Goal: Task Accomplishment & Management: Use online tool/utility

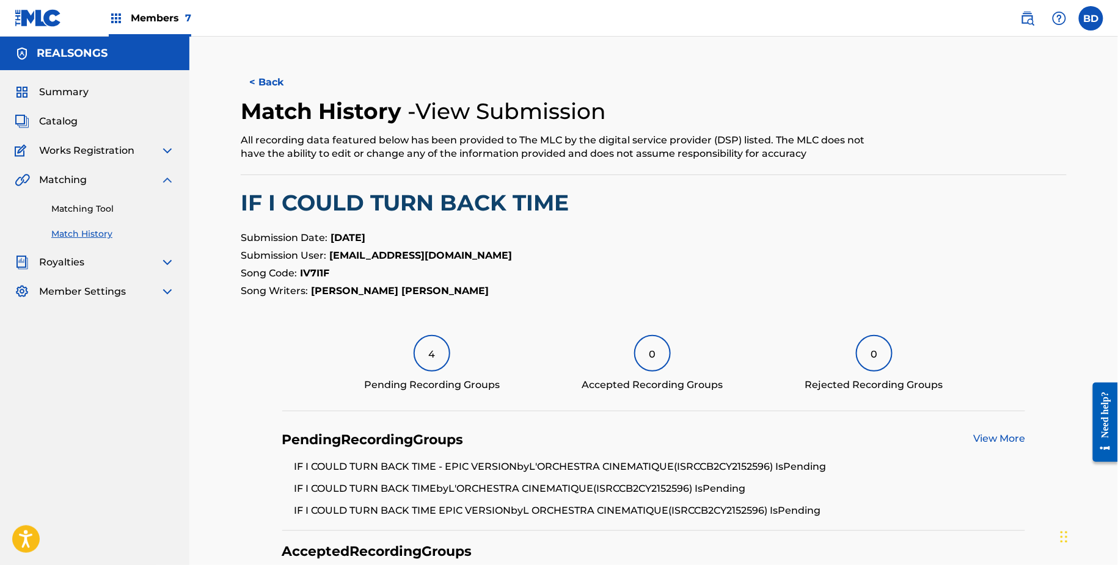
click at [85, 209] on link "Matching Tool" at bounding box center [112, 209] width 123 height 13
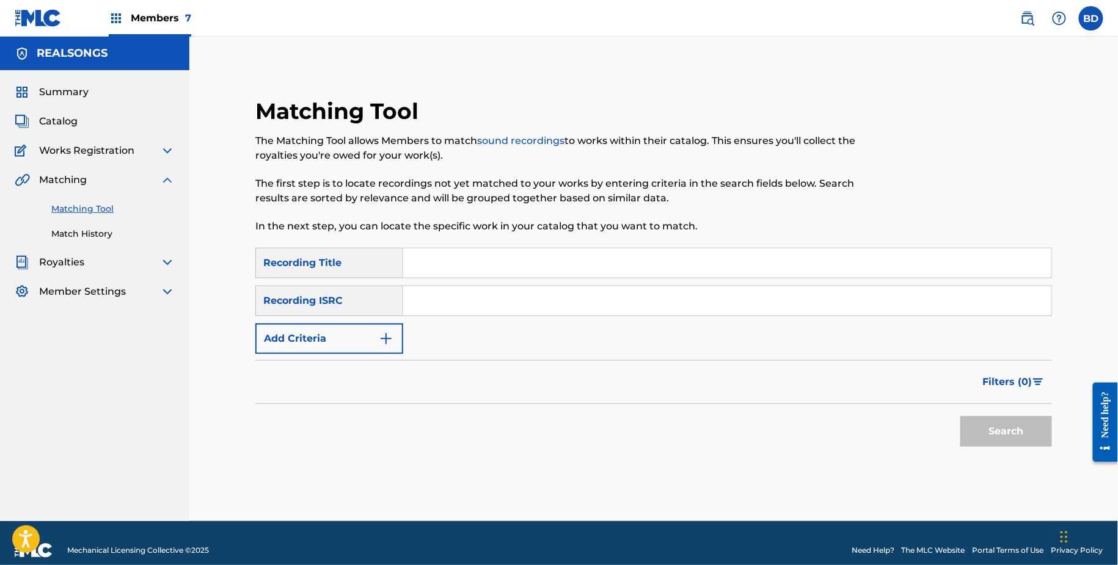
click at [501, 307] on input "Search Form" at bounding box center [727, 300] width 648 height 29
paste input "CH6540854265"
type input "CH6540854265"
click at [960, 416] on button "Search" at bounding box center [1006, 431] width 92 height 31
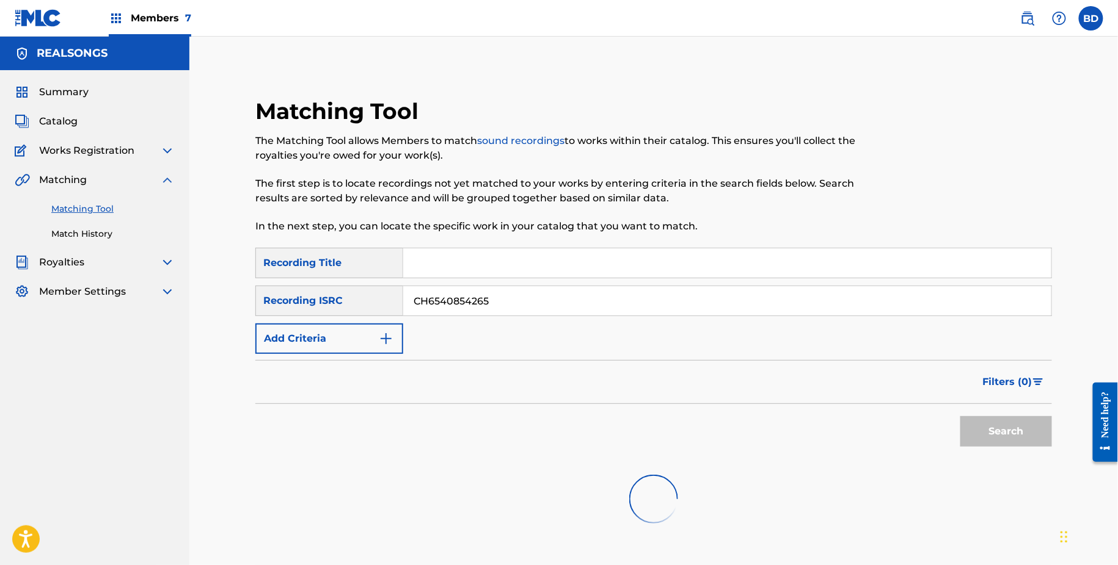
scroll to position [182, 0]
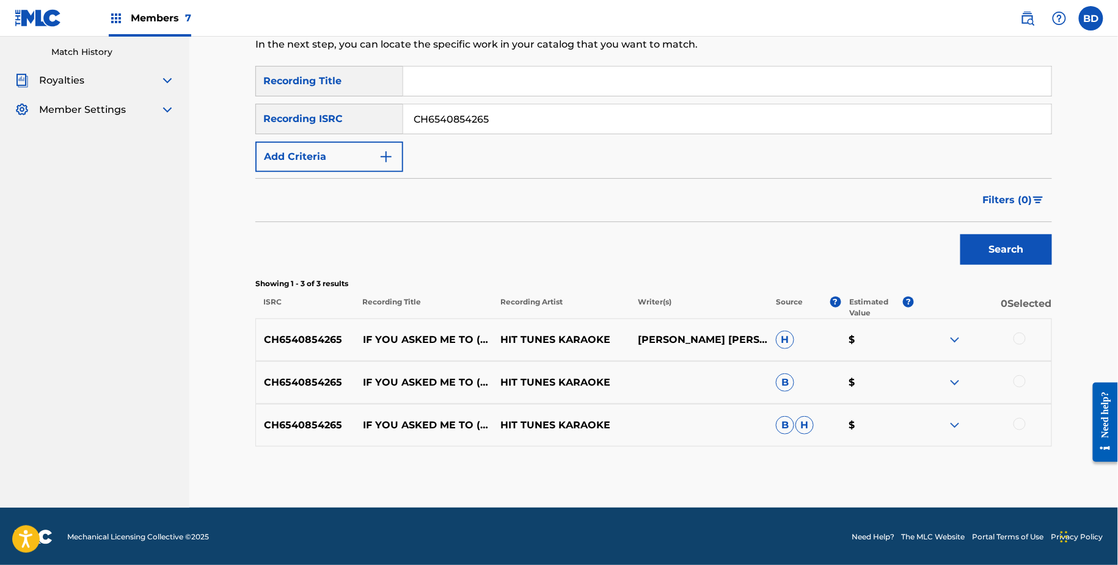
click at [957, 412] on div "CH6540854265 IF YOU ASKED ME TO (ORIGINALLY PERFORMED BY CELINE DION) (KARAOKE …" at bounding box center [653, 425] width 796 height 43
click at [952, 421] on img at bounding box center [954, 425] width 15 height 15
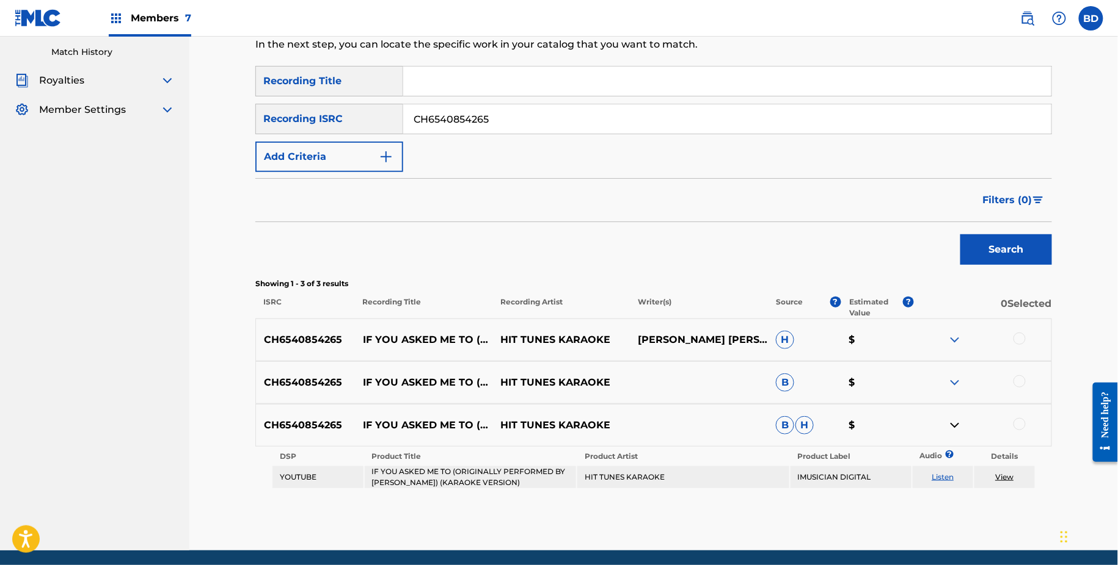
click at [959, 376] on img at bounding box center [954, 383] width 15 height 15
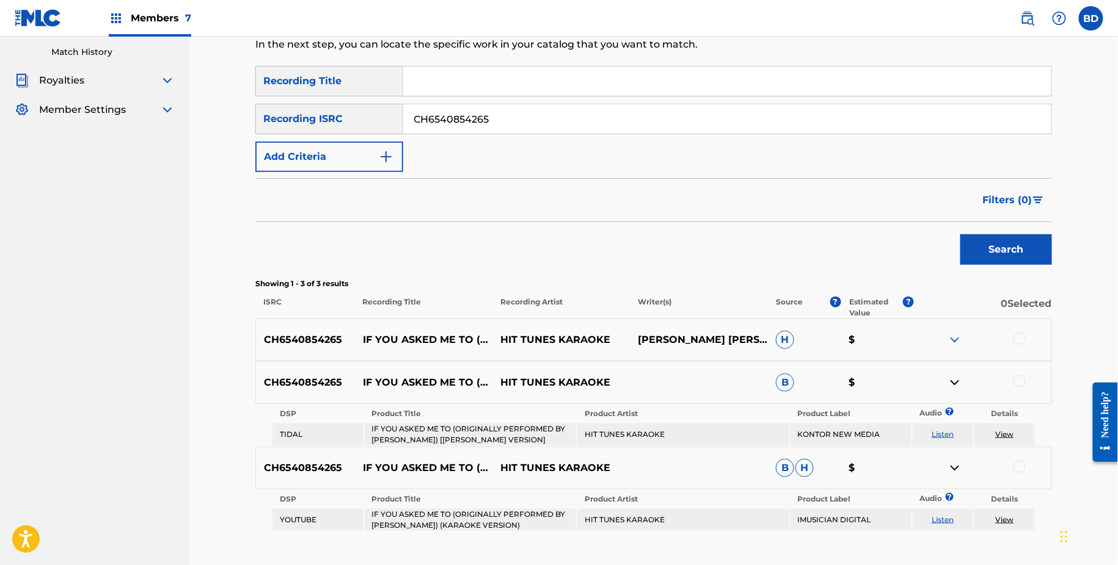
click at [953, 333] on img at bounding box center [954, 340] width 15 height 15
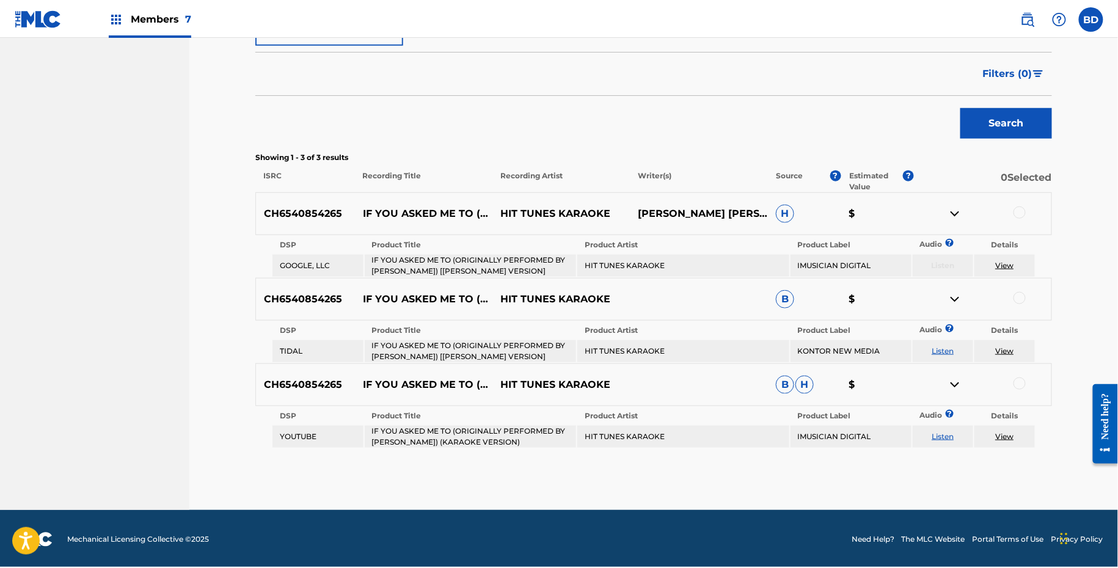
scroll to position [307, 0]
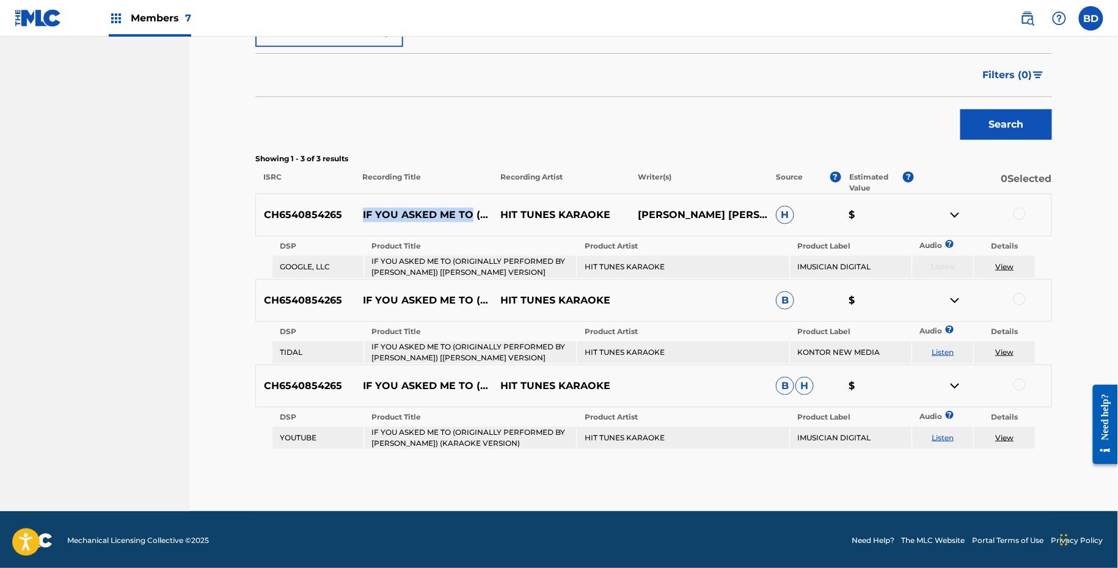
drag, startPoint x: 362, startPoint y: 185, endPoint x: 471, endPoint y: 185, distance: 109.9
click at [471, 208] on p "IF YOU ASKED ME TO (ORIGINALLY PERFORMED BY CELINE DION) [KARAOKE VERSION]" at bounding box center [423, 215] width 137 height 15
copy p "IF YOU ASKED ME TO"
click at [1004, 267] on link "View" at bounding box center [1004, 266] width 18 height 9
click at [1011, 208] on div at bounding box center [982, 215] width 137 height 15
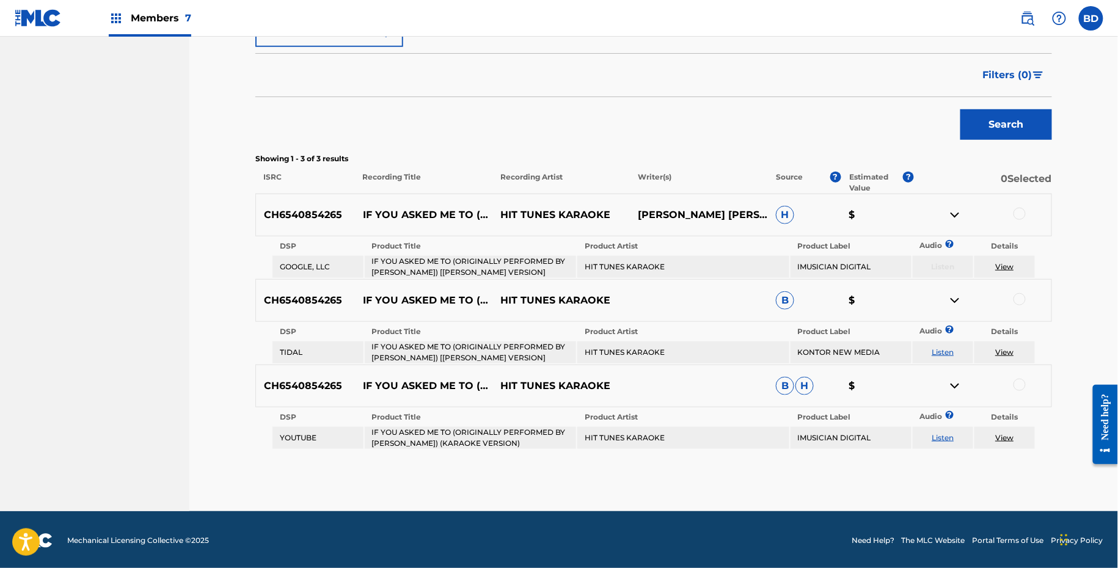
click at [1016, 208] on div at bounding box center [1019, 214] width 12 height 12
click at [957, 217] on img at bounding box center [954, 215] width 15 height 15
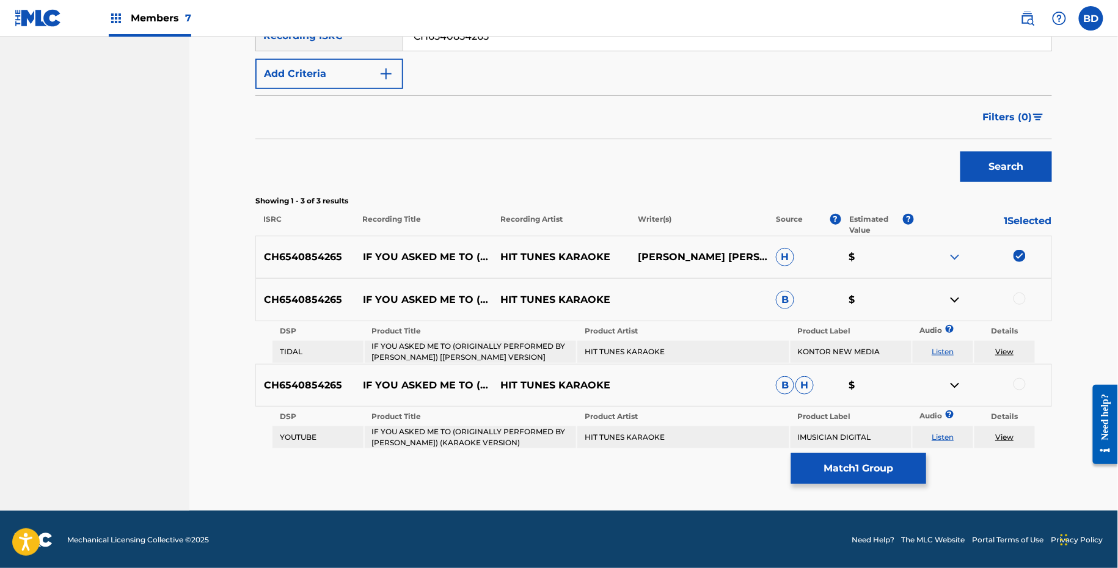
click at [1019, 300] on div at bounding box center [1019, 299] width 12 height 12
click at [953, 294] on img at bounding box center [954, 300] width 15 height 15
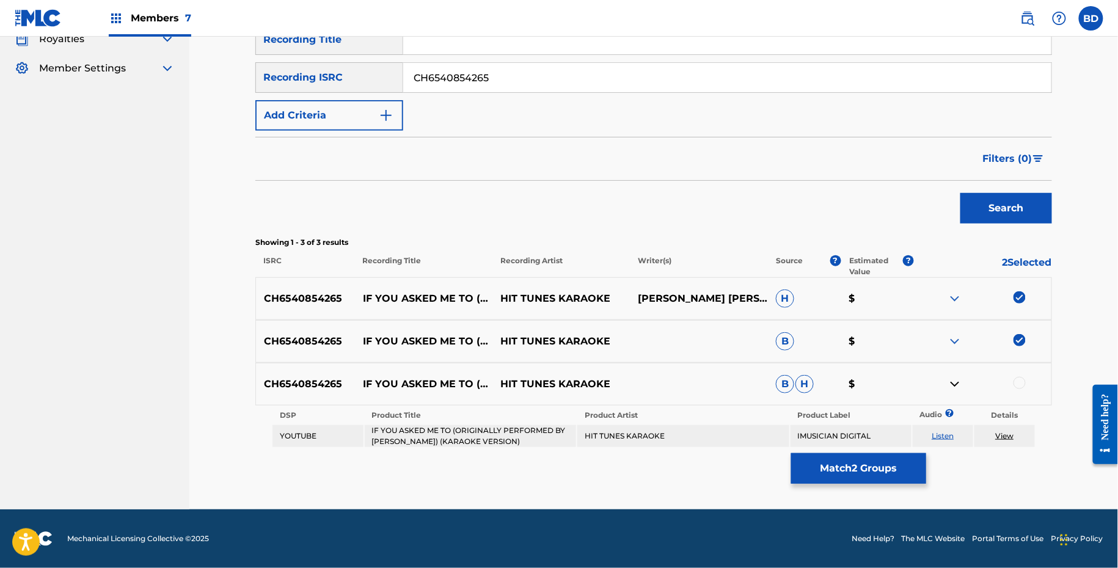
scroll to position [223, 0]
click at [1019, 383] on div at bounding box center [1019, 383] width 12 height 12
click at [848, 474] on button "Match 3 Groups" at bounding box center [858, 468] width 135 height 31
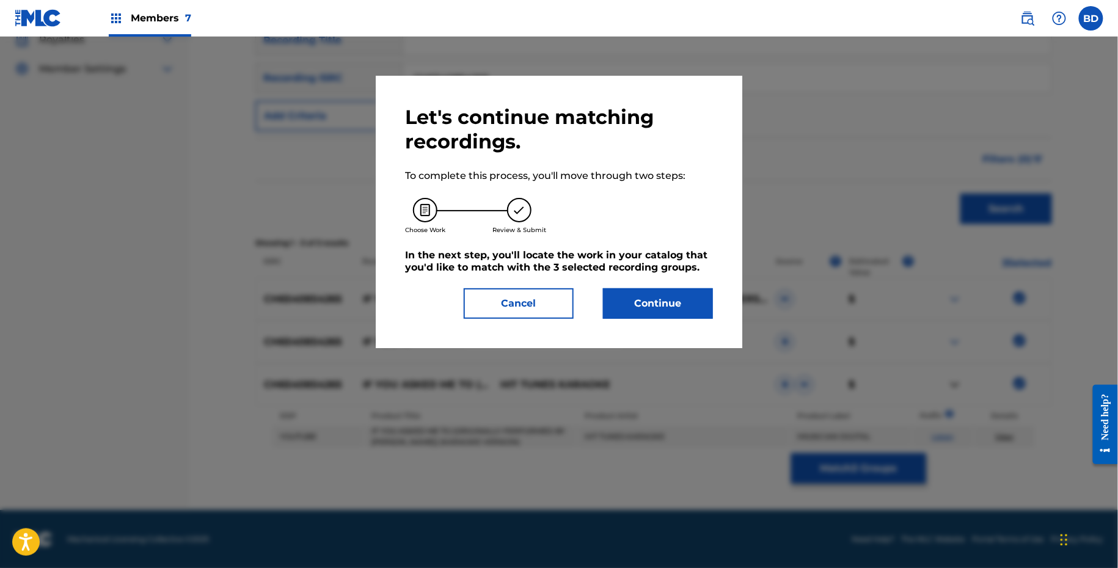
click at [639, 314] on button "Continue" at bounding box center [658, 303] width 110 height 31
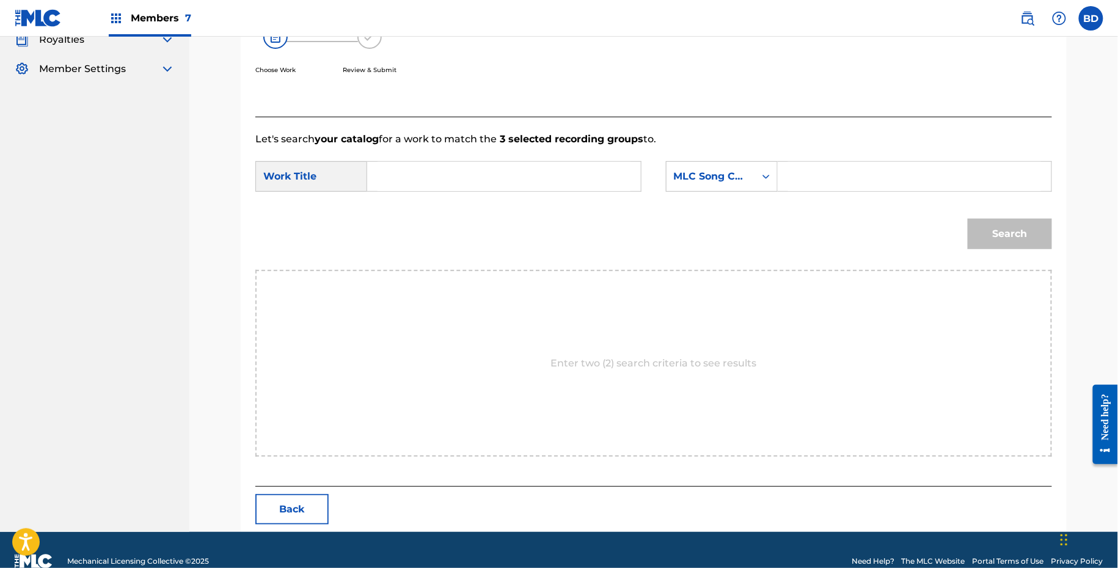
click at [812, 166] on input "Search Form" at bounding box center [914, 176] width 253 height 29
paste input "I67645"
type input "I67645"
click at [518, 184] on input "Search Form" at bounding box center [503, 176] width 253 height 29
type input "f"
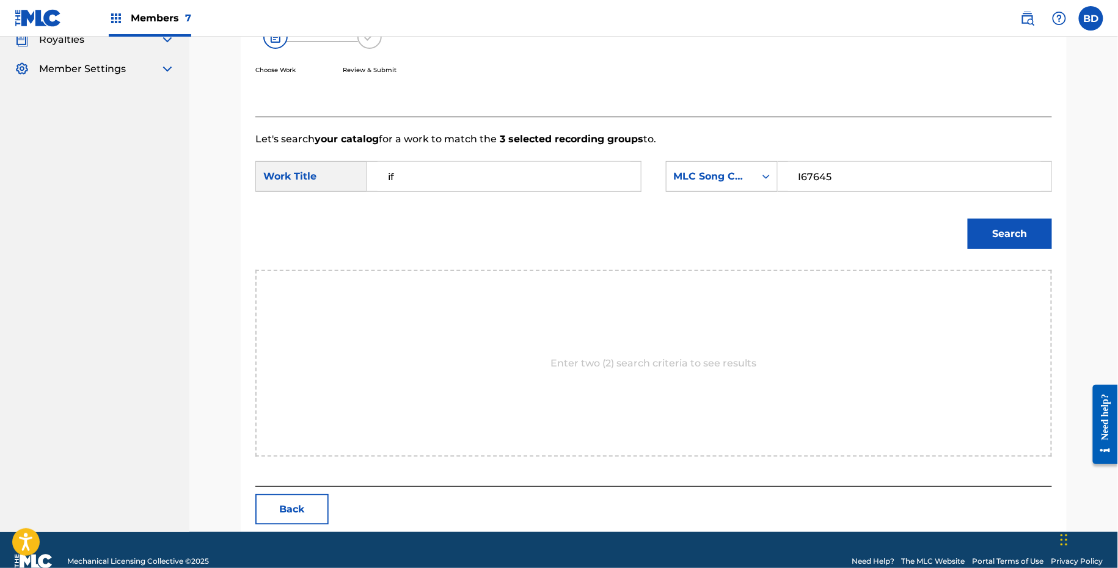
type input "if"
click at [1072, 267] on div "Match Usage - Select Work In this step, you will locate the work you'd like to …" at bounding box center [653, 188] width 855 height 688
click at [1016, 235] on button "Search" at bounding box center [1009, 234] width 84 height 31
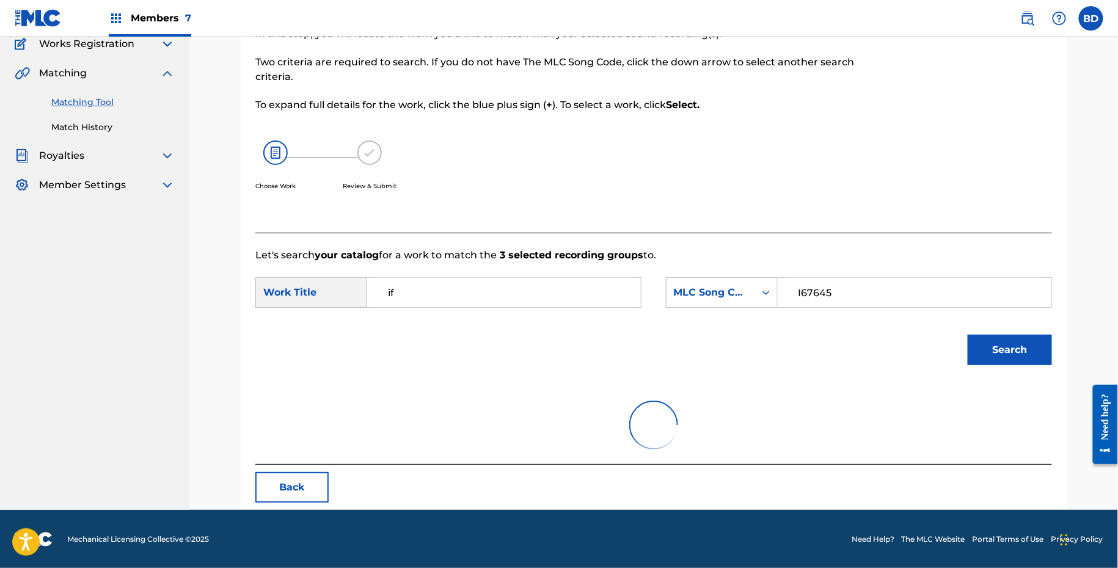
scroll to position [208, 0]
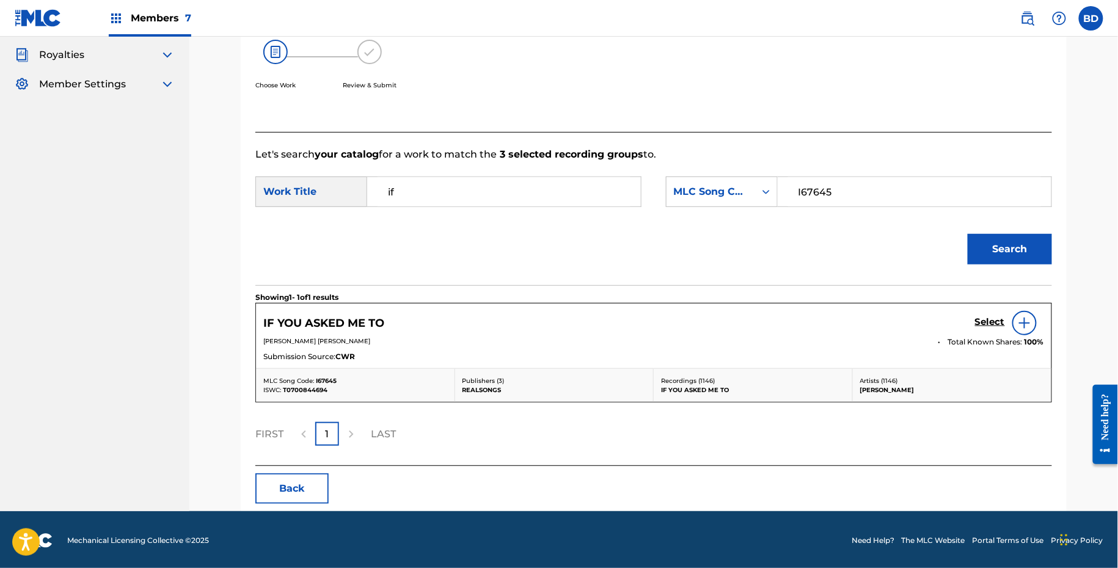
click at [996, 325] on h5 "Select" at bounding box center [990, 322] width 30 height 12
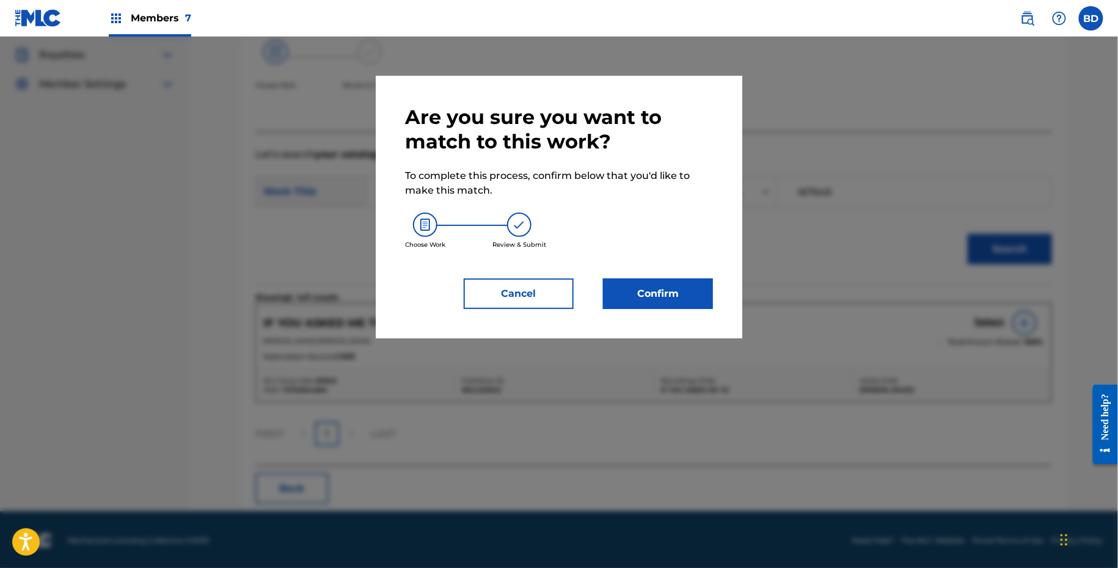
click at [617, 300] on button "Confirm" at bounding box center [658, 293] width 110 height 31
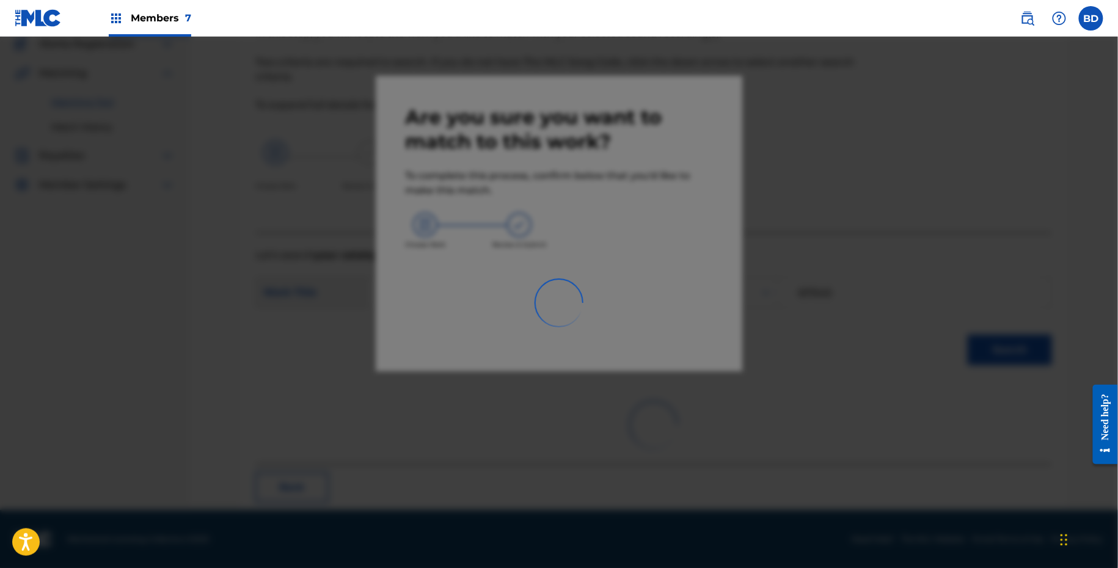
scroll to position [31, 0]
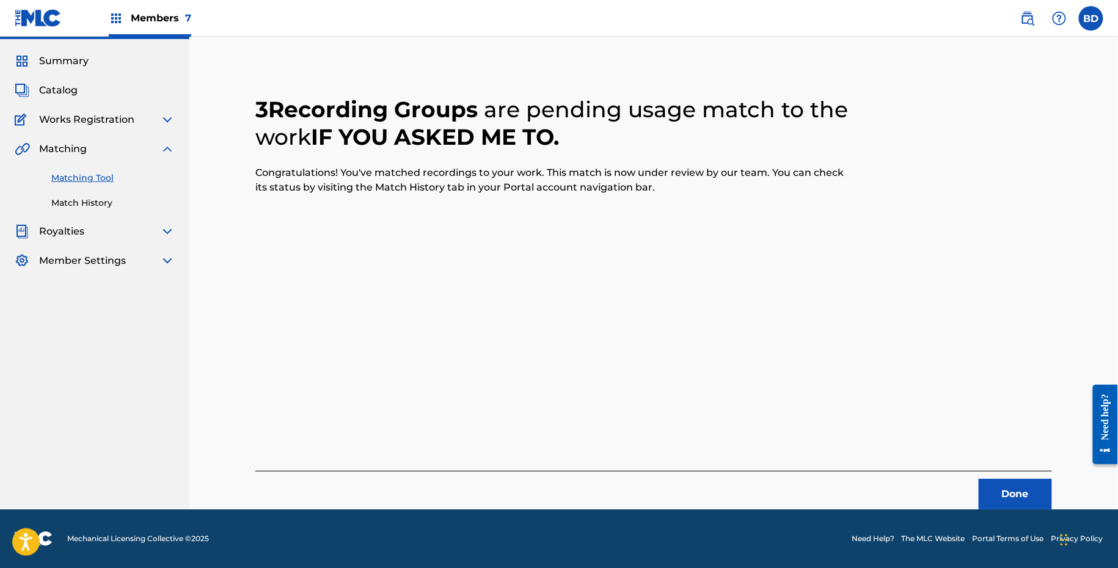
click at [101, 198] on link "Match History" at bounding box center [112, 203] width 123 height 13
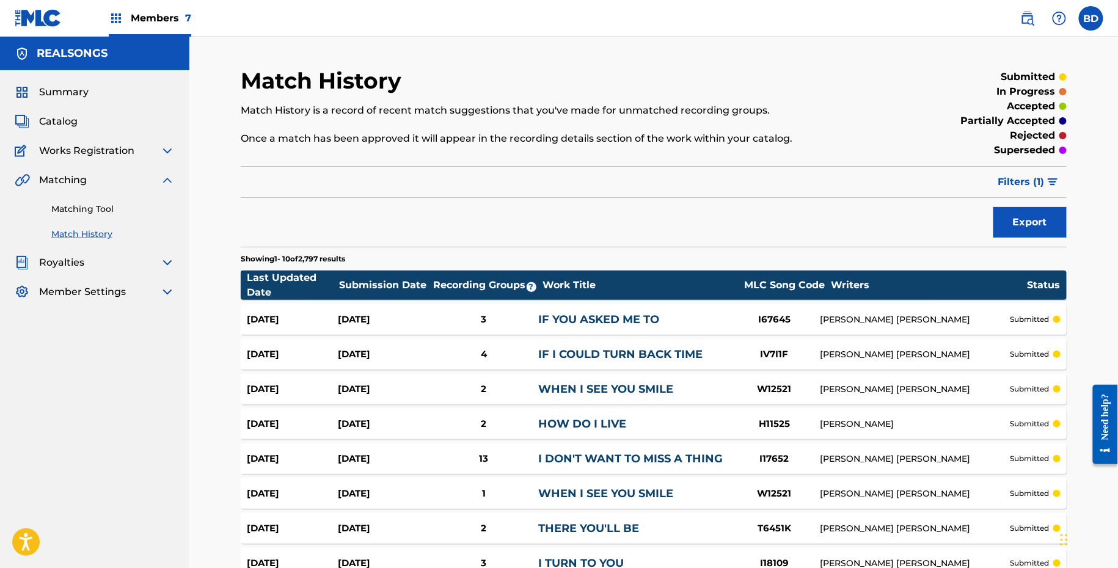
click at [567, 314] on link "IF YOU ASKED ME TO" at bounding box center [598, 319] width 121 height 13
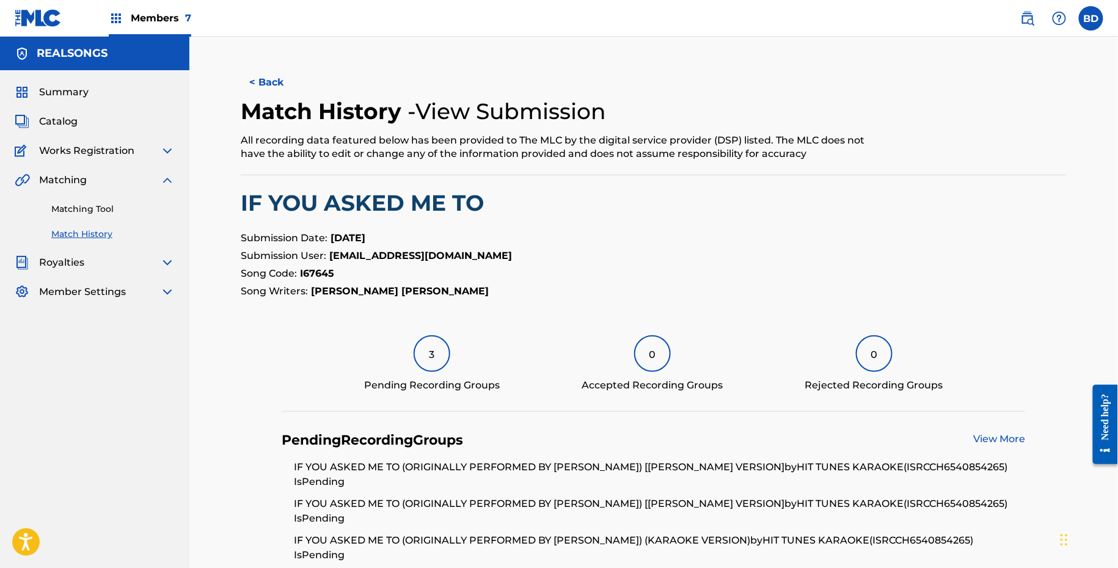
click at [122, 215] on div "Matching Tool Match History" at bounding box center [95, 213] width 160 height 53
click at [40, 217] on div "Matching Tool Match History" at bounding box center [95, 213] width 160 height 53
click at [80, 220] on div "Matching Tool Match History" at bounding box center [95, 213] width 160 height 53
click at [80, 212] on link "Matching Tool" at bounding box center [112, 209] width 123 height 13
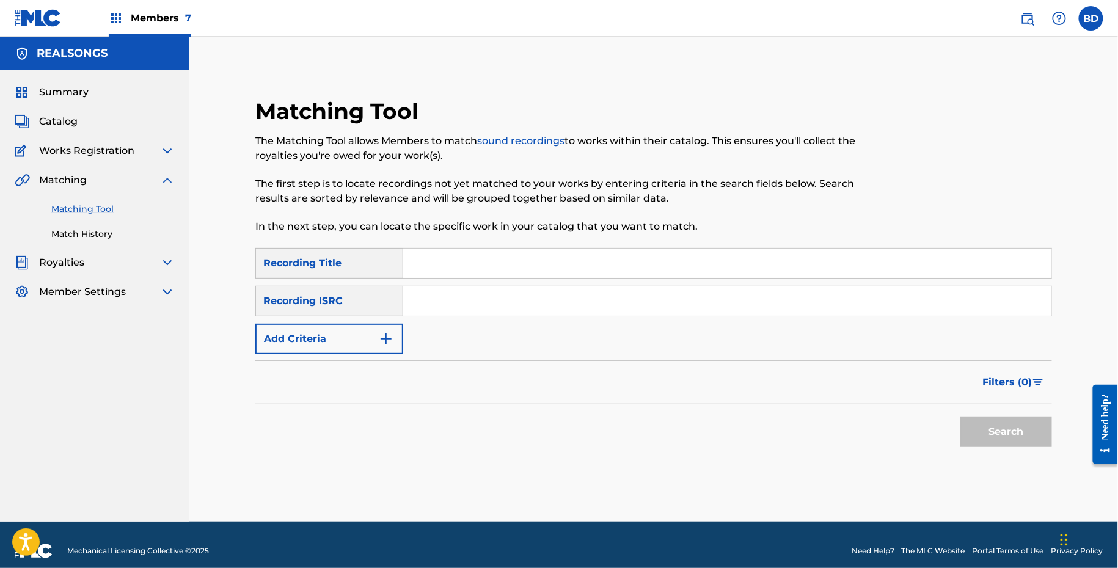
click at [458, 307] on input "Search Form" at bounding box center [727, 300] width 648 height 29
paste input "DEA410500513"
type input "DEA410500513"
click at [960, 416] on button "Search" at bounding box center [1006, 431] width 92 height 31
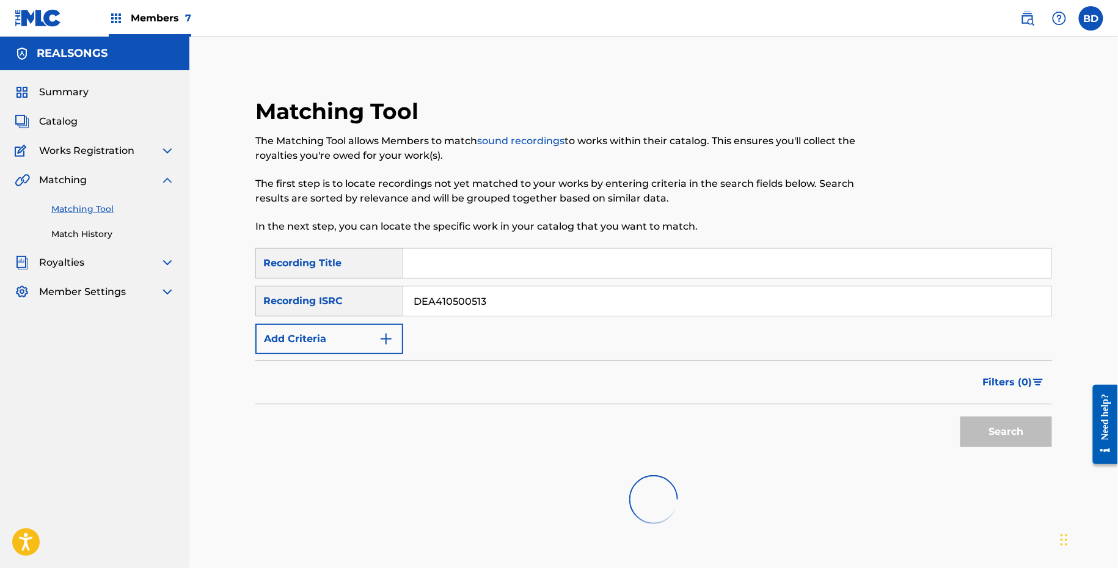
scroll to position [95, 0]
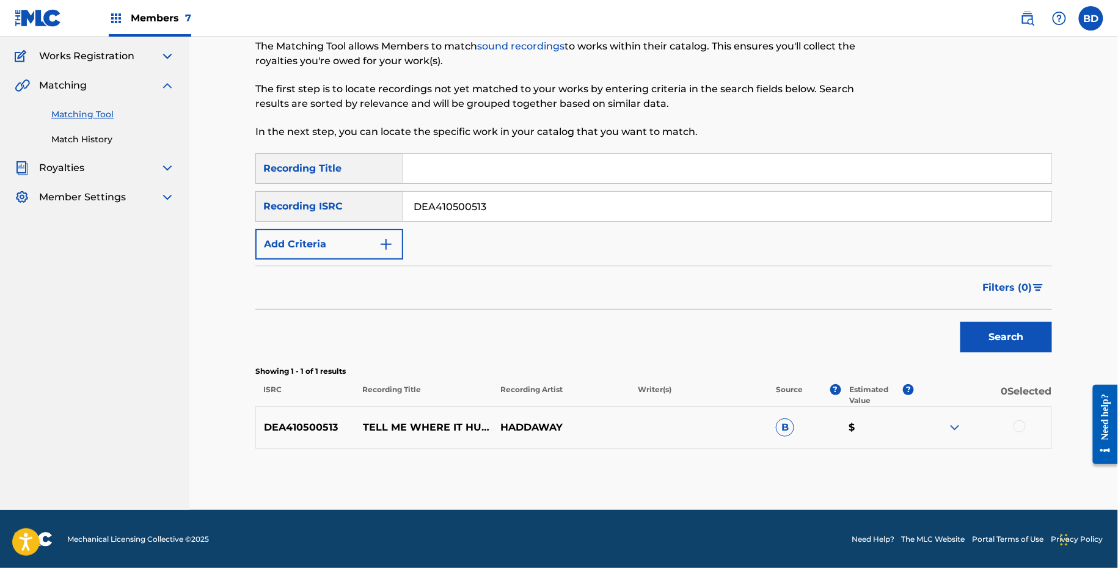
click at [958, 423] on img at bounding box center [954, 427] width 15 height 15
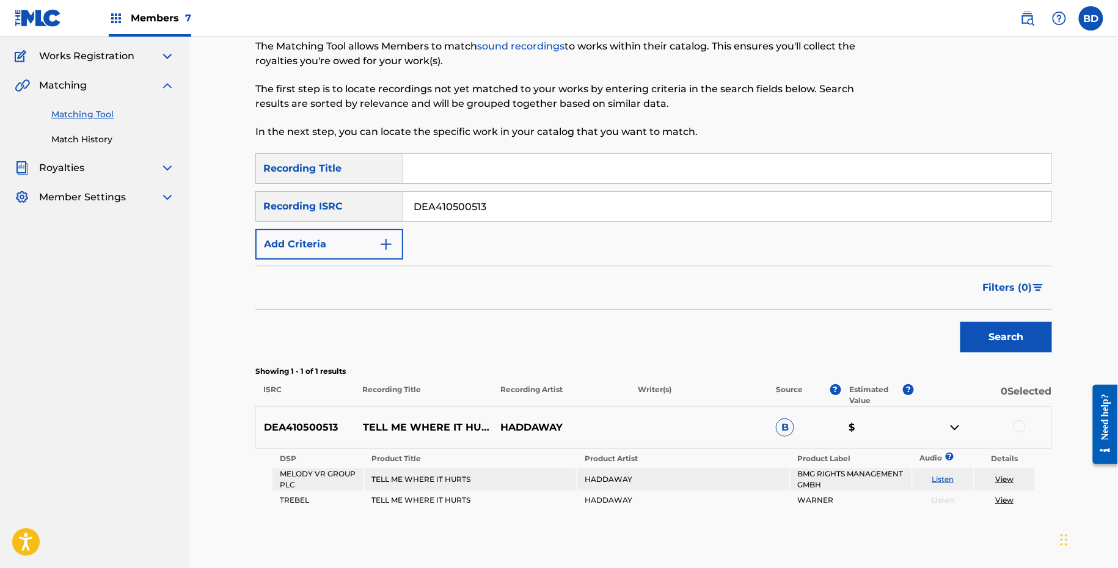
click at [416, 426] on p "TELL ME WHERE IT HURTS" at bounding box center [423, 427] width 137 height 15
copy p "TELL ME WHERE IT HURTS"
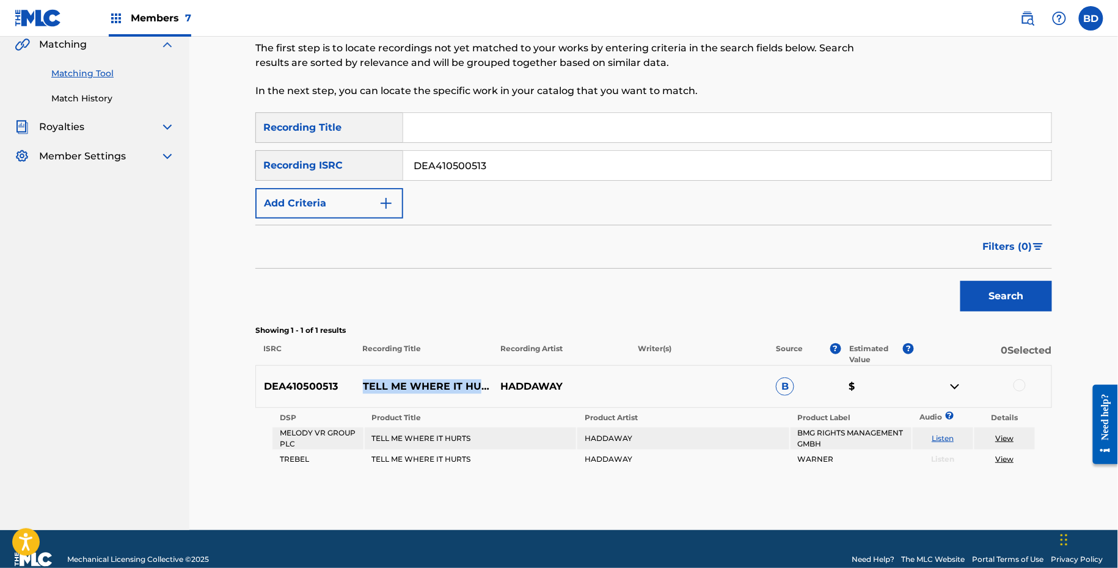
scroll to position [155, 0]
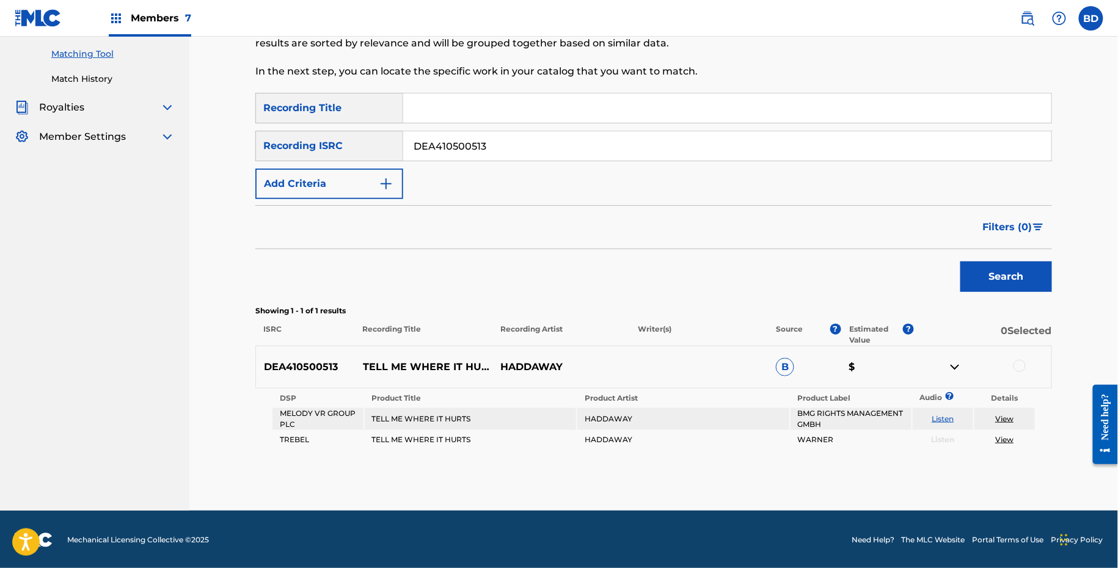
click at [1018, 366] on div at bounding box center [1019, 366] width 12 height 12
click at [835, 473] on button "Match 1 Group" at bounding box center [858, 468] width 135 height 31
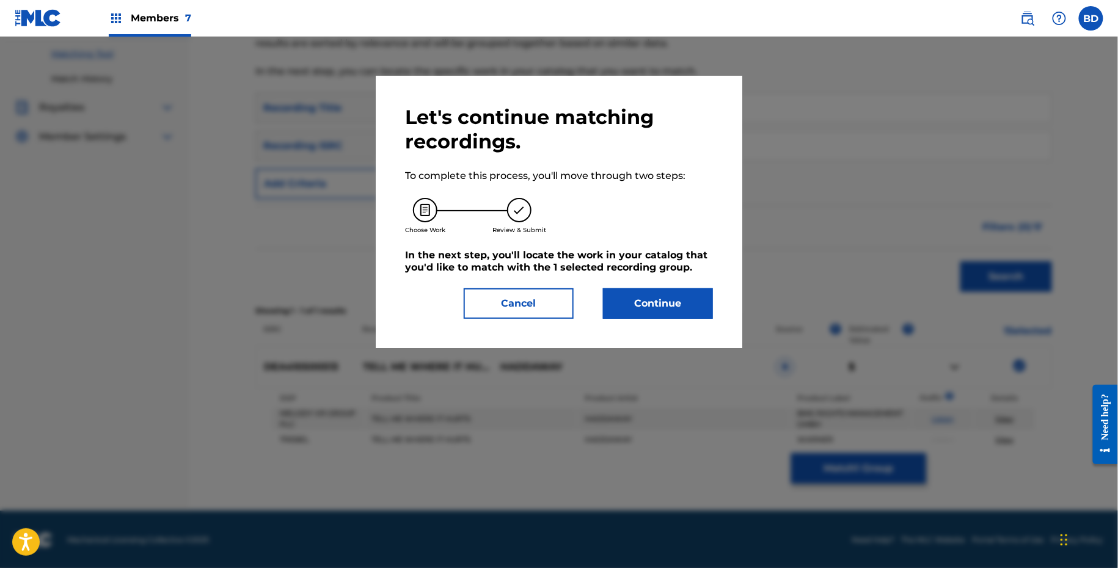
click at [607, 294] on button "Continue" at bounding box center [658, 303] width 110 height 31
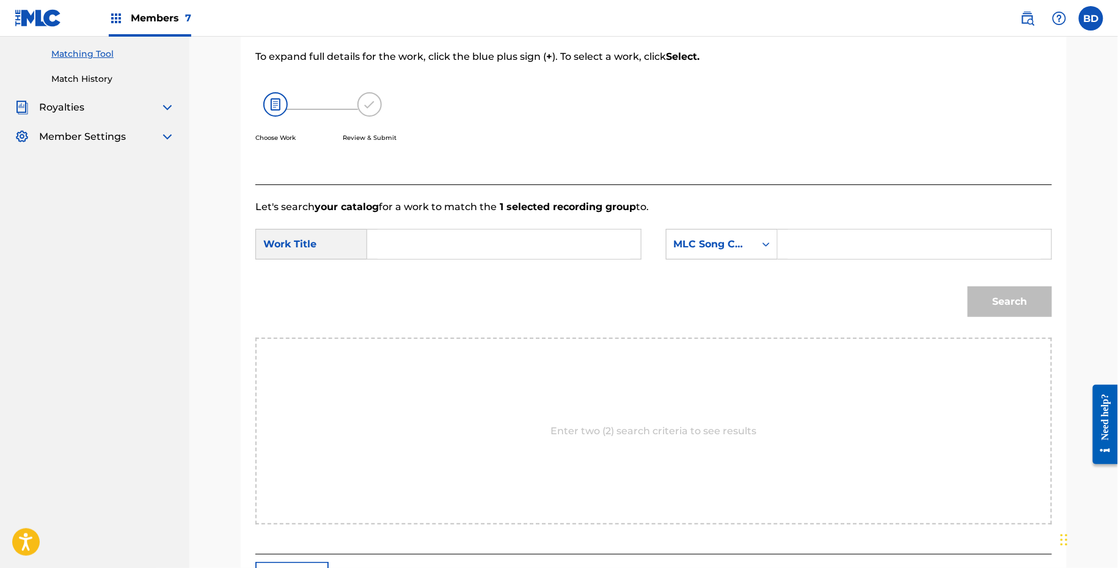
click at [854, 245] on input "Search Form" at bounding box center [914, 244] width 253 height 29
paste input "TB01I7"
type input "TB01I7"
click at [601, 245] on input "Search Form" at bounding box center [503, 244] width 253 height 29
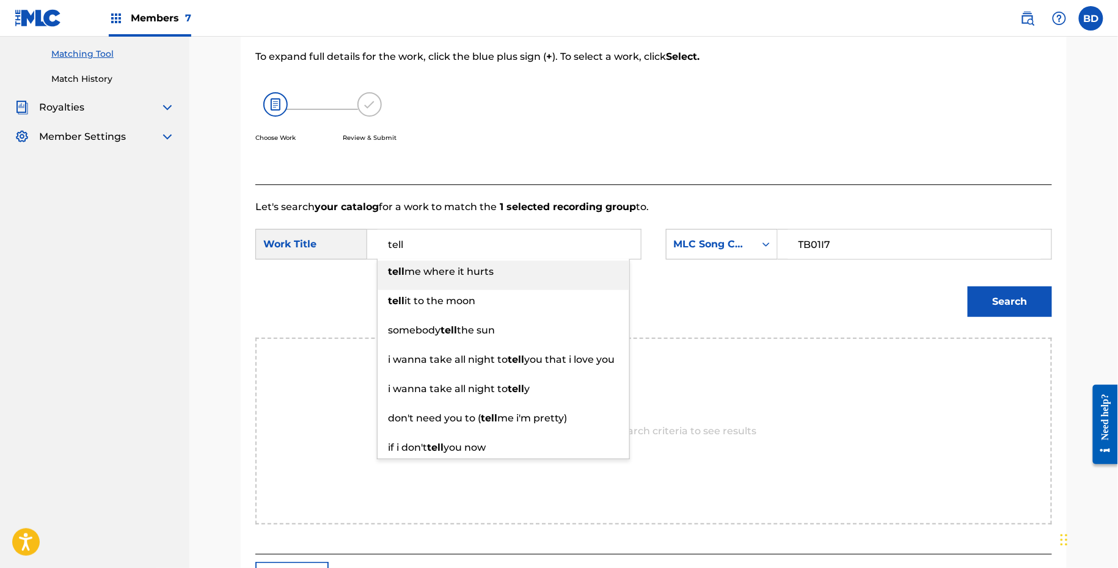
type input "tell"
click at [1001, 293] on button "Search" at bounding box center [1009, 301] width 84 height 31
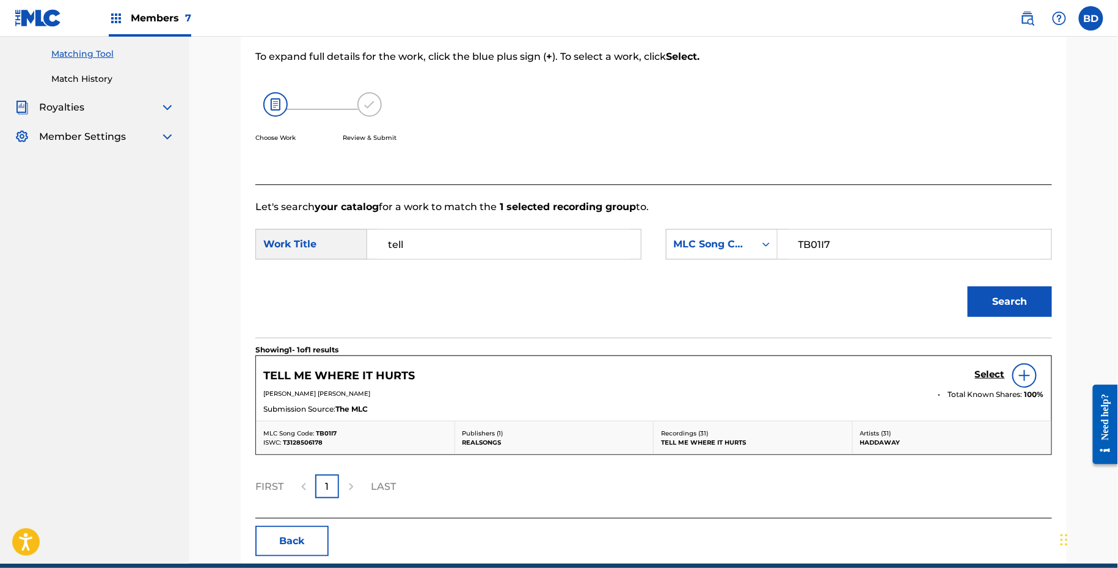
click at [995, 374] on h5 "Select" at bounding box center [990, 375] width 30 height 12
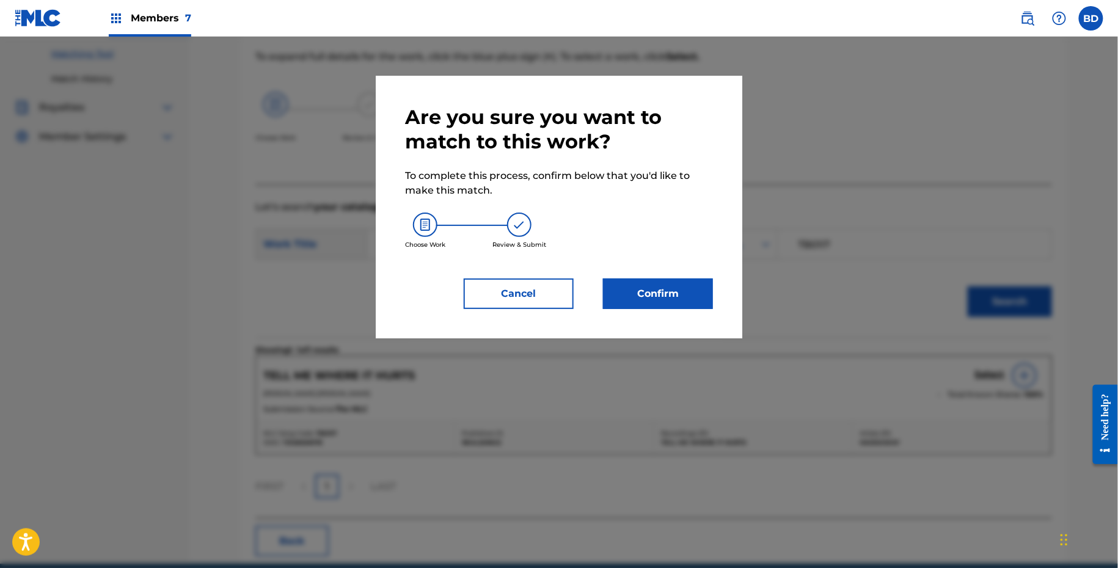
click at [645, 289] on button "Confirm" at bounding box center [658, 293] width 110 height 31
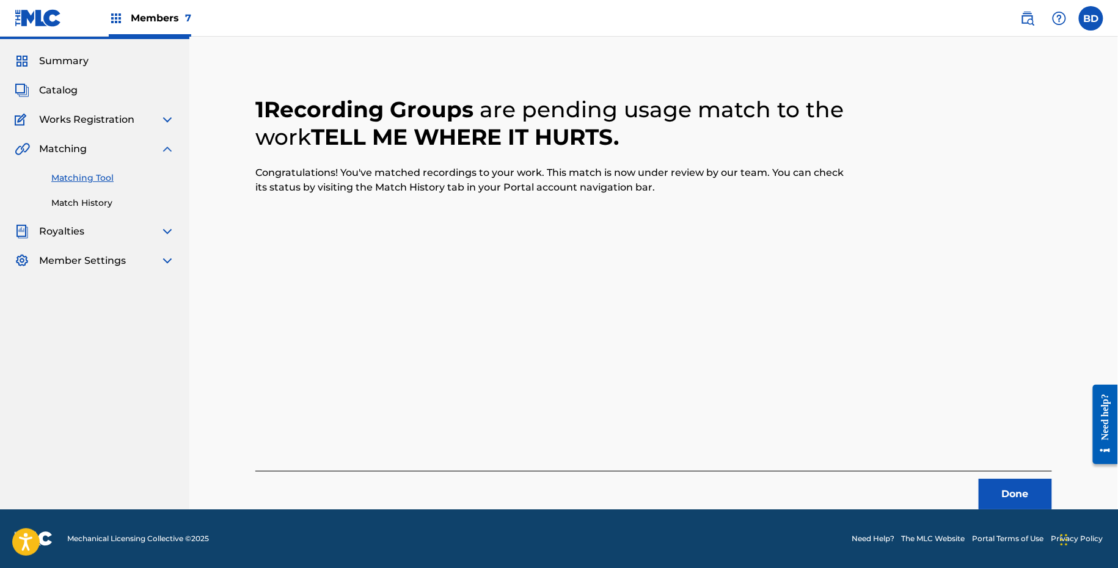
scroll to position [31, 0]
click at [78, 197] on link "Match History" at bounding box center [112, 203] width 123 height 13
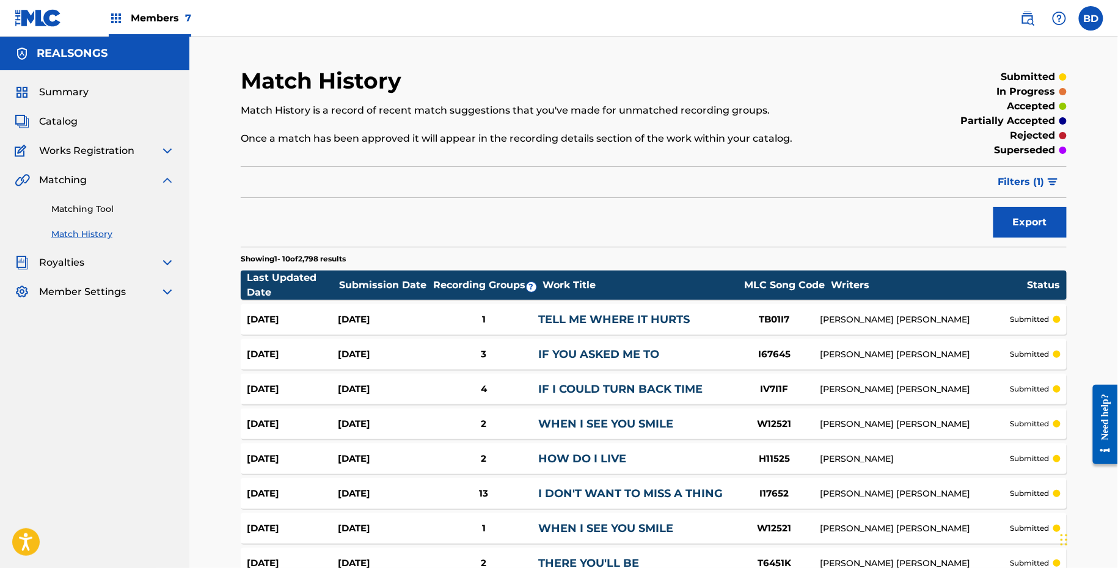
click at [503, 322] on div "1" at bounding box center [483, 320] width 109 height 14
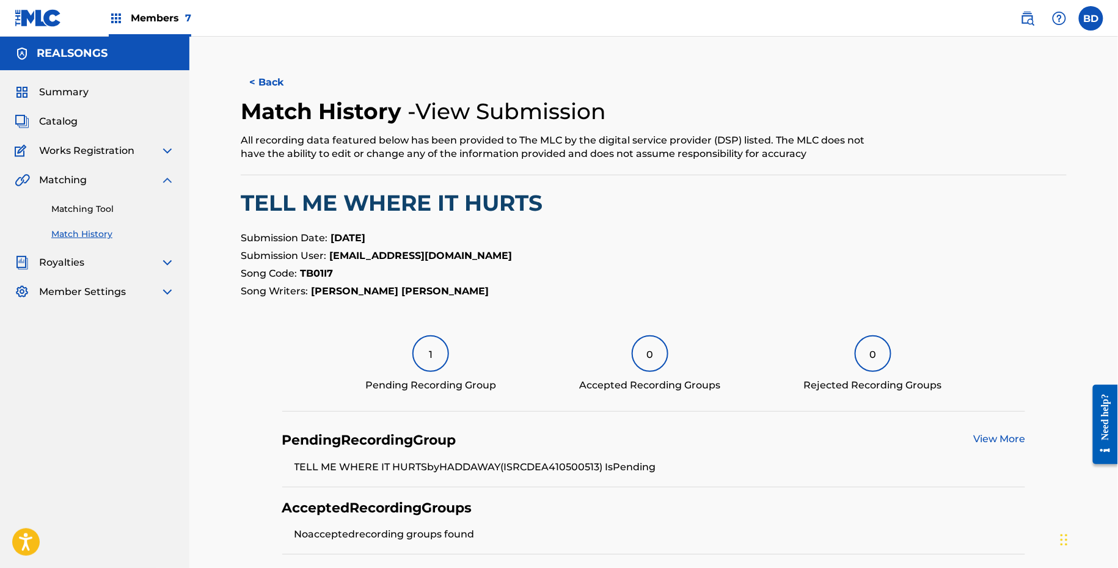
click at [108, 214] on link "Matching Tool" at bounding box center [112, 209] width 123 height 13
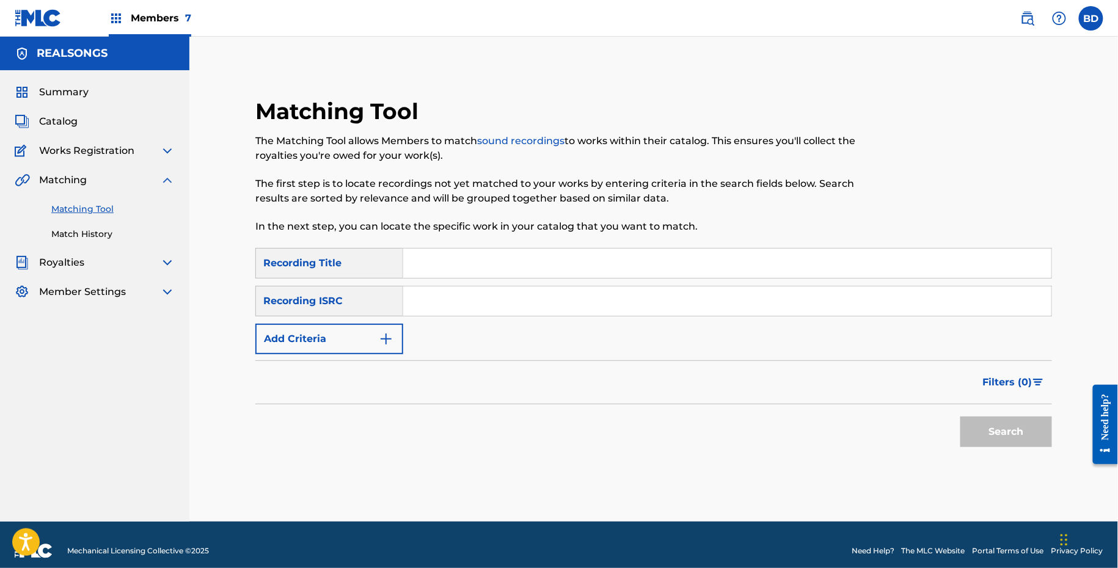
click at [434, 296] on input "Search Form" at bounding box center [727, 300] width 648 height 29
paste input "DEA410708104"
click at [960, 416] on button "Search" at bounding box center [1006, 431] width 92 height 31
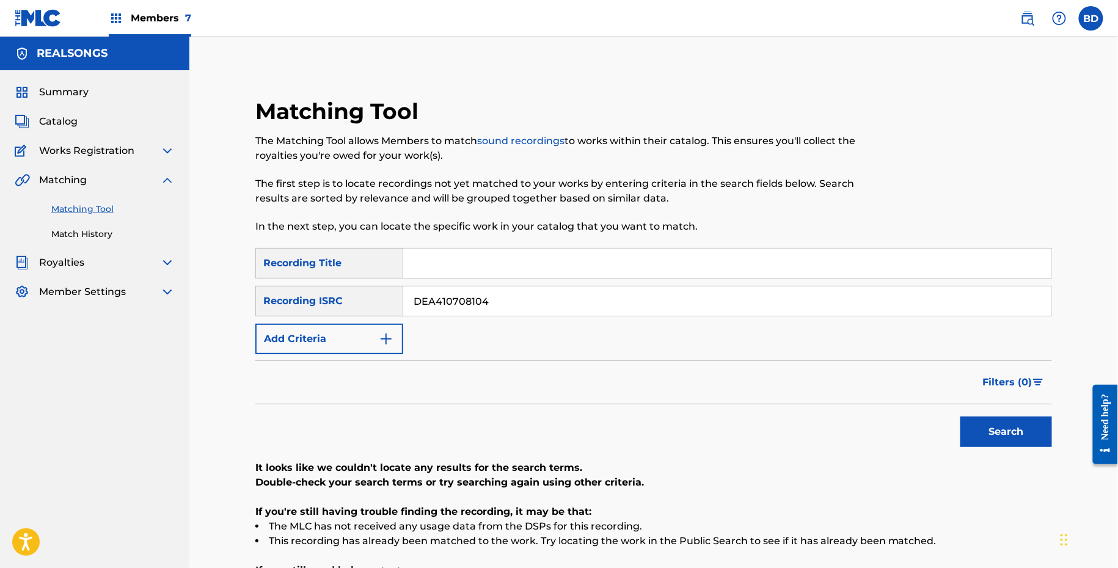
click at [438, 299] on input "DEA410708104" at bounding box center [727, 300] width 648 height 29
paste input "31000421"
click at [960, 416] on button "Search" at bounding box center [1006, 431] width 92 height 31
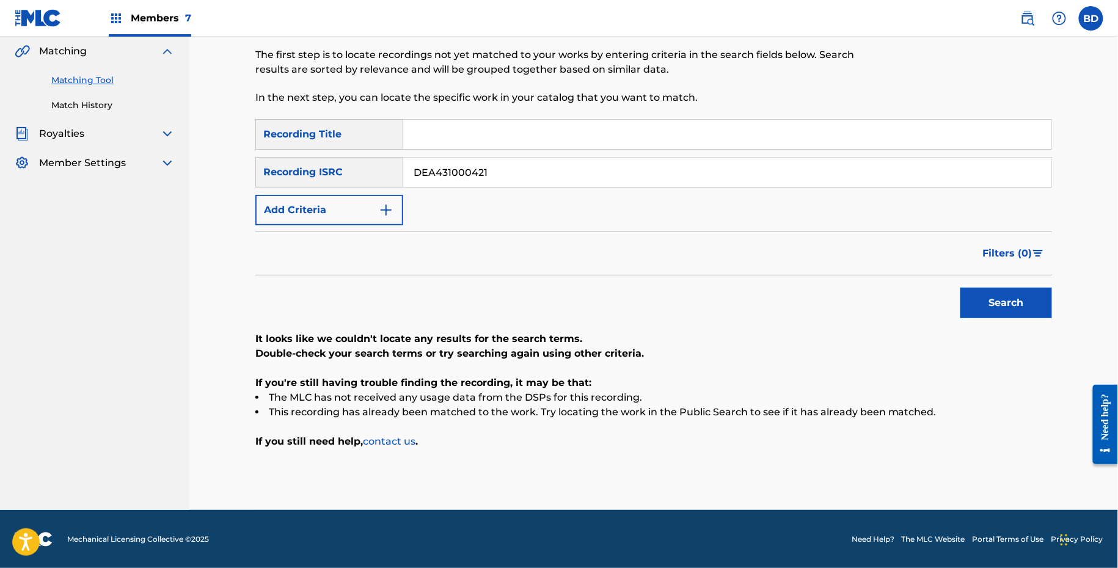
click at [467, 169] on input "DEA431000421" at bounding box center [727, 172] width 648 height 29
paste input "549407360"
click at [960, 288] on button "Search" at bounding box center [1006, 303] width 92 height 31
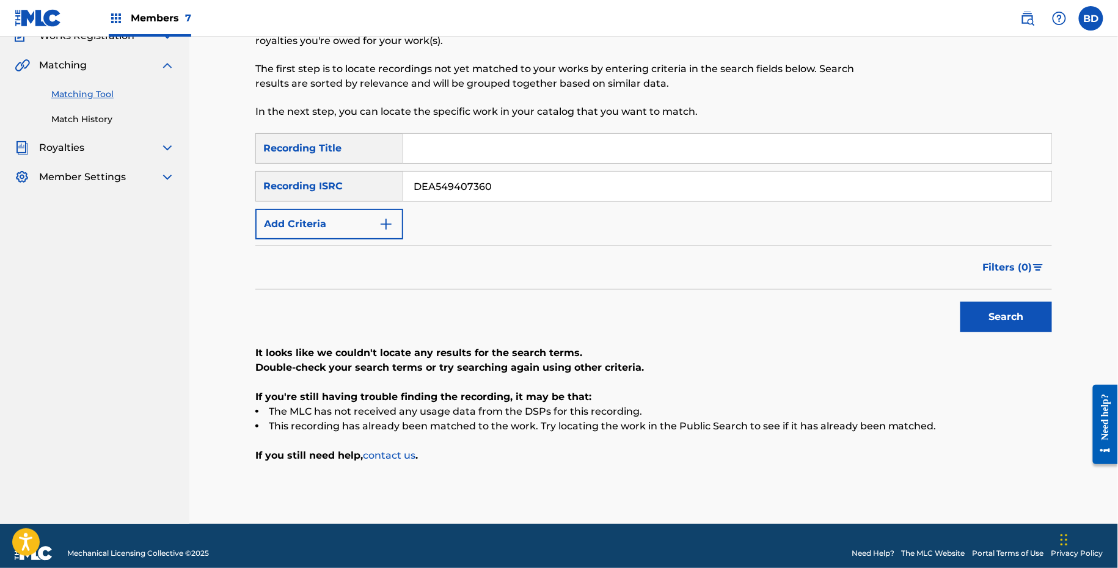
scroll to position [0, 0]
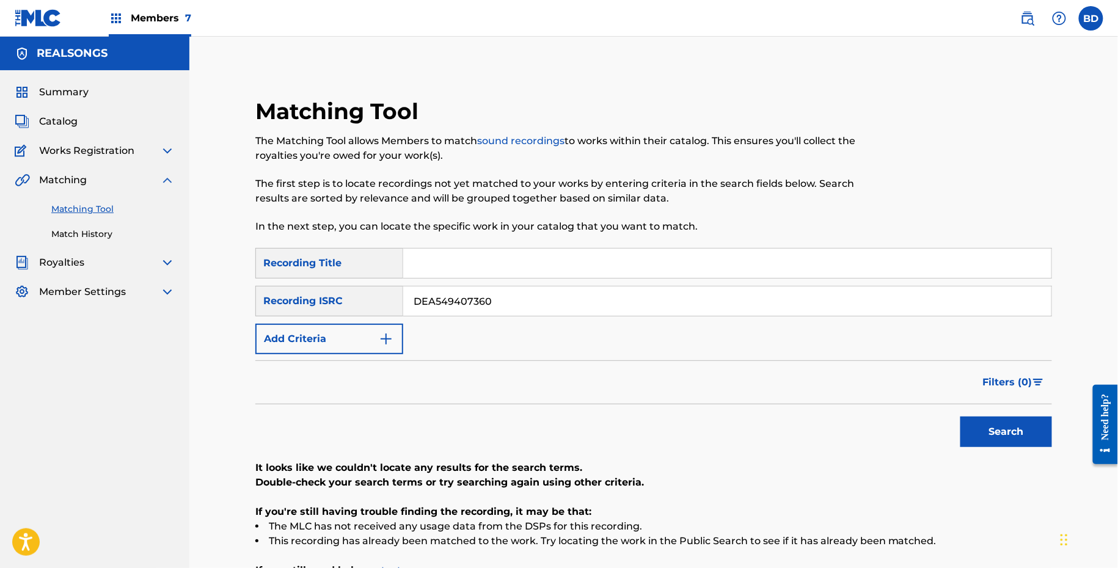
click at [449, 294] on input "DEA549407360" at bounding box center [727, 300] width 648 height 29
paste input "810100841"
click at [960, 416] on button "Search" at bounding box center [1006, 431] width 92 height 31
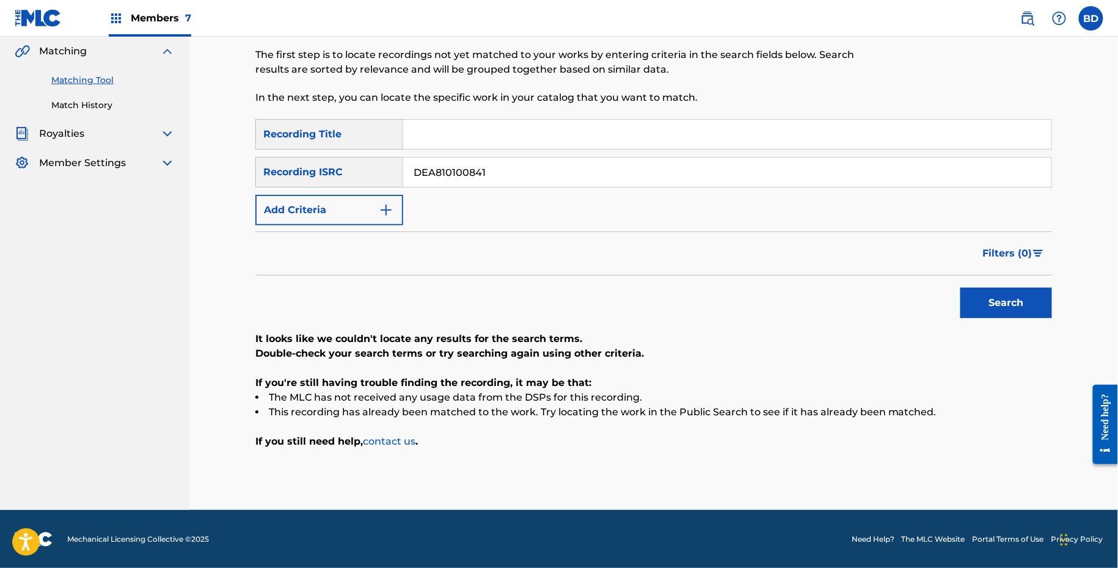
click at [421, 175] on input "DEA810100841" at bounding box center [727, 172] width 648 height 29
paste input "E860300979"
type input "DEE860300979"
click at [960, 288] on button "Search" at bounding box center [1006, 303] width 92 height 31
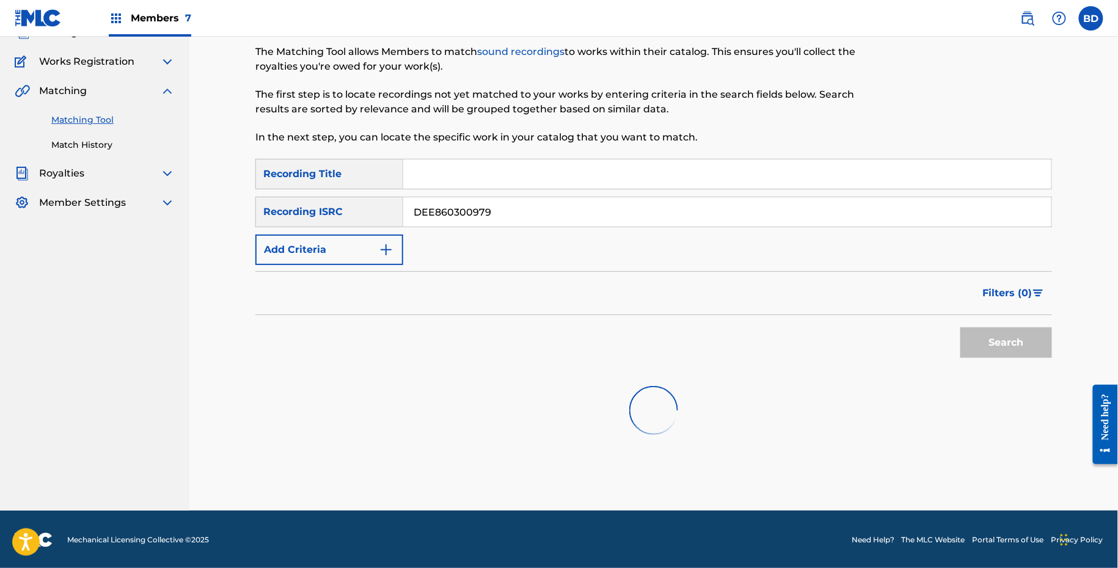
scroll to position [95, 0]
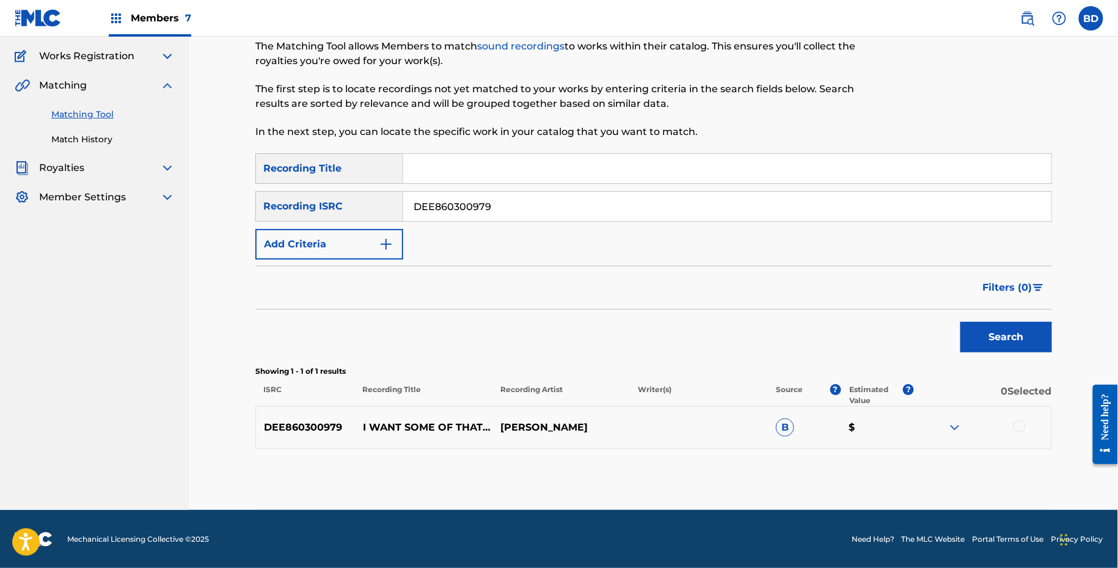
click at [958, 427] on img at bounding box center [954, 427] width 15 height 15
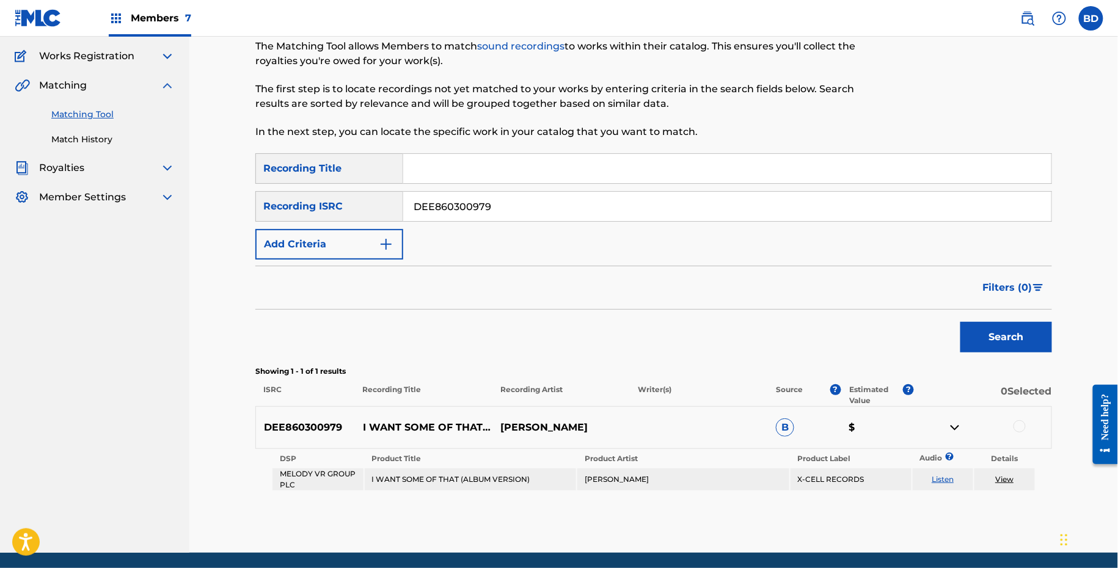
click at [394, 424] on p "I WANT SOME OF THAT (ALBUM VERSION)" at bounding box center [423, 427] width 137 height 15
drag, startPoint x: 358, startPoint y: 419, endPoint x: 481, endPoint y: 421, distance: 122.1
click at [481, 420] on p "I WANT SOME OF THAT (ALBUM VERSION)" at bounding box center [423, 427] width 137 height 15
copy p "I WANT SOME OF THAT"
click at [459, 477] on td "I WANT SOME OF THAT (ALBUM VERSION)" at bounding box center [471, 479] width 212 height 22
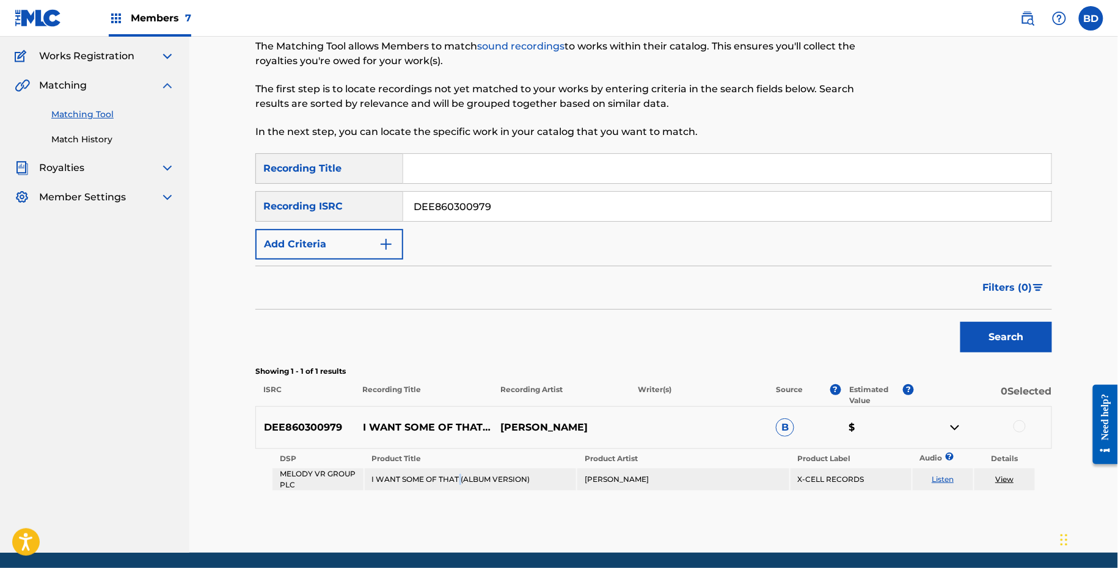
click at [459, 477] on td "I WANT SOME OF THAT (ALBUM VERSION)" at bounding box center [471, 479] width 212 height 22
copy td "I WANT SOME OF THAT (ALBUM VERSION)"
click at [1017, 431] on div at bounding box center [1019, 426] width 12 height 12
click at [1003, 479] on link "View" at bounding box center [1004, 478] width 18 height 9
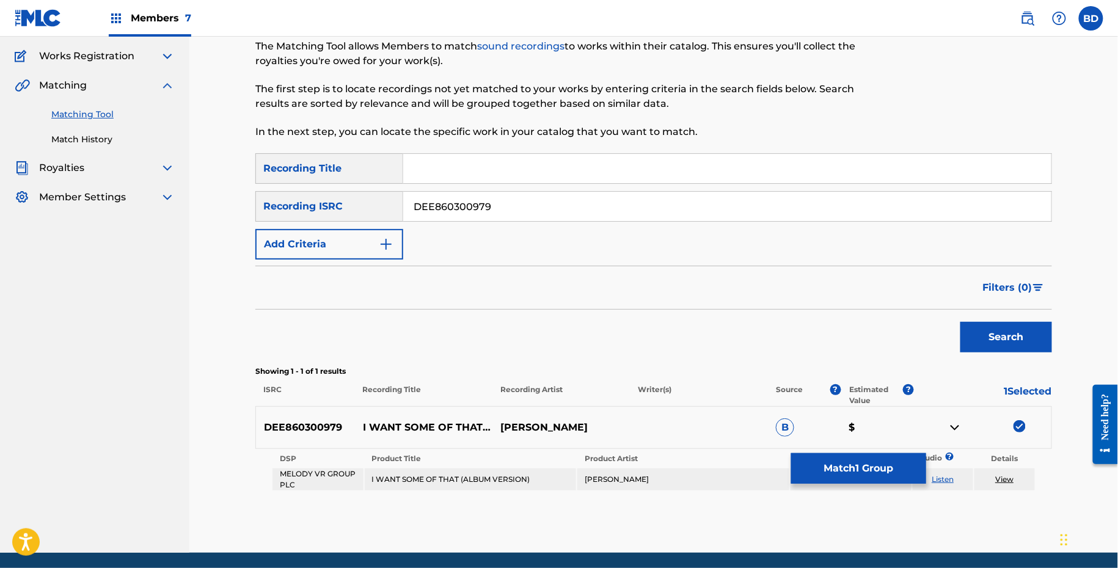
click at [836, 467] on button "Match 1 Group" at bounding box center [858, 468] width 135 height 31
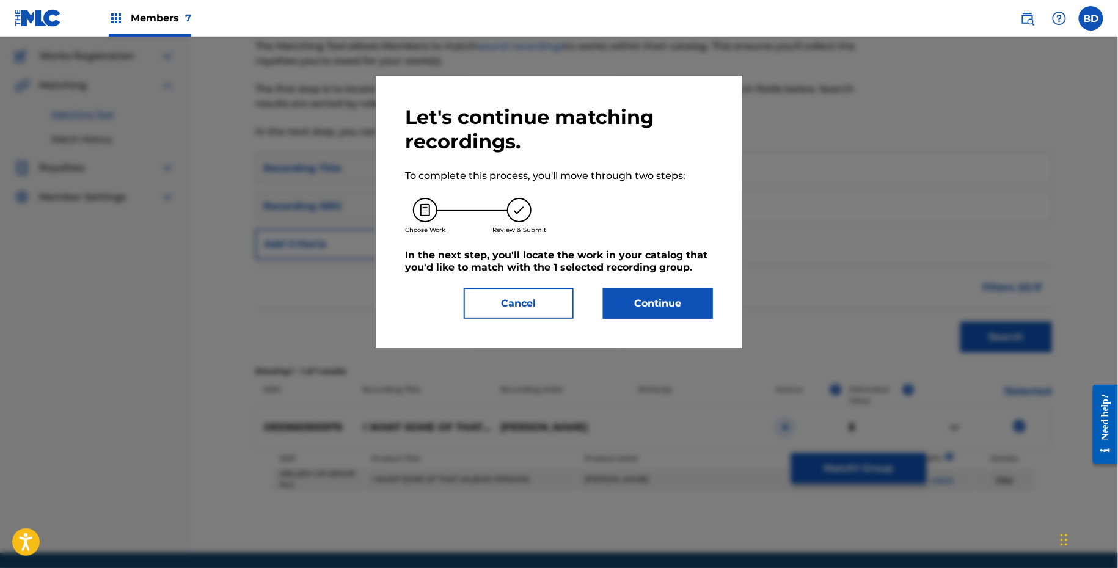
click at [644, 293] on button "Continue" at bounding box center [658, 303] width 110 height 31
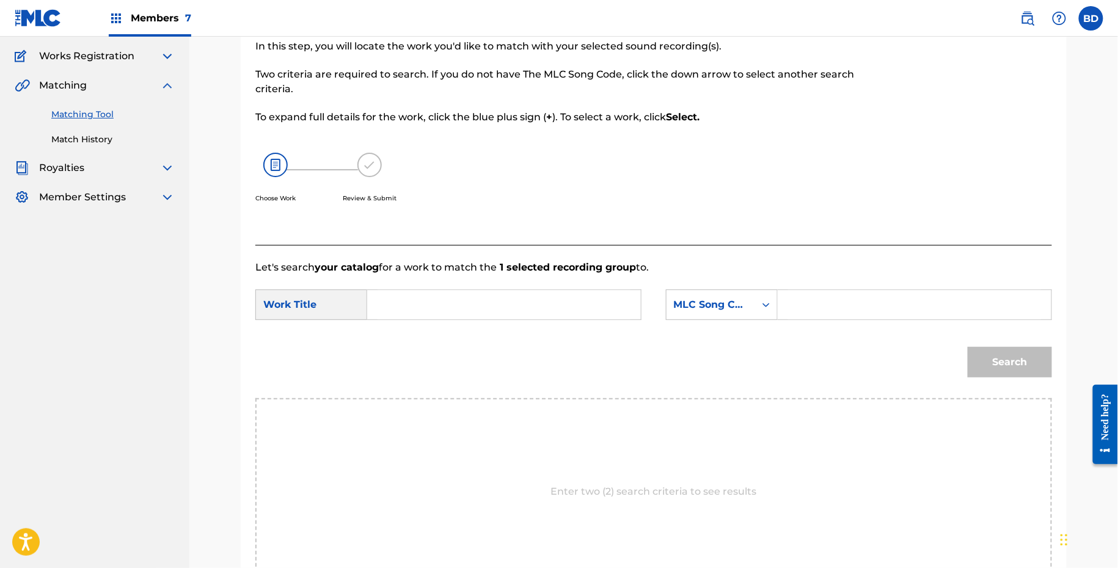
click at [811, 317] on input "Search Form" at bounding box center [914, 304] width 253 height 29
paste input "I62109"
type input "I62109"
click at [532, 307] on input "Search Form" at bounding box center [503, 304] width 253 height 29
type input "i"
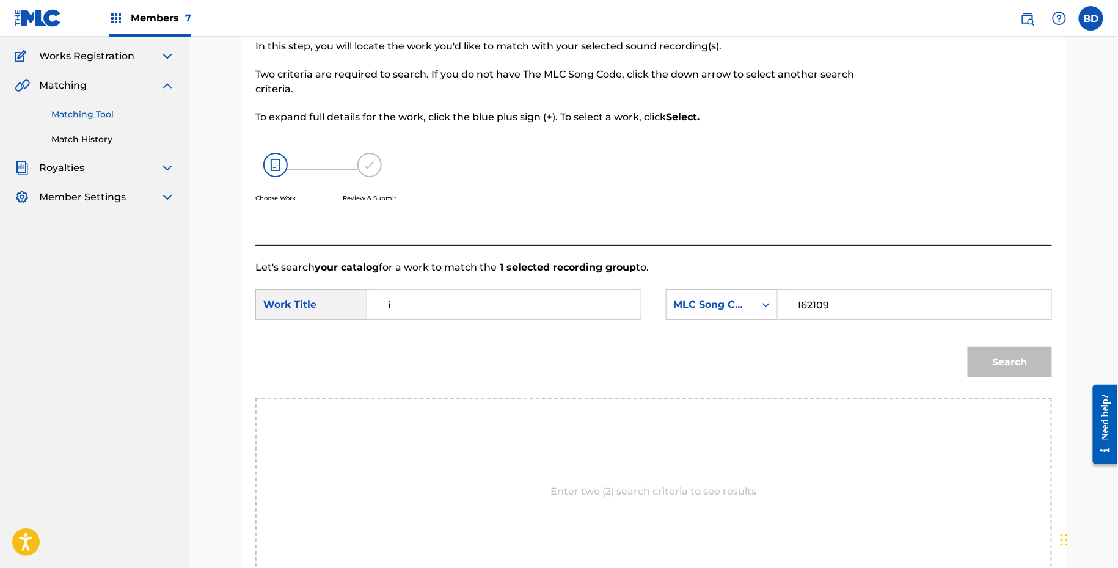
click at [967, 347] on button "Search" at bounding box center [1009, 362] width 84 height 31
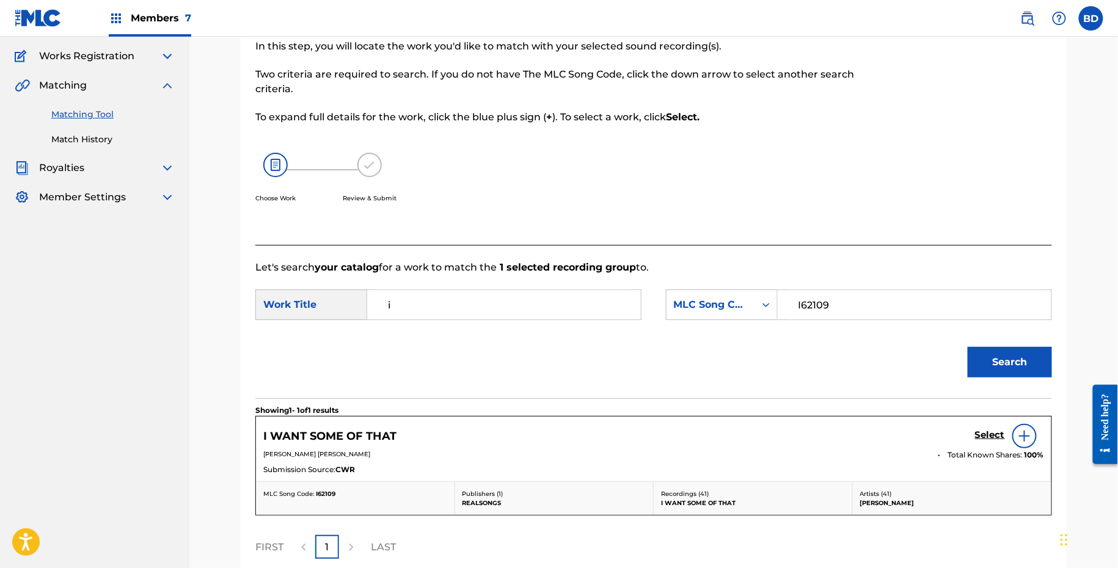
click at [995, 431] on h5 "Select" at bounding box center [990, 435] width 30 height 12
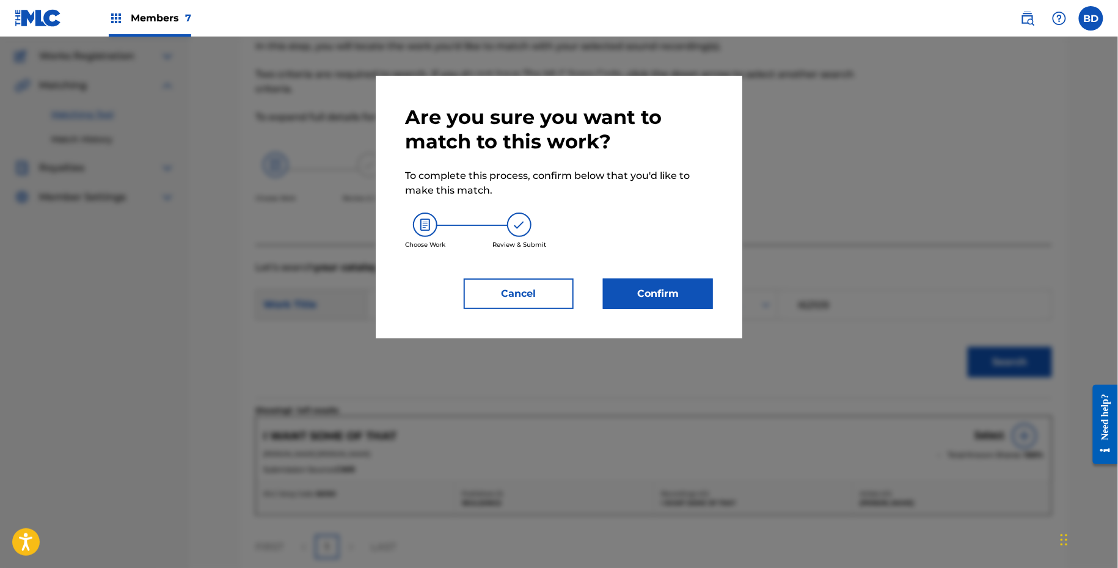
click at [642, 307] on button "Confirm" at bounding box center [658, 293] width 110 height 31
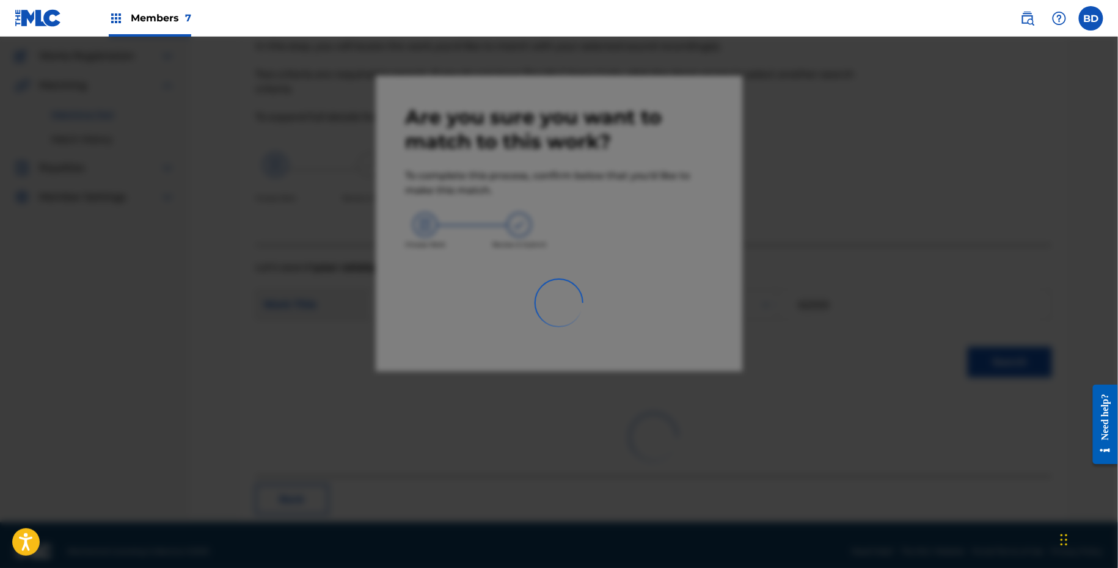
scroll to position [31, 0]
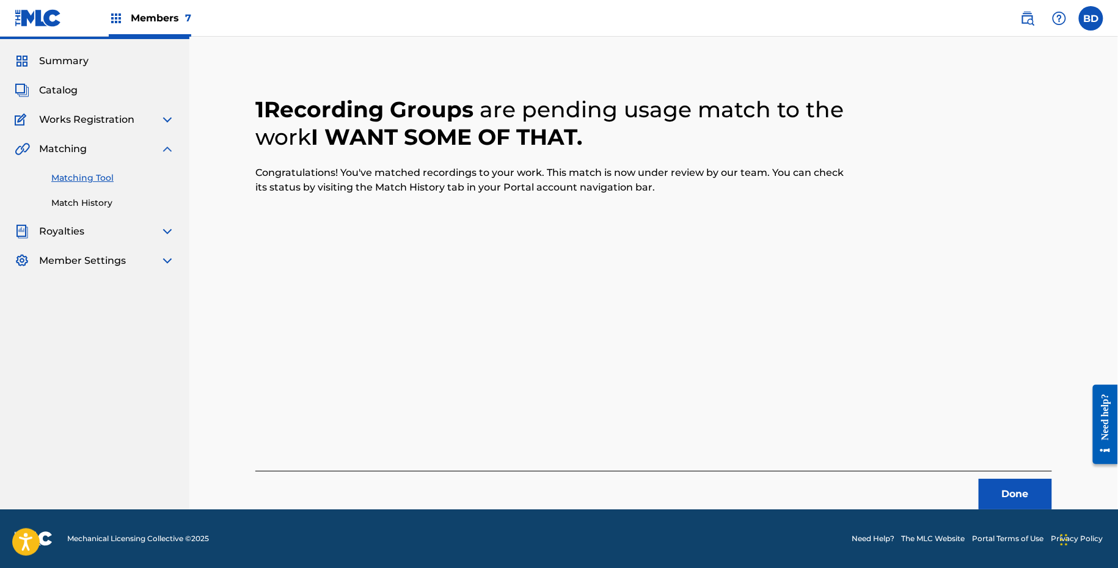
click at [69, 208] on link "Match History" at bounding box center [112, 203] width 123 height 13
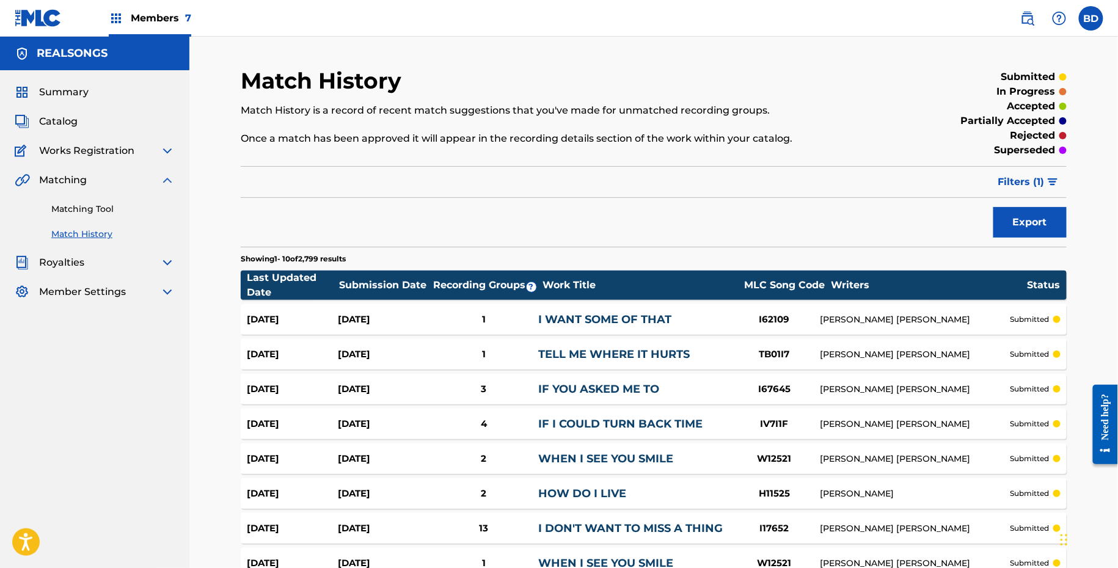
click at [545, 322] on link "I WANT SOME OF THAT" at bounding box center [604, 319] width 133 height 13
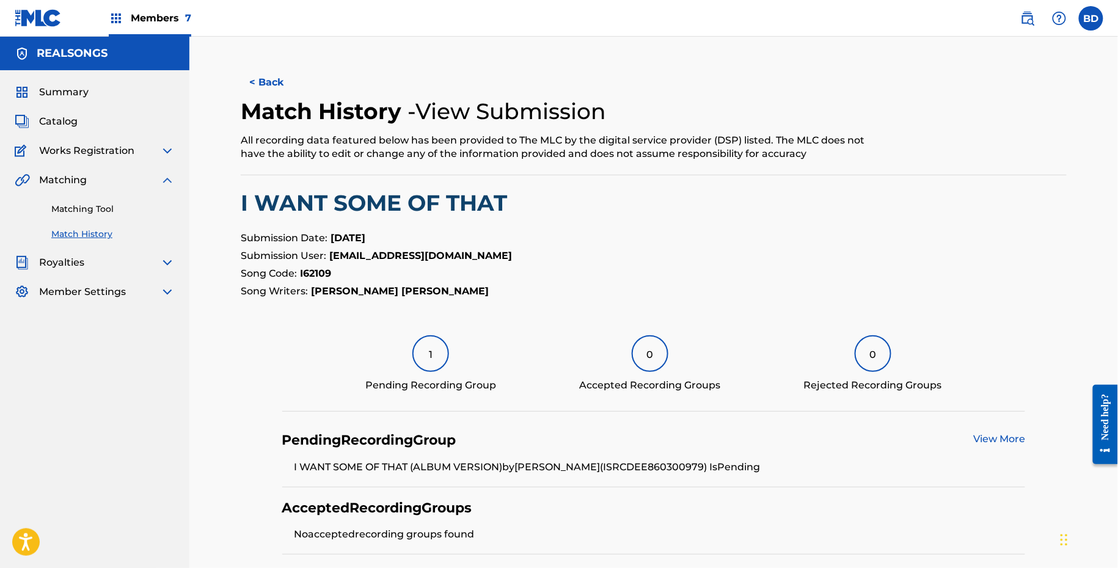
click at [107, 198] on div "Matching Tool Match History" at bounding box center [95, 213] width 160 height 53
click at [107, 206] on link "Matching Tool" at bounding box center [112, 209] width 123 height 13
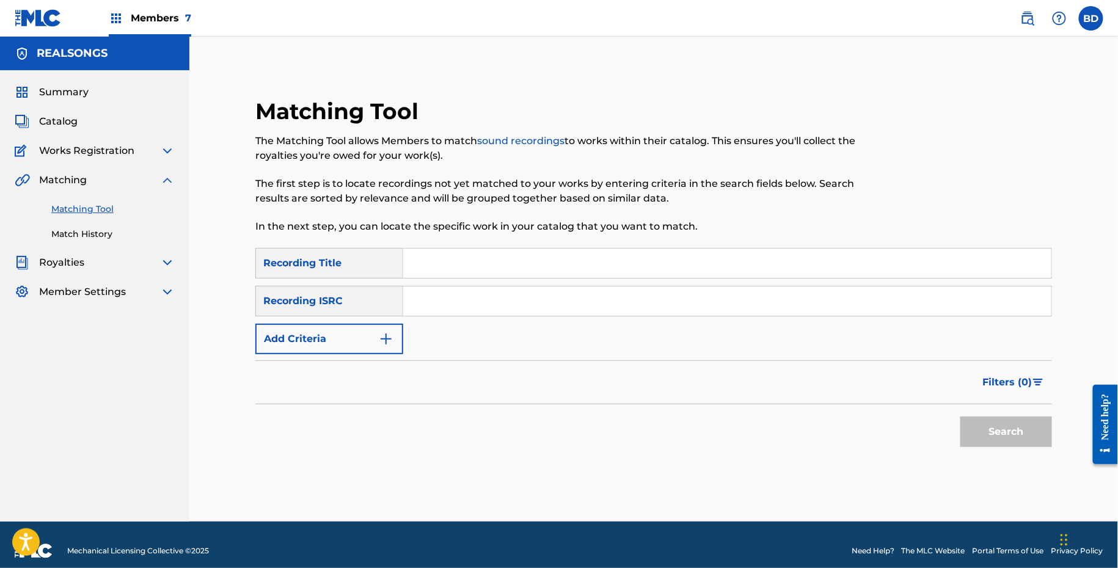
click at [432, 294] on input "Search Form" at bounding box center [727, 300] width 648 height 29
paste input "DEE869701092"
click at [960, 416] on button "Search" at bounding box center [1006, 431] width 92 height 31
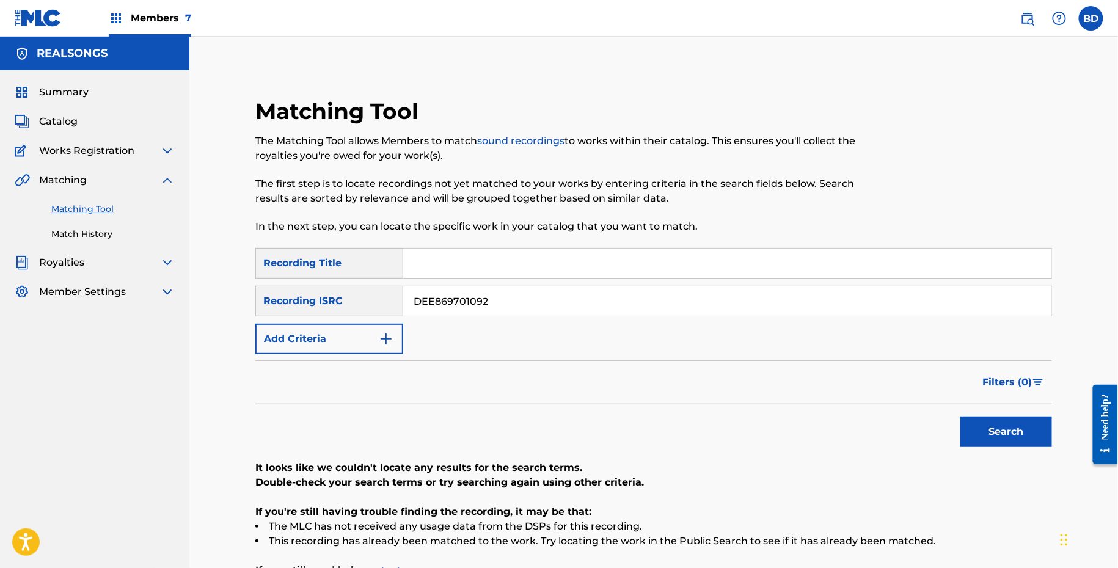
click at [426, 299] on input "DEE869701092" at bounding box center [727, 300] width 648 height 29
paste input "LJ8181728"
click at [960, 416] on button "Search" at bounding box center [1006, 431] width 92 height 31
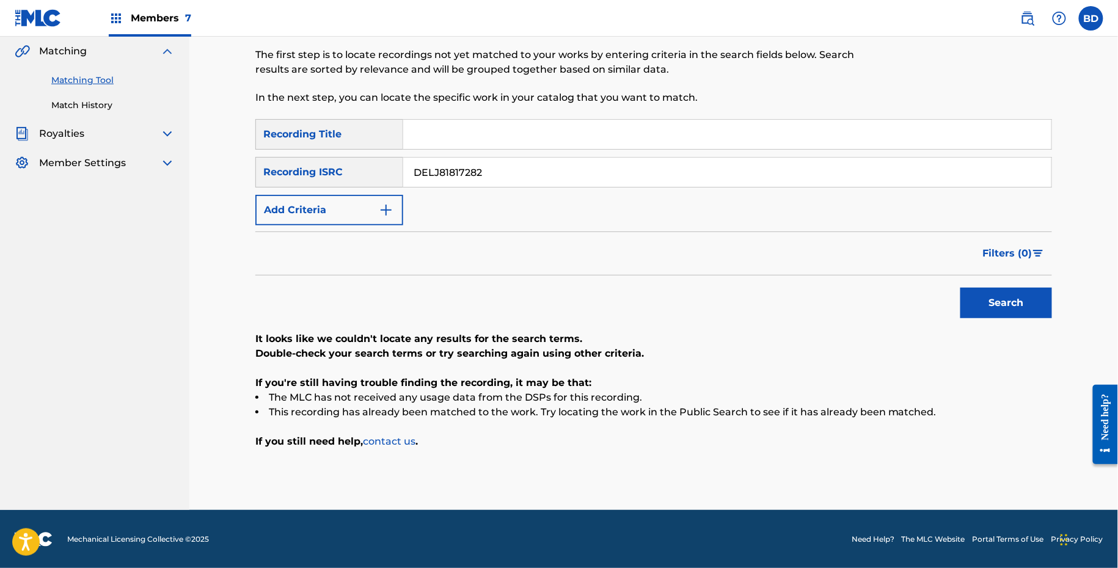
click at [447, 172] on input "DELJ81817282" at bounding box center [727, 172] width 648 height 29
paste input "V42300909"
click at [960, 288] on button "Search" at bounding box center [1006, 303] width 92 height 31
click at [457, 158] on input "DELV42300909" at bounding box center [727, 172] width 648 height 29
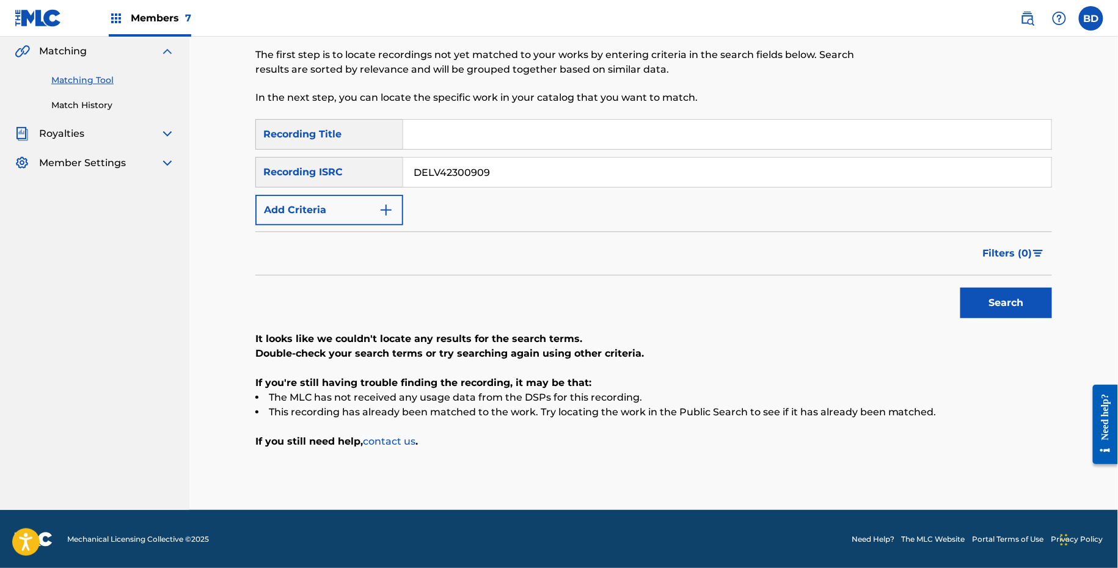
click at [457, 158] on input "DELV42300909" at bounding box center [727, 172] width 648 height 29
paste input "PI82311597"
type input "DEPI82311597"
click at [960, 288] on button "Search" at bounding box center [1006, 303] width 92 height 31
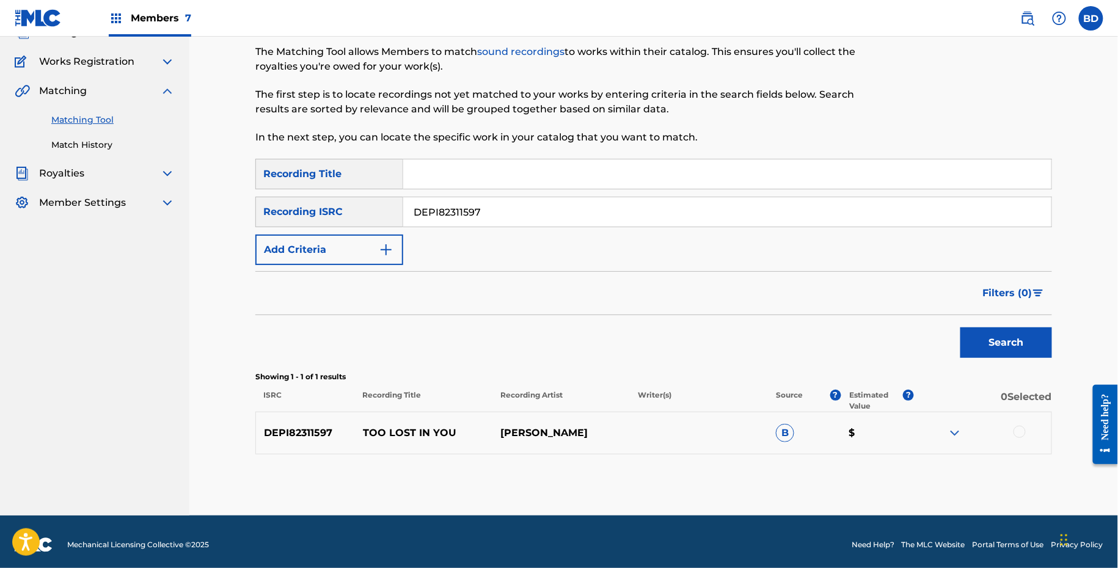
scroll to position [95, 0]
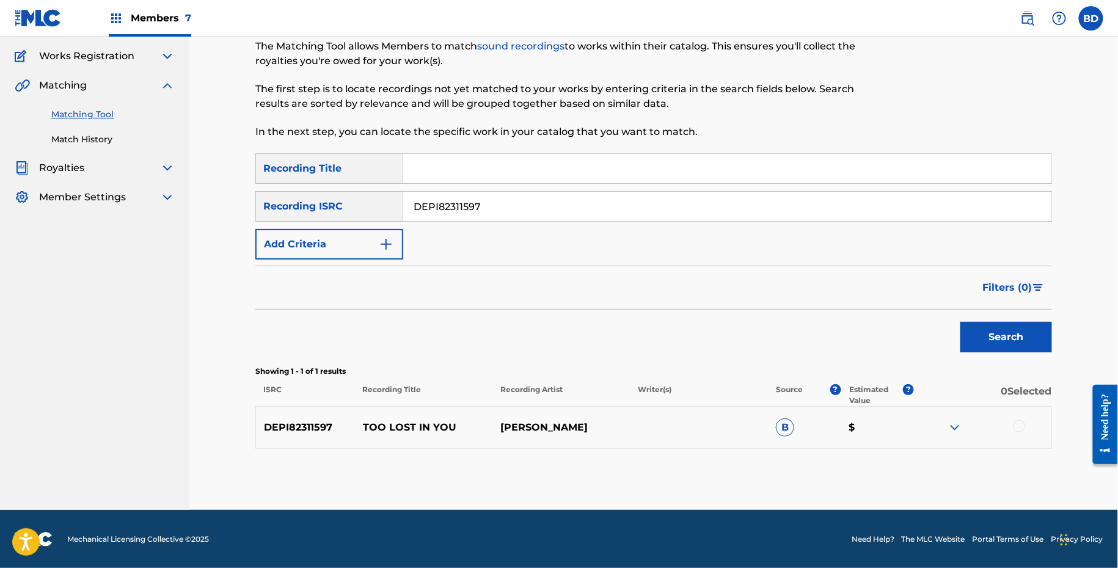
click at [967, 425] on div at bounding box center [982, 427] width 137 height 15
click at [950, 425] on img at bounding box center [954, 427] width 15 height 15
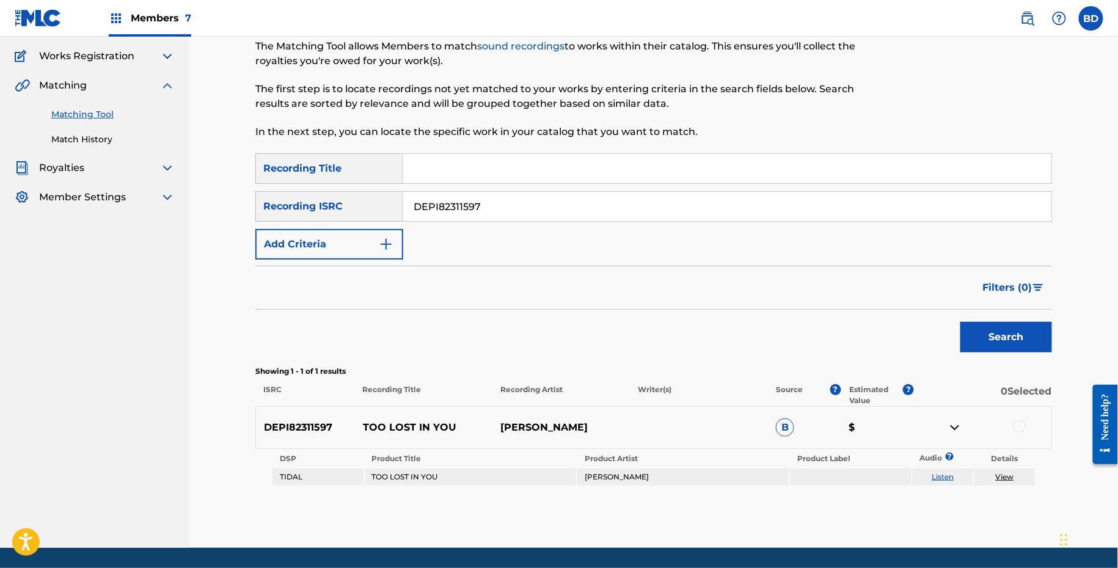
click at [414, 430] on p "TOO LOST IN YOU" at bounding box center [423, 427] width 137 height 15
copy p "TOO LOST IN YOU"
click at [1014, 424] on div at bounding box center [1019, 426] width 12 height 12
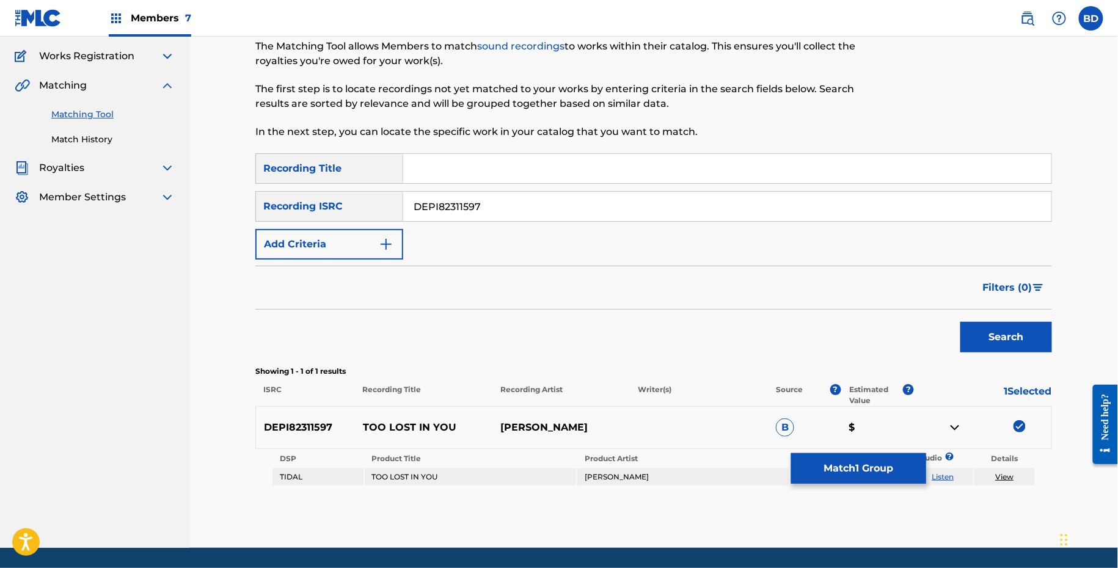
click at [894, 453] on button "Match 1 Group" at bounding box center [858, 468] width 135 height 31
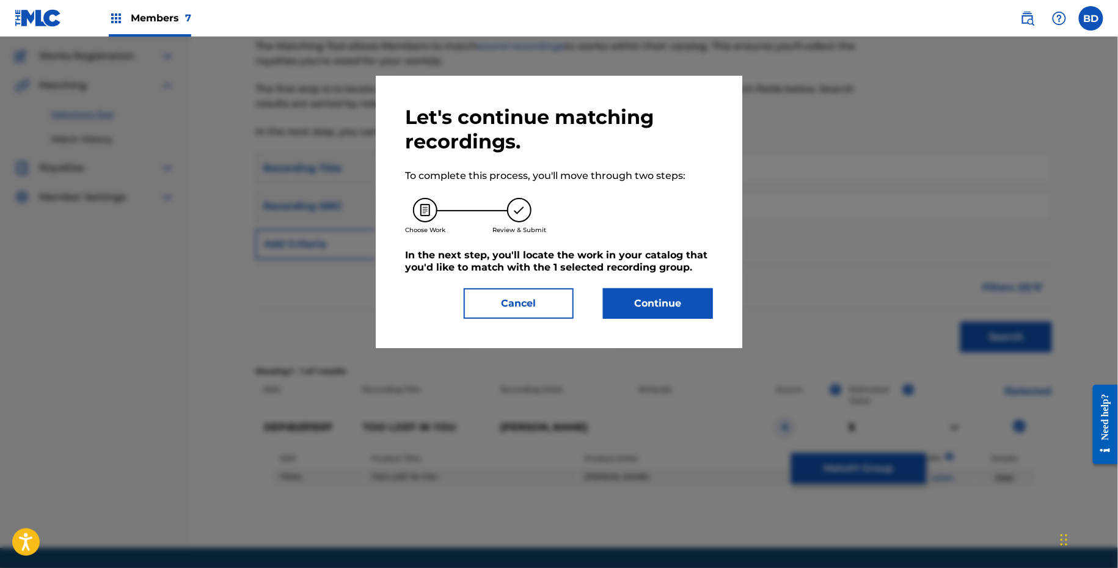
click at [627, 289] on button "Continue" at bounding box center [658, 303] width 110 height 31
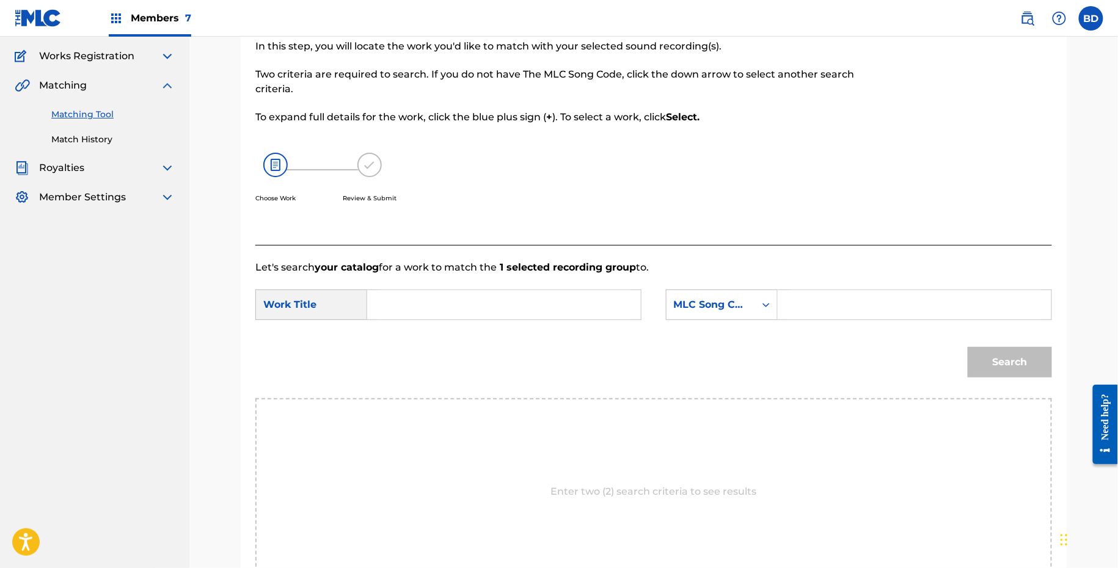
click at [793, 307] on input "Search Form" at bounding box center [914, 304] width 253 height 29
paste input "T6451Y"
type input "T6451Y"
drag, startPoint x: 550, startPoint y: 308, endPoint x: 544, endPoint y: 308, distance: 6.7
click at [542, 308] on input "Search Form" at bounding box center [503, 304] width 253 height 29
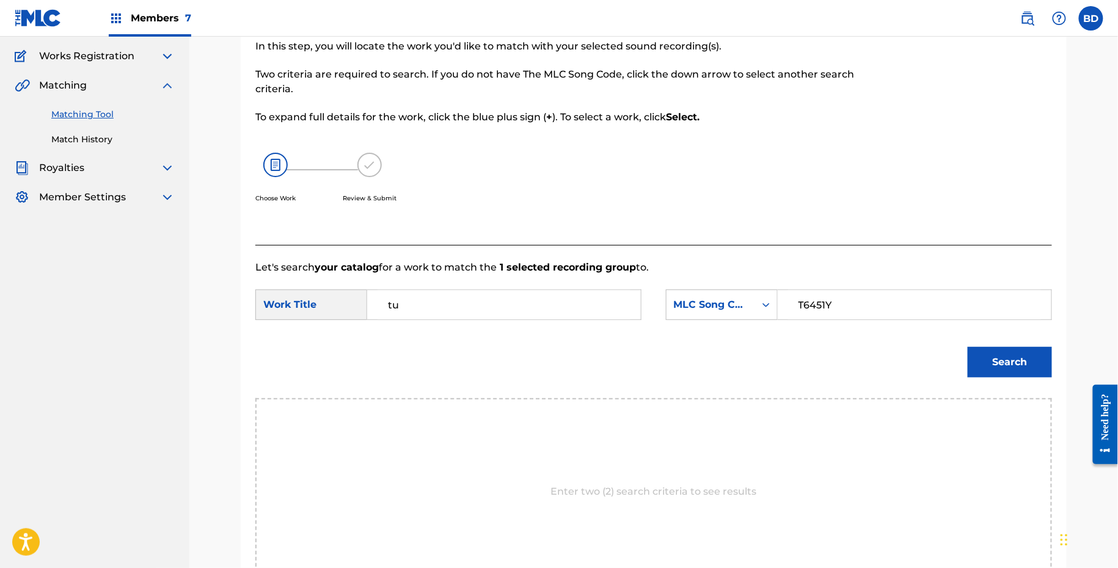
type input "t"
type input "you"
click at [967, 347] on button "Search" at bounding box center [1009, 362] width 84 height 31
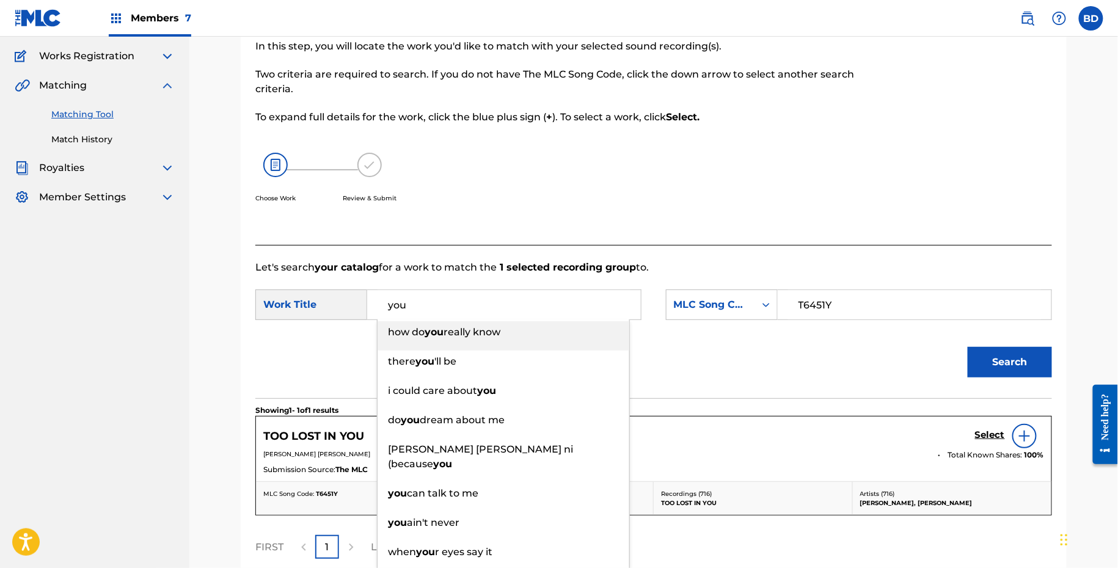
click at [998, 429] on h5 "Select" at bounding box center [990, 435] width 30 height 12
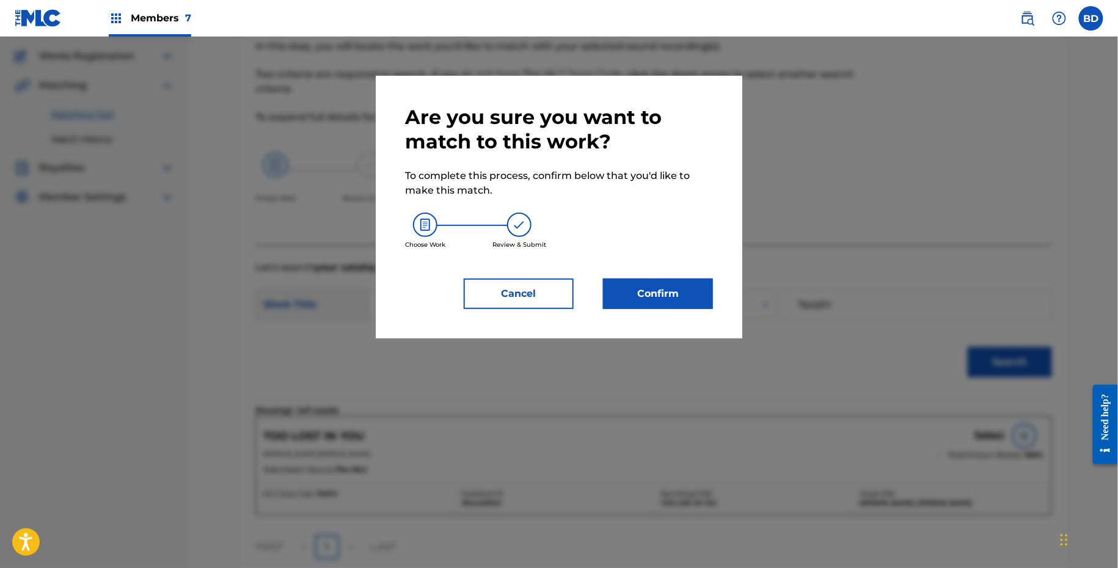
click at [633, 293] on button "Confirm" at bounding box center [658, 293] width 110 height 31
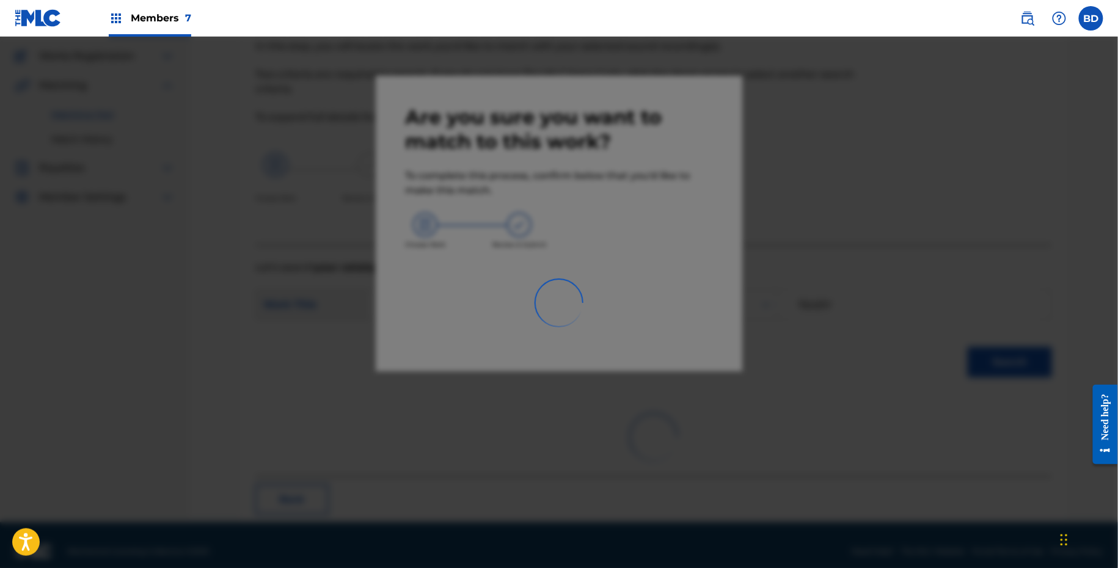
scroll to position [31, 0]
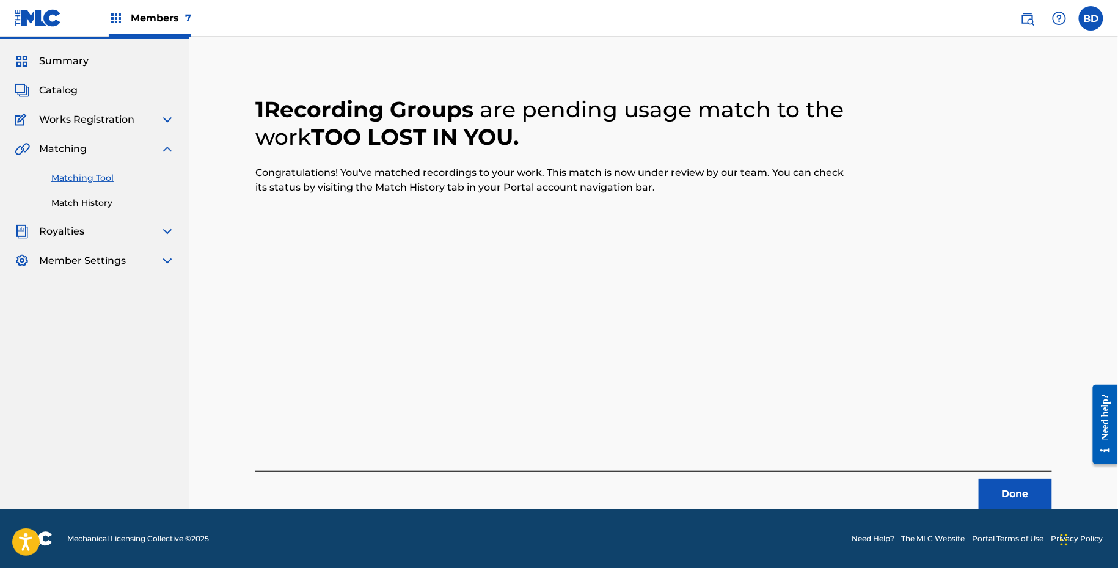
click at [98, 202] on link "Match History" at bounding box center [112, 203] width 123 height 13
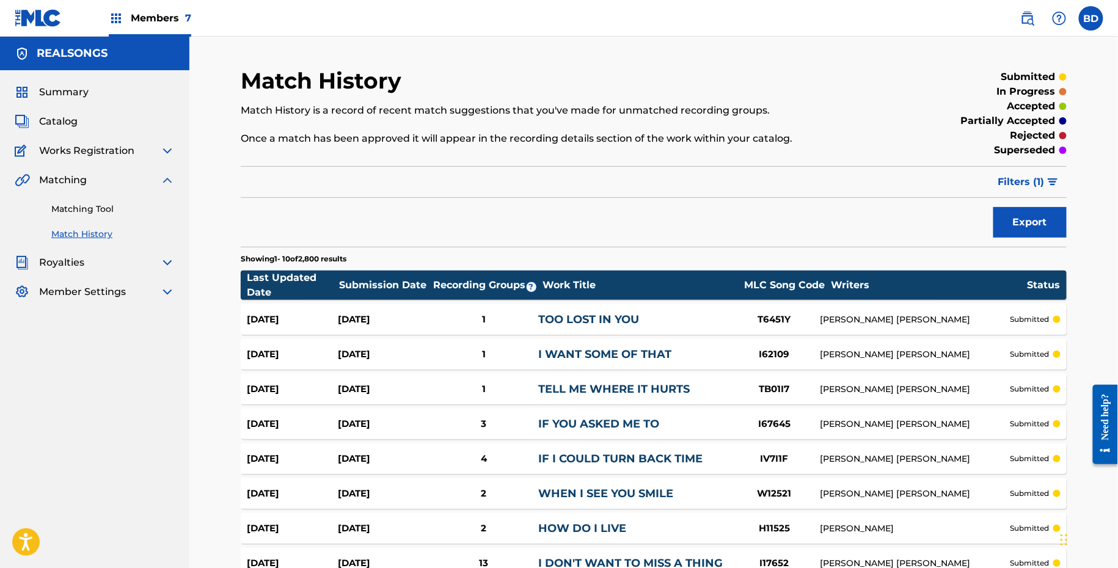
click at [377, 315] on div "Aug 19, 2025" at bounding box center [383, 320] width 91 height 14
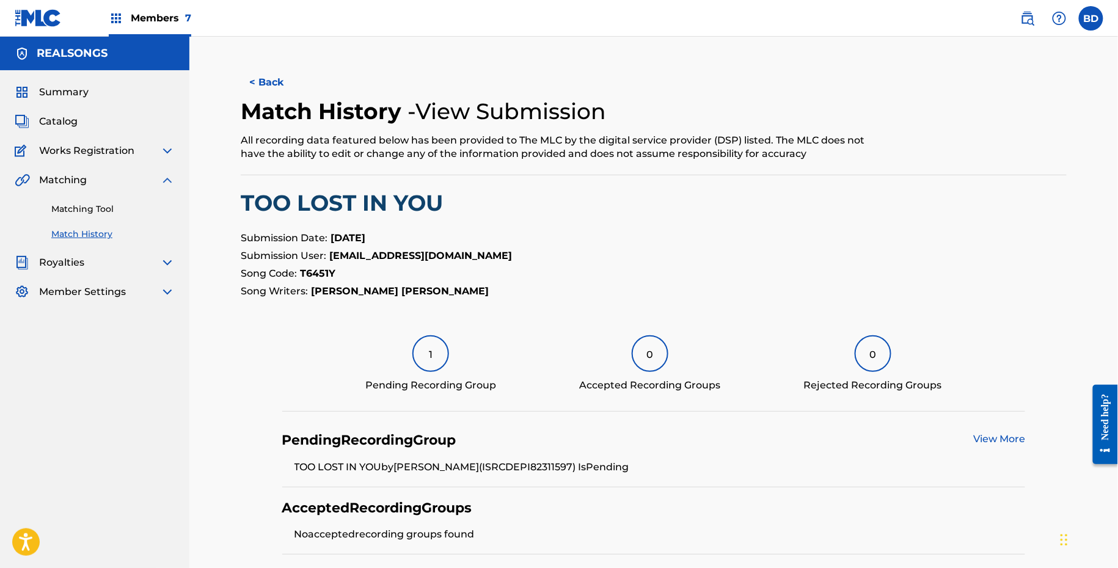
drag, startPoint x: 68, startPoint y: 209, endPoint x: 95, endPoint y: 209, distance: 27.5
click at [68, 209] on link "Matching Tool" at bounding box center [112, 209] width 123 height 13
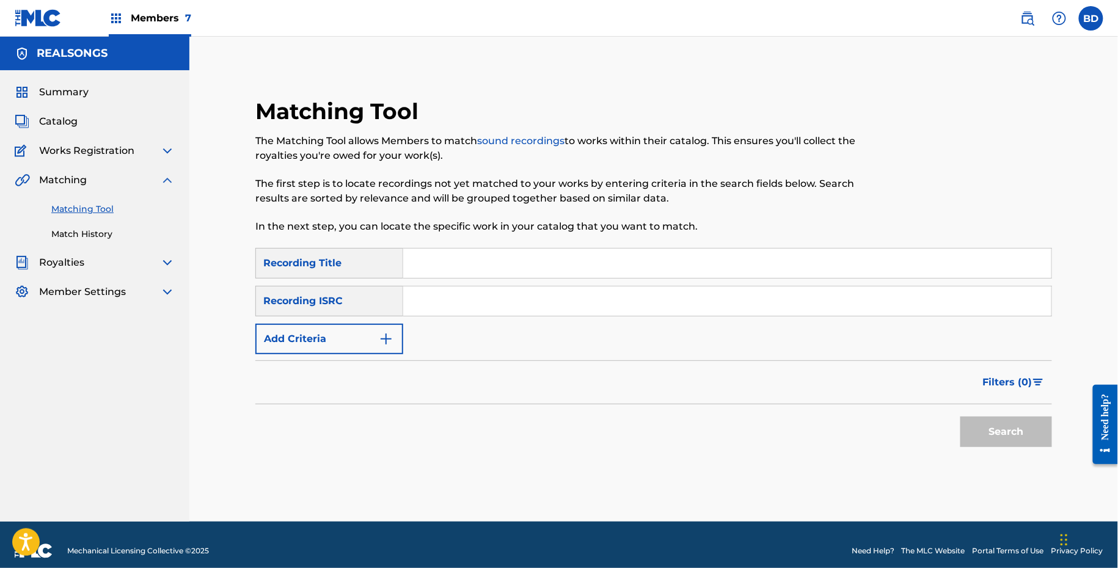
click at [564, 296] on input "Search Form" at bounding box center [727, 300] width 648 height 29
paste input "DEPR31900182"
click at [960, 416] on button "Search" at bounding box center [1006, 431] width 92 height 31
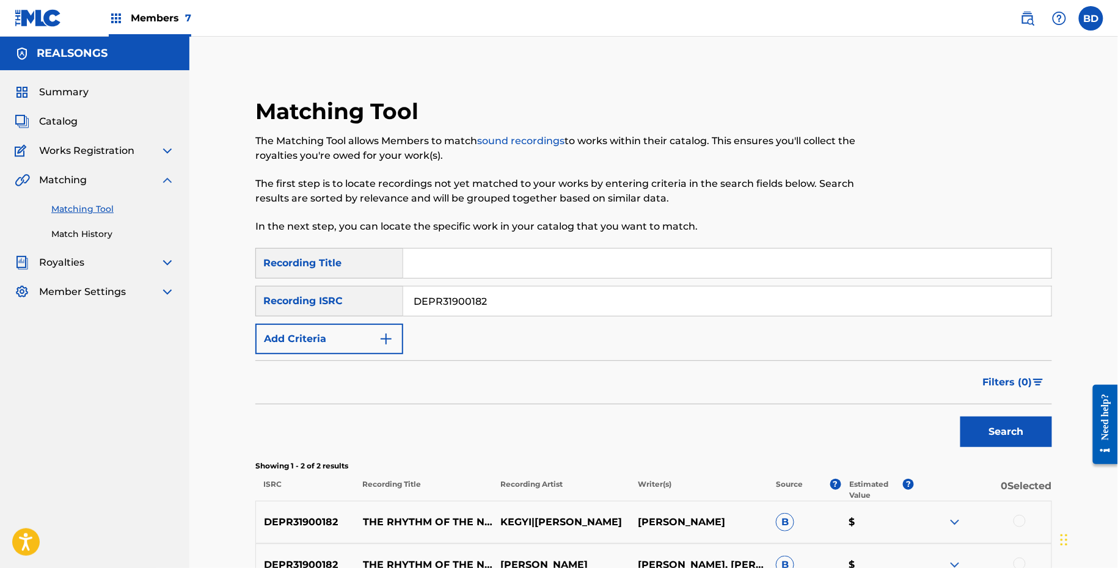
scroll to position [137, 0]
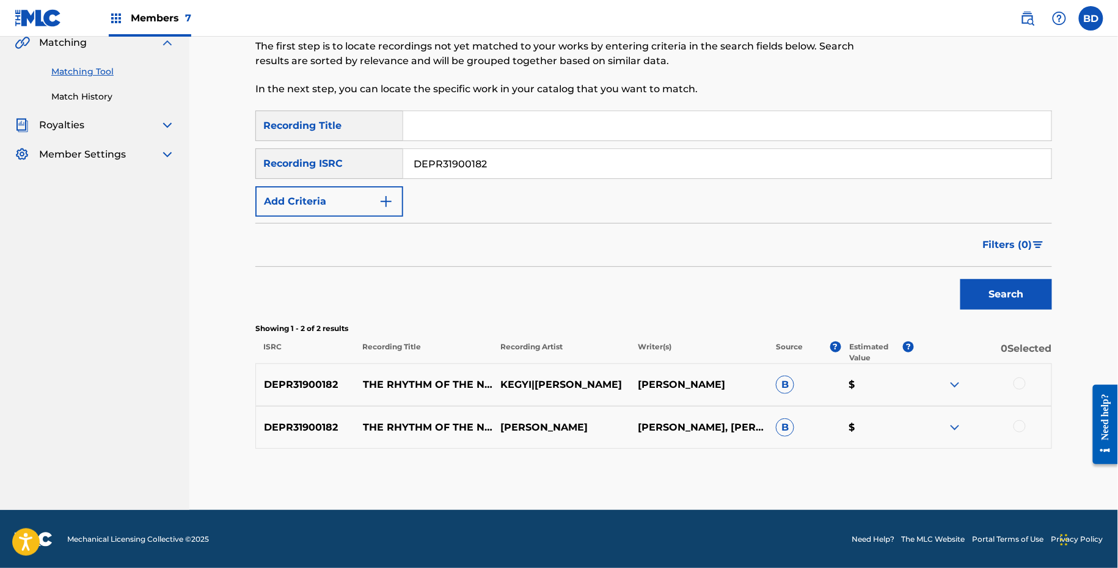
click at [951, 429] on img at bounding box center [954, 427] width 15 height 15
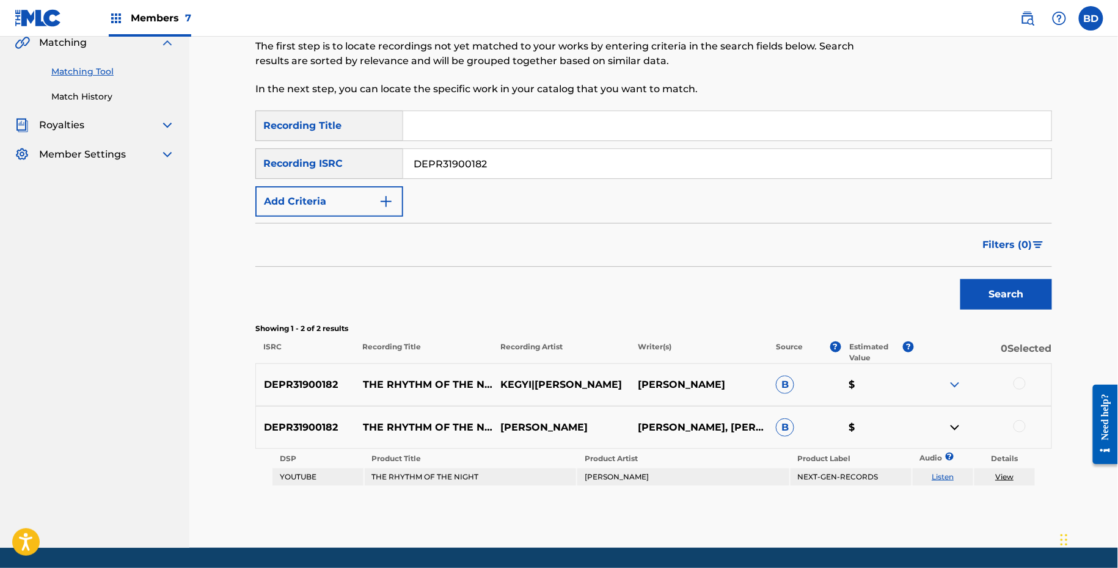
click at [951, 384] on img at bounding box center [954, 384] width 15 height 15
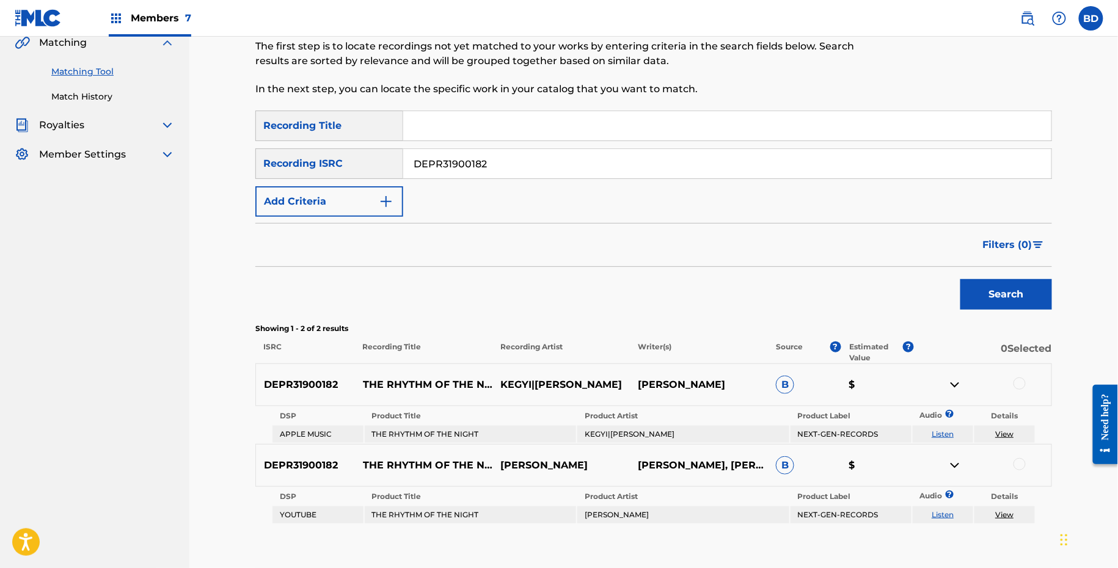
click at [401, 429] on td "THE RHYTHM OF THE NIGHT" at bounding box center [471, 434] width 212 height 17
copy td "THE RHYTHM OF THE NIGHT"
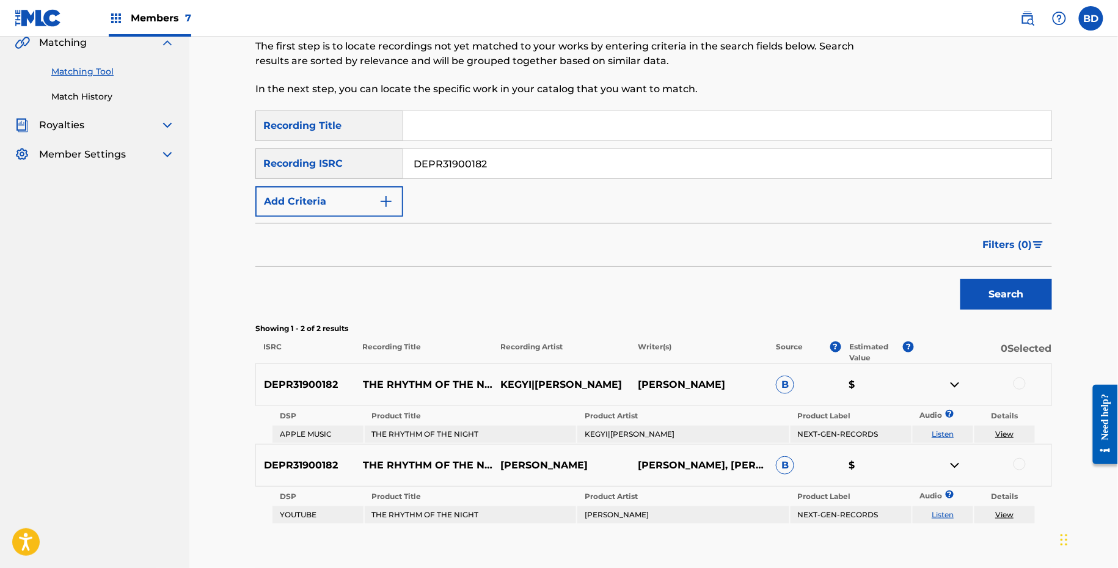
click at [449, 166] on input "DEPR31900182" at bounding box center [727, 163] width 648 height 29
paste input "DER410401064"
click at [960, 279] on button "Search" at bounding box center [1006, 294] width 92 height 31
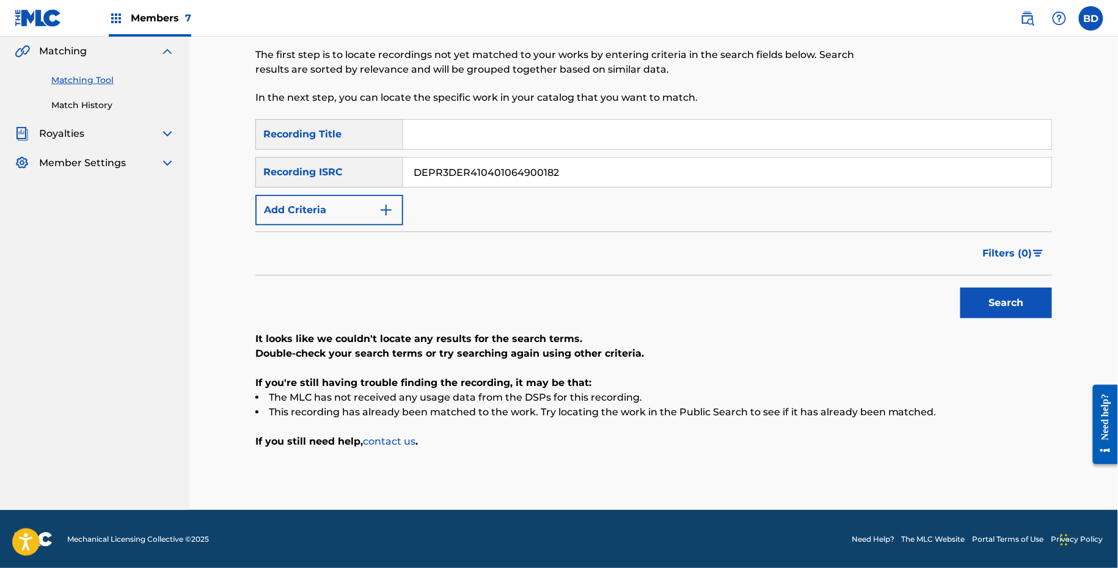
click at [449, 166] on input "DEPR3DER410401064900182" at bounding box center [727, 172] width 648 height 29
paste input "R410401064"
type input "DER410401064"
click at [960, 288] on button "Search" at bounding box center [1006, 303] width 92 height 31
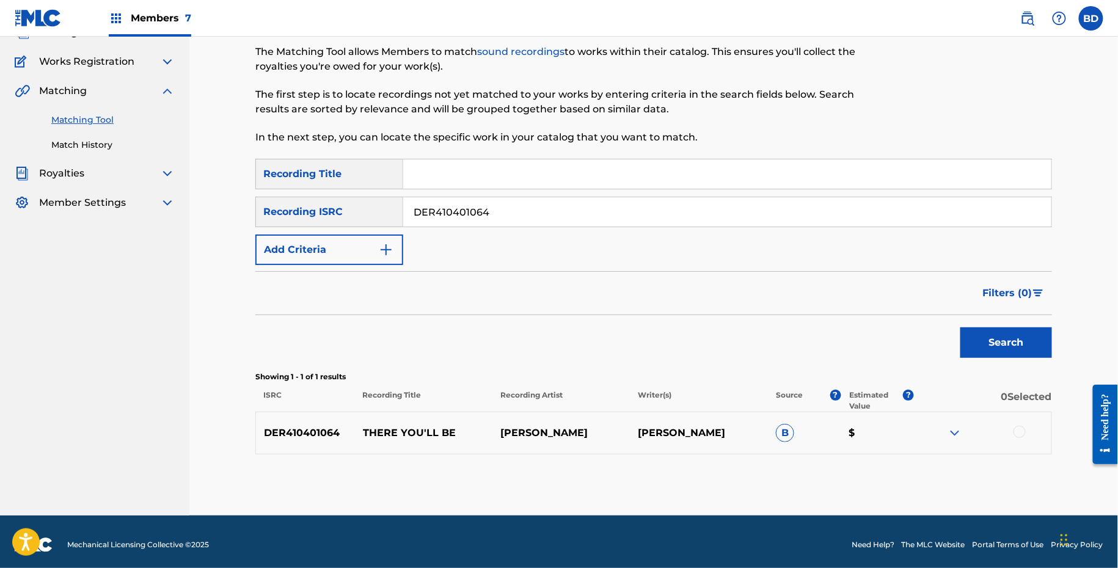
scroll to position [95, 0]
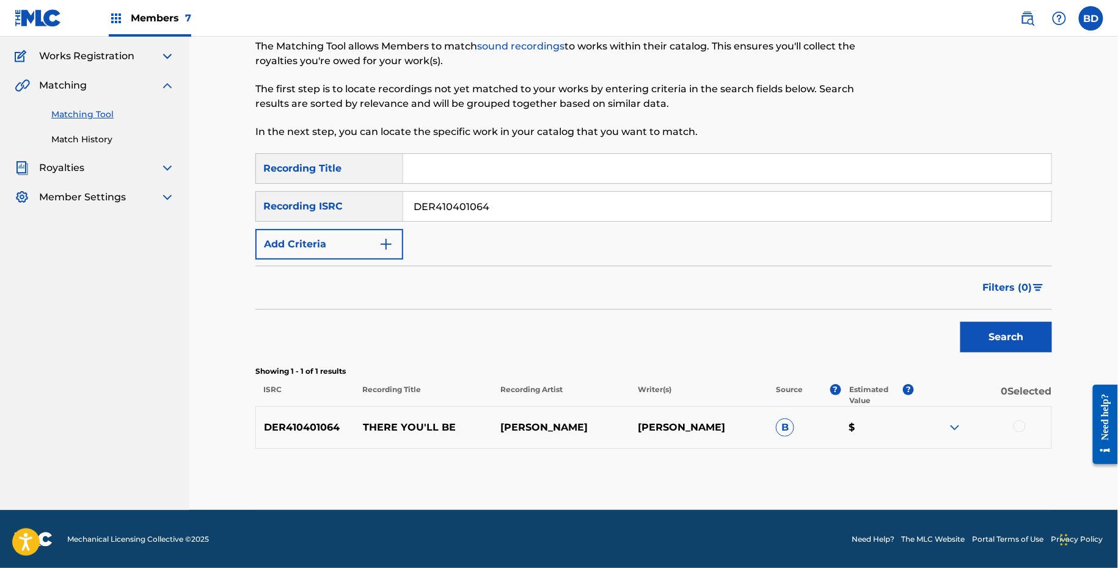
click at [402, 414] on div "DER410401064 THERE YOU'LL BE BRUNO BERTONE D. WARREN B $" at bounding box center [653, 427] width 796 height 43
copy p "THERE YOU'LL BE"
click at [961, 429] on img at bounding box center [954, 427] width 15 height 15
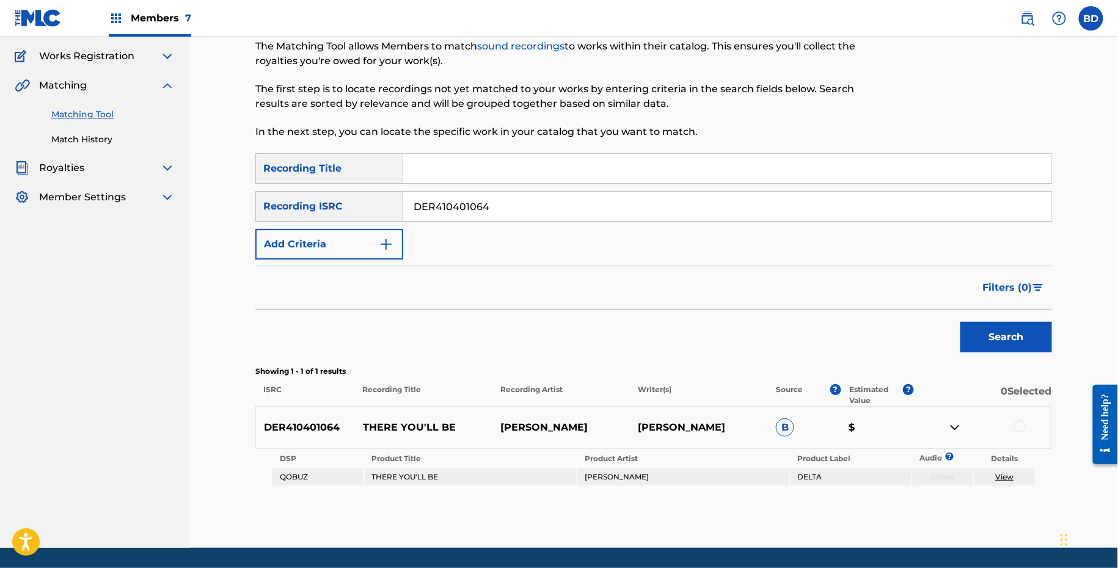
click at [1015, 426] on div at bounding box center [1019, 426] width 12 height 12
click at [1000, 481] on td "View" at bounding box center [1004, 476] width 60 height 17
click at [1000, 479] on link "View" at bounding box center [1004, 476] width 18 height 9
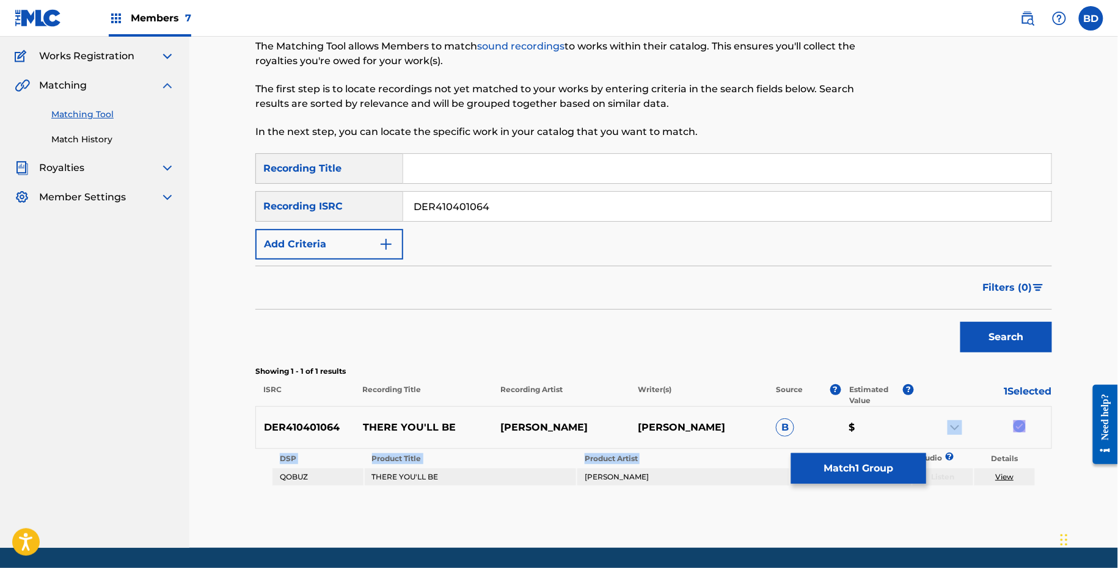
click at [852, 448] on div "DER410401064 THERE YOU'LL BE BRUNO BERTONE D. WARREN B $ DSP Product Title Prod…" at bounding box center [653, 446] width 796 height 81
click at [834, 474] on button "Match 1 Group" at bounding box center [858, 468] width 135 height 31
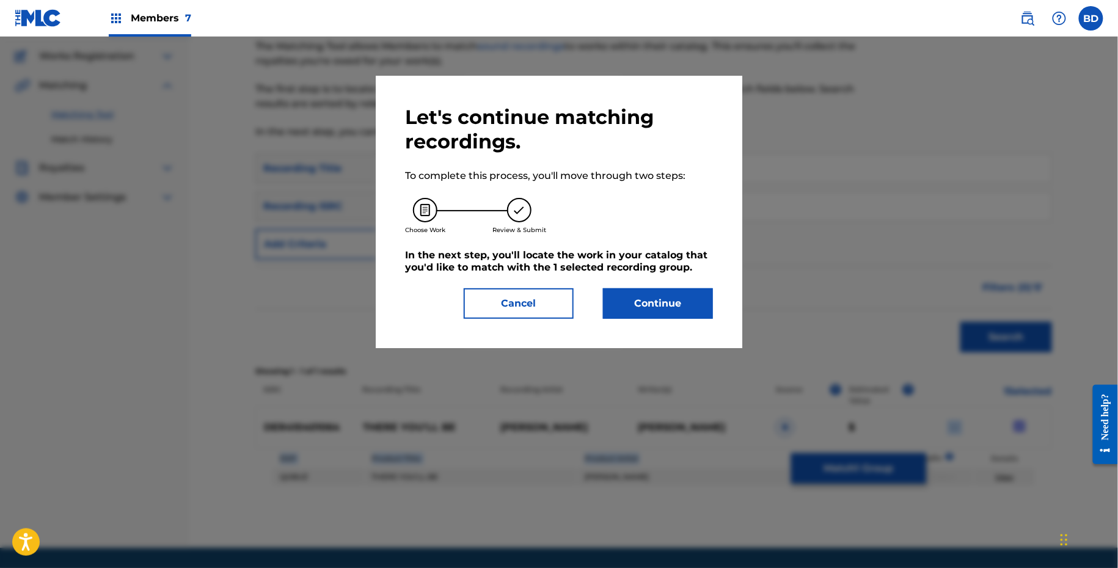
click at [665, 309] on button "Continue" at bounding box center [658, 303] width 110 height 31
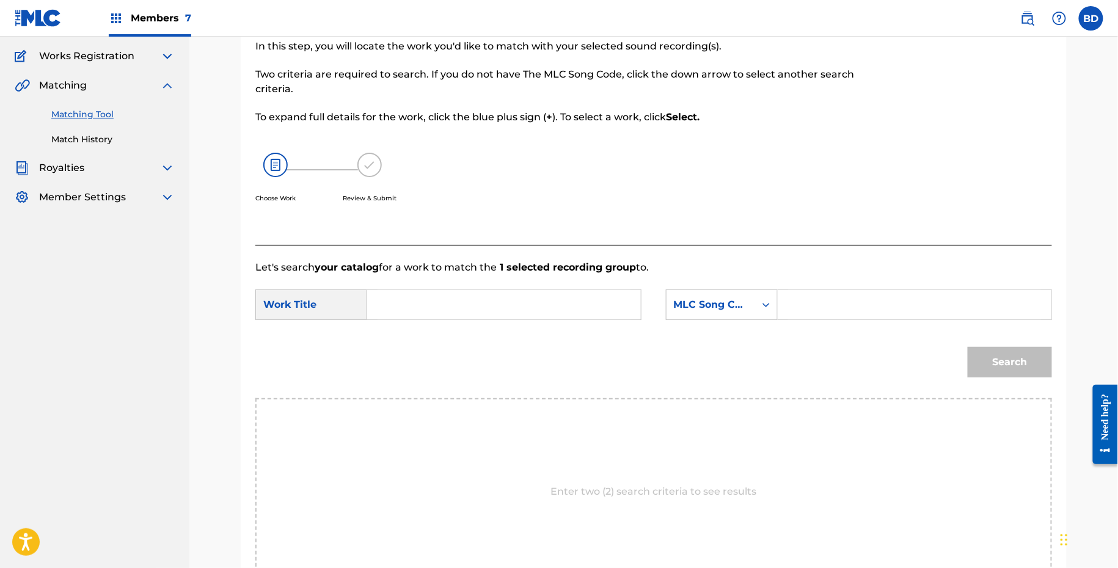
click at [807, 274] on div "Let's search your catalog for a work to match the 1 selected recording group to…" at bounding box center [653, 430] width 796 height 370
click at [804, 297] on input "Search Form" at bounding box center [914, 304] width 253 height 29
paste input "T6451K"
type input "T6451K"
click at [589, 309] on input "Search Form" at bounding box center [503, 304] width 253 height 29
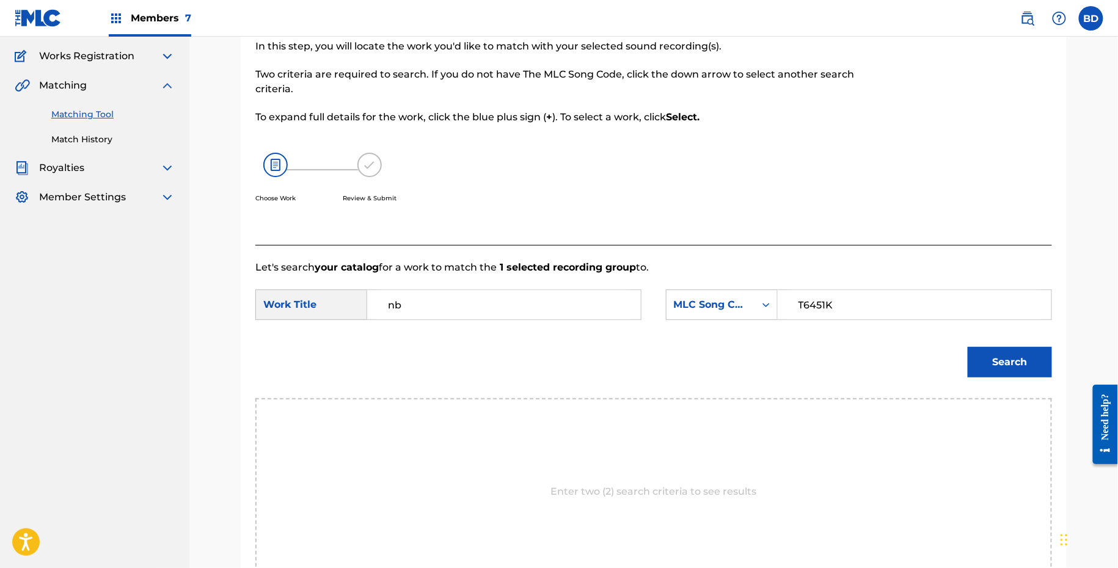
type input "n"
type input "be"
click at [1003, 364] on button "Search" at bounding box center [1009, 362] width 84 height 31
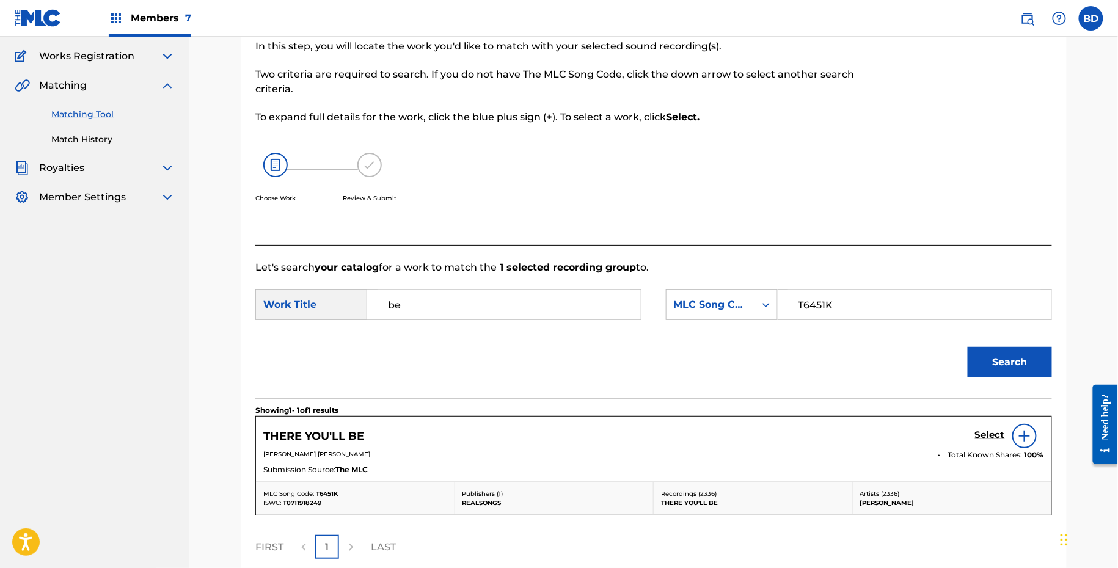
click at [994, 432] on h5 "Select" at bounding box center [990, 435] width 30 height 12
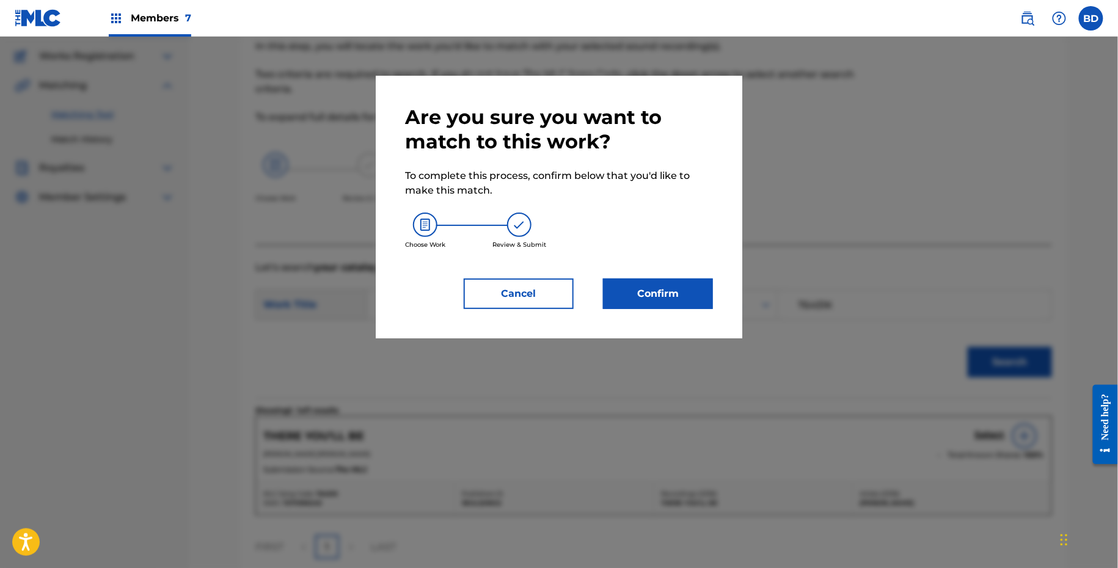
click at [699, 292] on button "Confirm" at bounding box center [658, 293] width 110 height 31
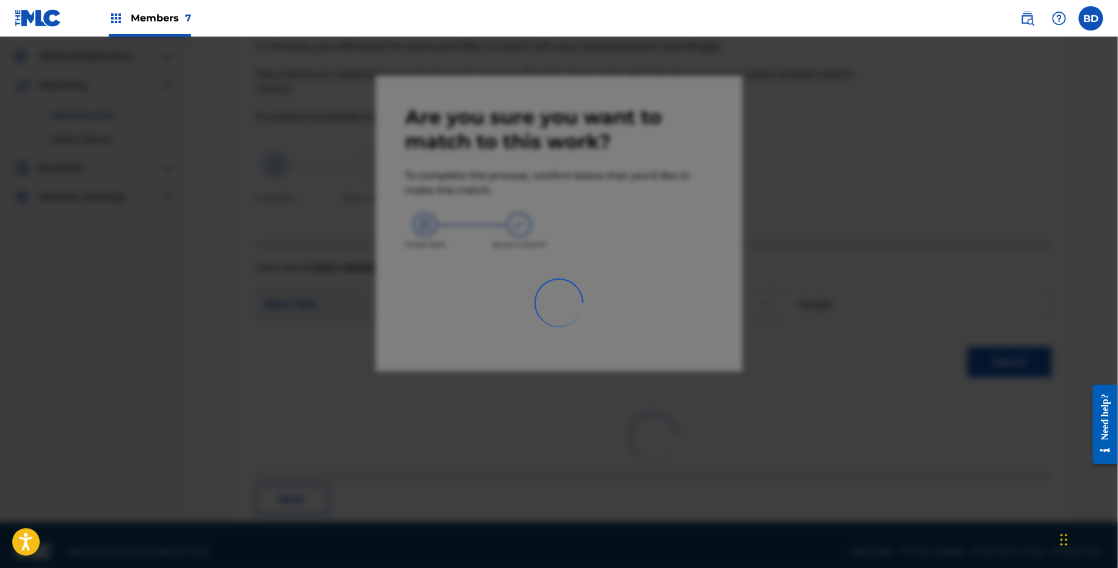
scroll to position [31, 0]
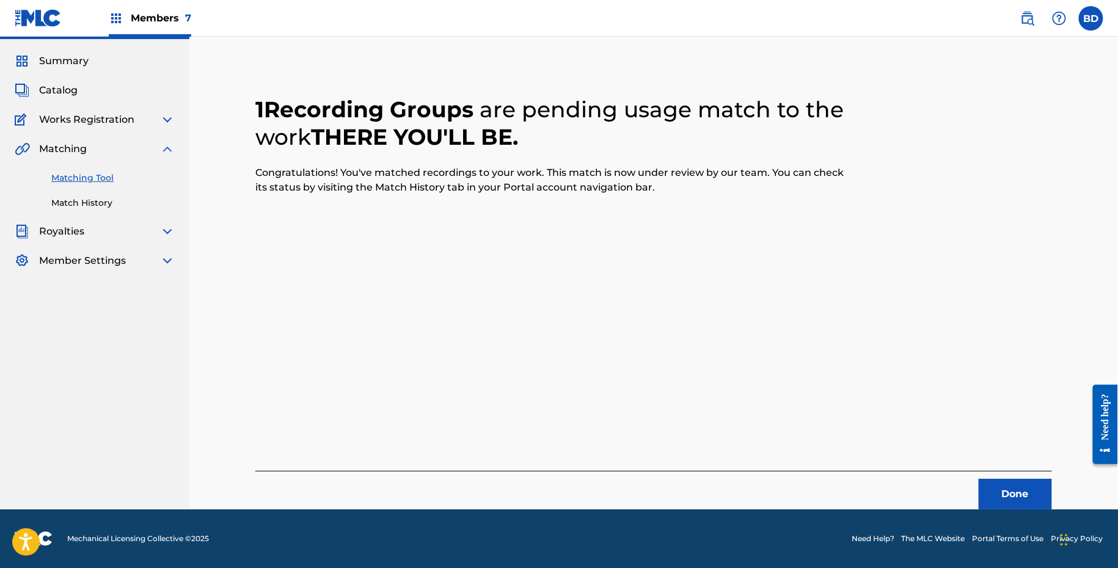
click at [68, 198] on link "Match History" at bounding box center [112, 203] width 123 height 13
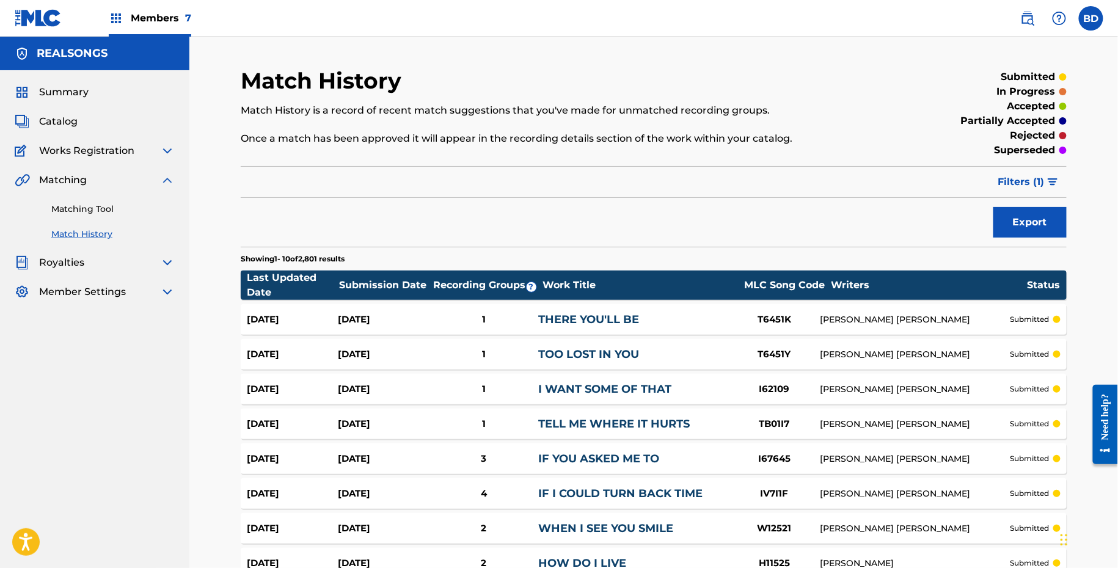
click at [338, 318] on div "Aug 19, 2025" at bounding box center [383, 320] width 91 height 14
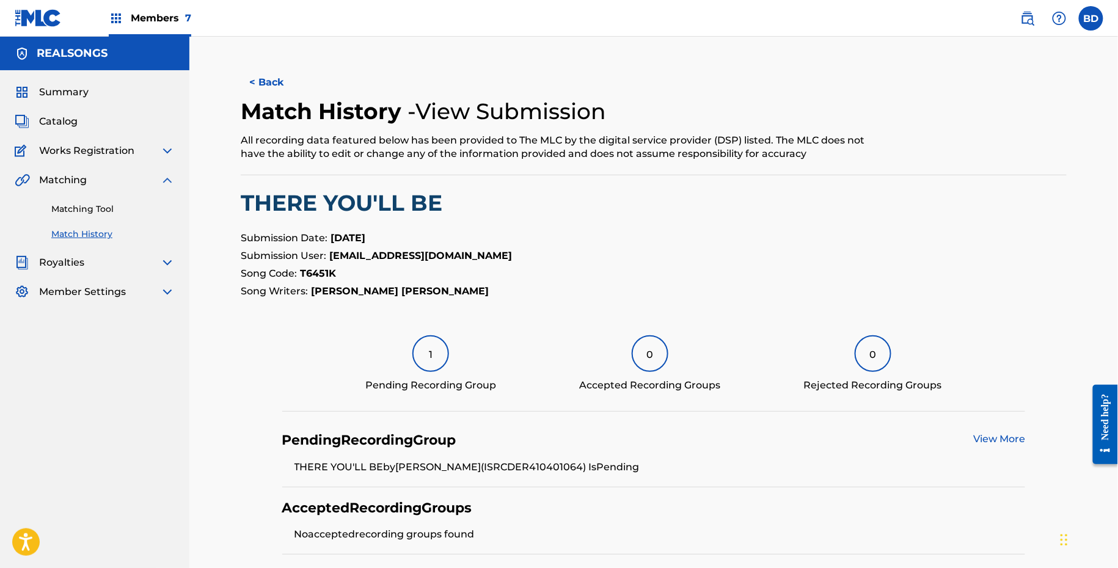
click at [124, 201] on div "Matching Tool Match History" at bounding box center [95, 213] width 160 height 53
click at [124, 207] on link "Matching Tool" at bounding box center [112, 209] width 123 height 13
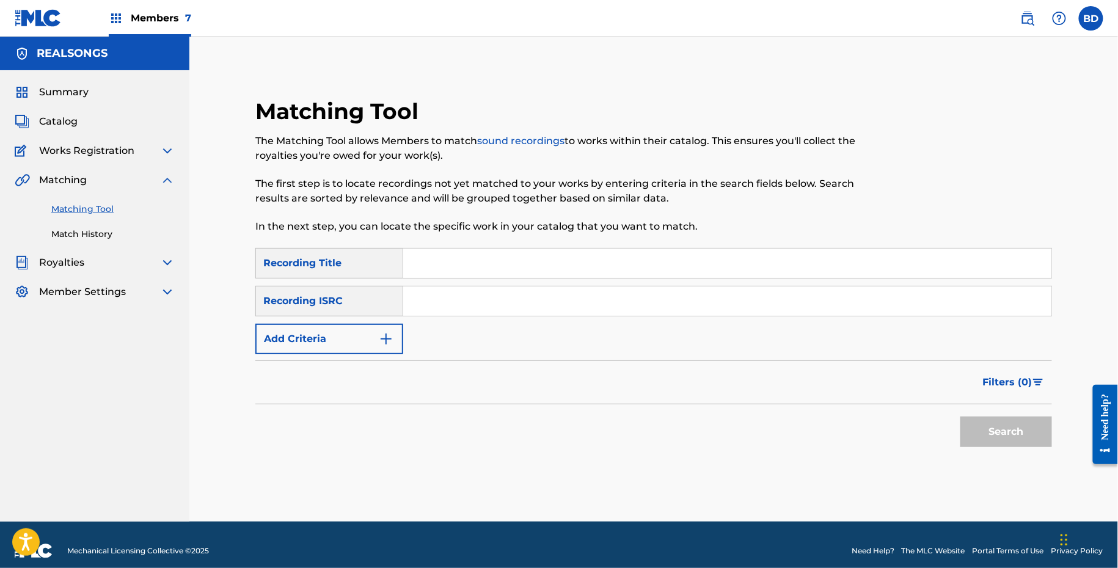
click at [533, 328] on div "SearchWithCriteria35bda96b-02d8-4275-92b6-092276d5476f Recording Title SearchWi…" at bounding box center [653, 301] width 796 height 106
click at [518, 307] on input "Search Form" at bounding box center [727, 300] width 648 height 29
paste input "DER410401068"
type input "DER410401068"
click at [960, 416] on button "Search" at bounding box center [1006, 431] width 92 height 31
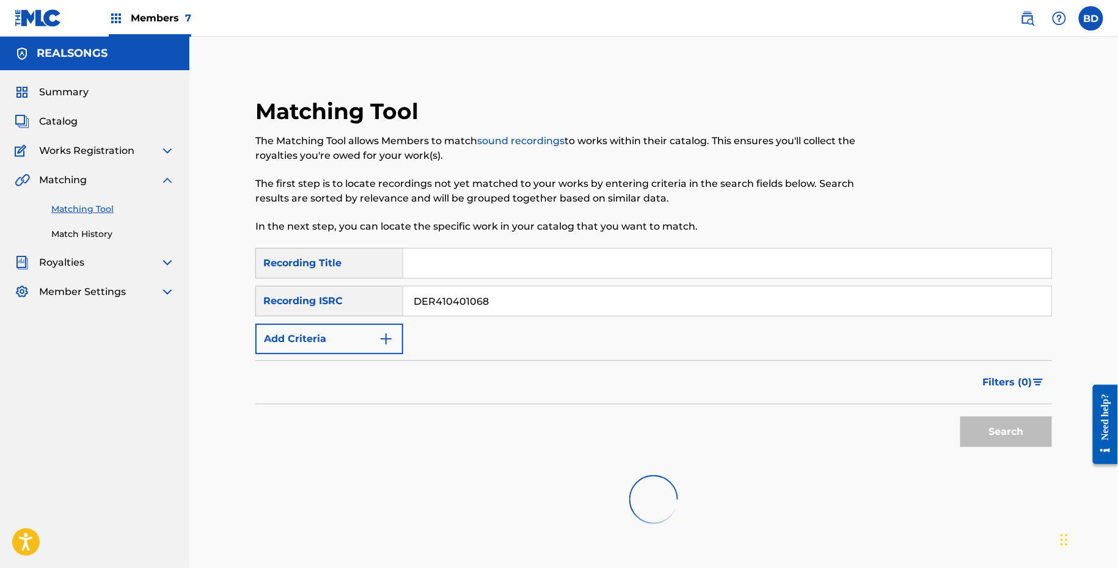
scroll to position [95, 0]
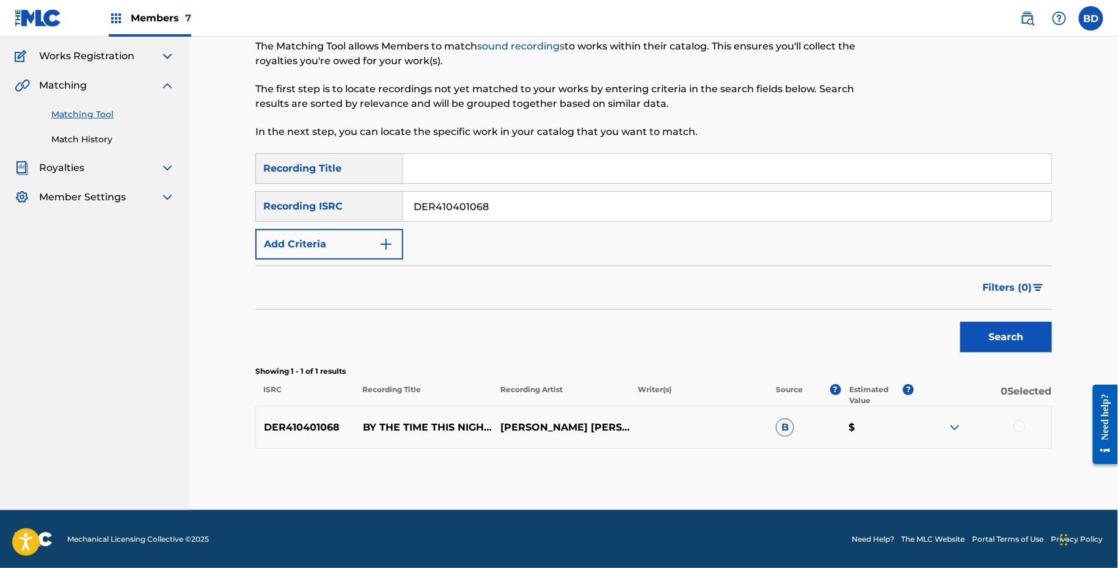
click at [947, 432] on img at bounding box center [954, 427] width 15 height 15
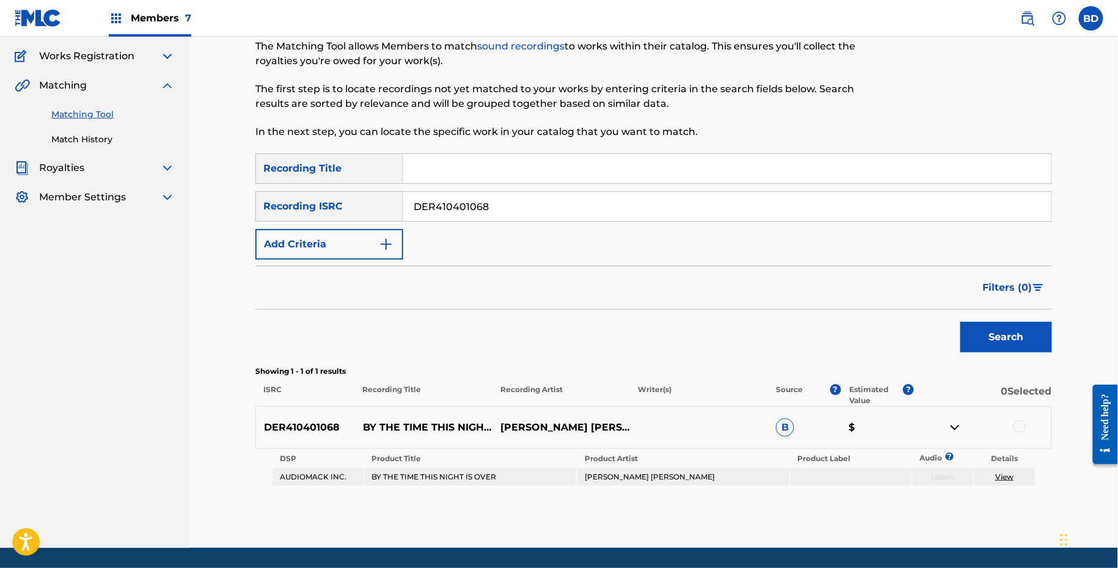
click at [437, 418] on div "DER410401068 BY THE TIME THIS NIGHT IS OVER BRUNO BERTONE KENNY J CHARLES B $" at bounding box center [653, 427] width 796 height 43
click at [423, 425] on p "BY THE TIME THIS NIGHT IS OVER" at bounding box center [423, 427] width 137 height 15
copy p "BY THE TIME THIS NIGHT IS OVER"
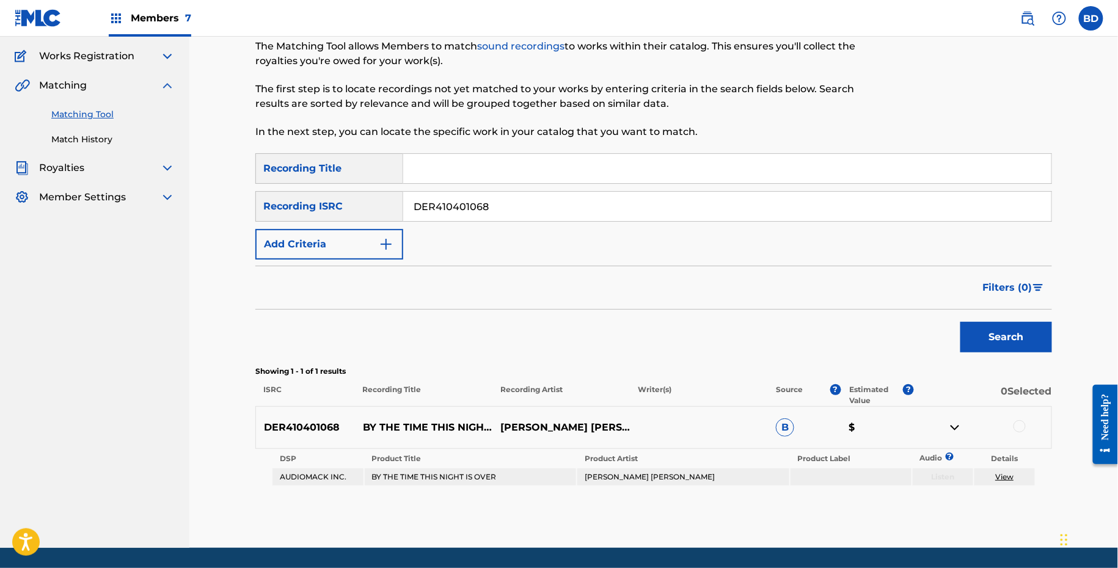
click at [1014, 424] on div at bounding box center [1019, 426] width 12 height 12
click at [476, 474] on td "BY THE TIME THIS NIGHT IS OVER" at bounding box center [471, 476] width 212 height 17
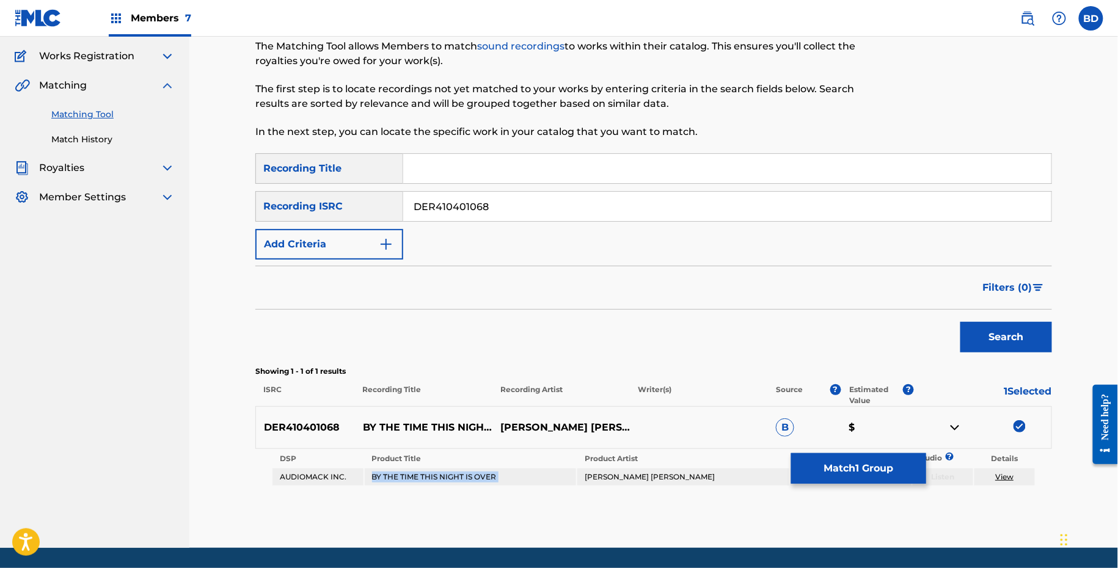
click at [476, 474] on td "BY THE TIME THIS NIGHT IS OVER" at bounding box center [471, 476] width 212 height 17
click at [635, 474] on td "[PERSON_NAME] [PERSON_NAME]" at bounding box center [683, 476] width 212 height 17
copy td "[PERSON_NAME] [PERSON_NAME]"
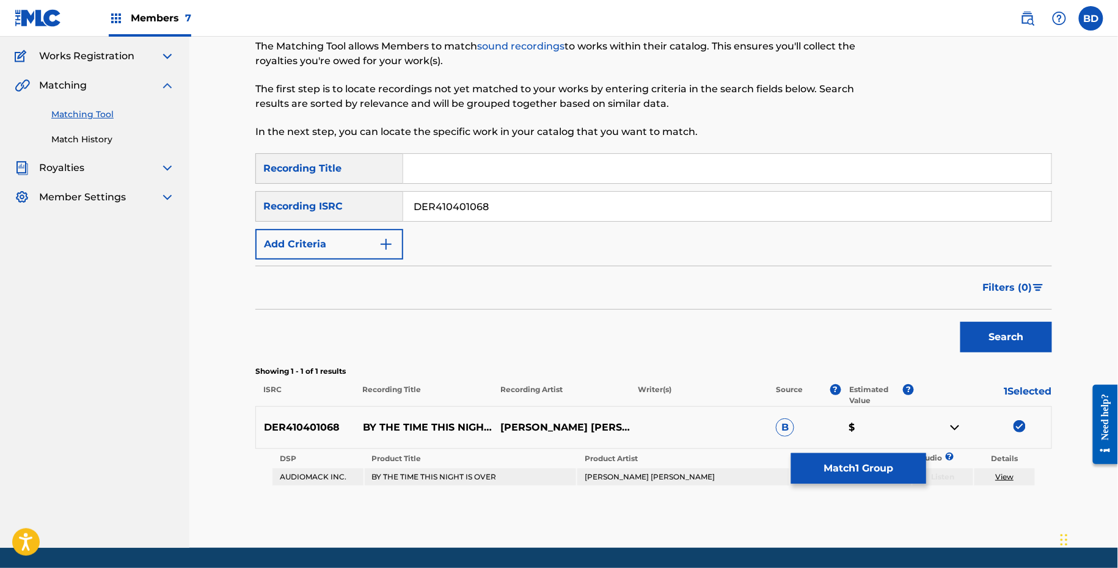
click at [1000, 481] on td "View" at bounding box center [1004, 476] width 60 height 17
click at [1000, 478] on link "View" at bounding box center [1004, 476] width 18 height 9
click at [824, 445] on div "DER410401068 BY THE TIME THIS NIGHT IS OVER BRUNO BERTONE KENNY J CHARLES B $" at bounding box center [653, 427] width 796 height 43
click at [821, 465] on button "Match 1 Group" at bounding box center [858, 468] width 135 height 31
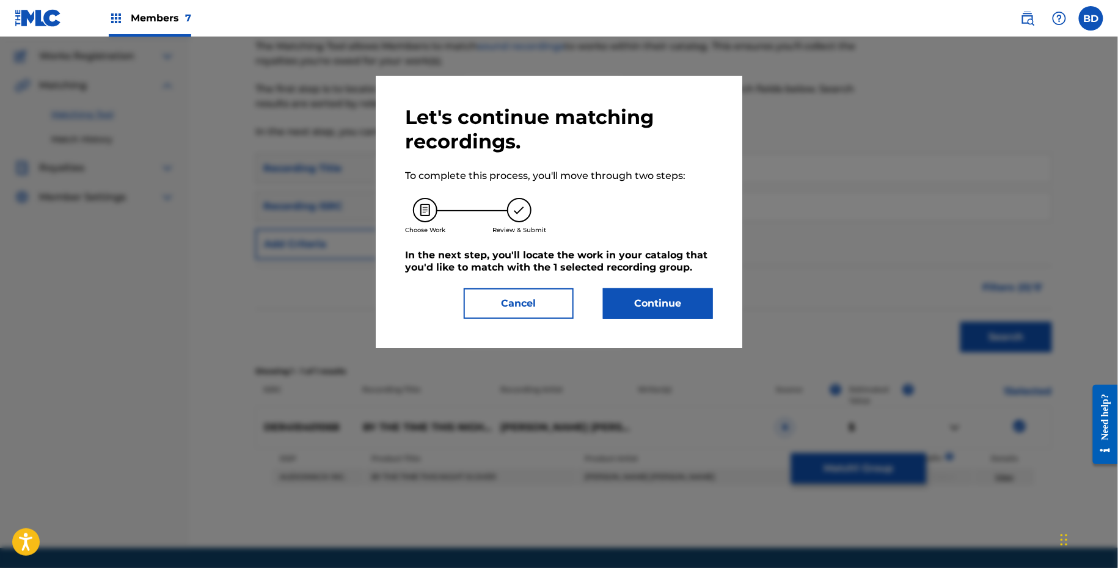
click at [649, 280] on div "Let's continue matching recordings. To complete this process, you'll move throu…" at bounding box center [559, 212] width 308 height 214
click at [649, 294] on button "Continue" at bounding box center [658, 303] width 110 height 31
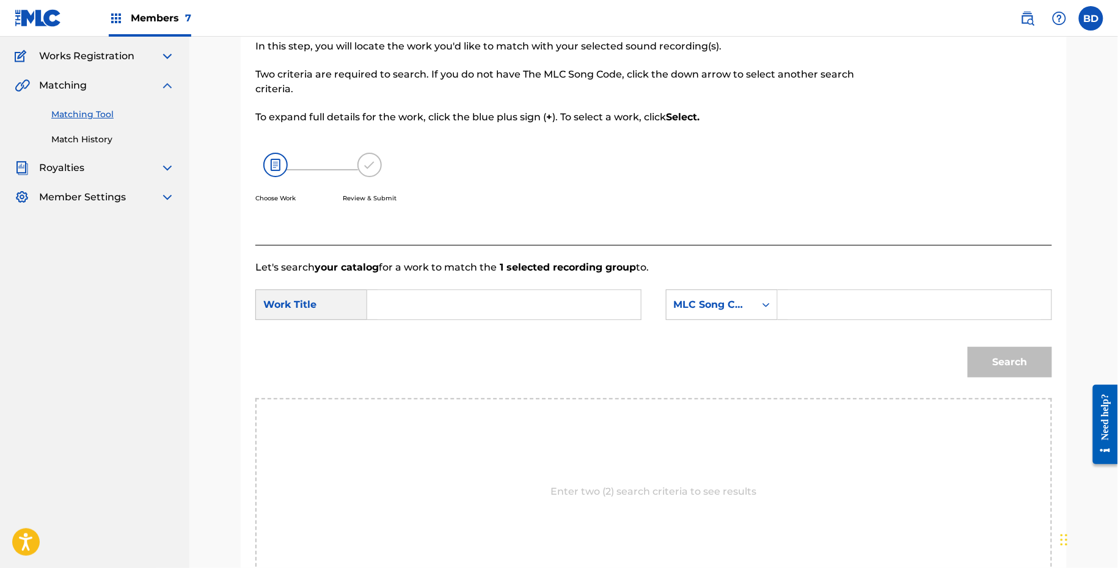
click at [808, 305] on input "Search Form" at bounding box center [914, 304] width 253 height 29
paste input "B01782"
type input "B01782"
drag, startPoint x: 556, startPoint y: 323, endPoint x: 545, endPoint y: 323, distance: 11.6
click at [545, 323] on div "SearchWithCriteria341755ae-f77d-4689-b539-10e98010d9e6 Work Title SearchWithCri…" at bounding box center [653, 308] width 796 height 38
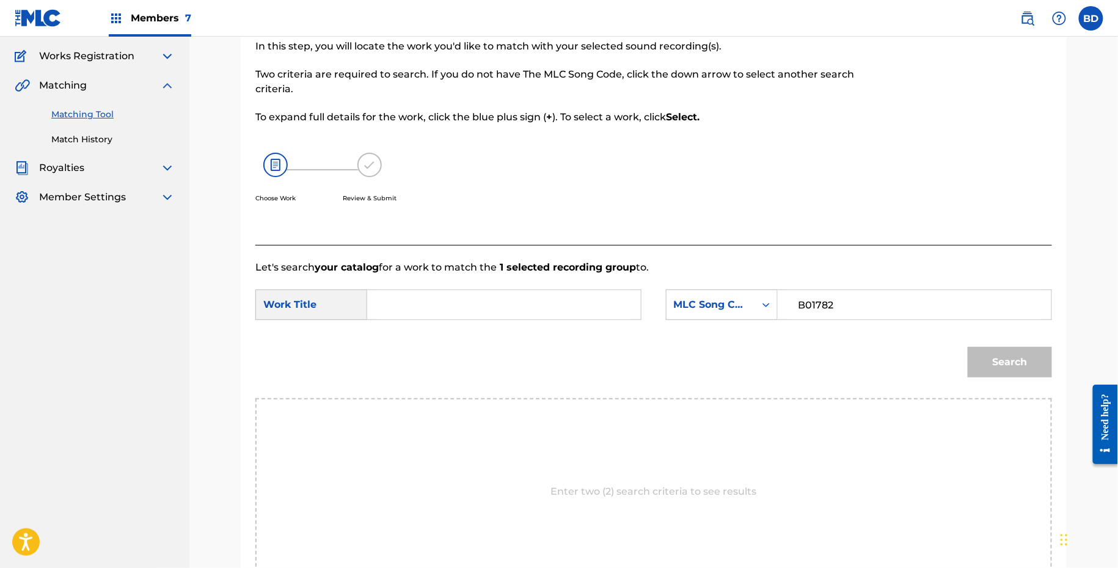
click at [536, 311] on input "Search Form" at bounding box center [503, 304] width 253 height 29
type input "by"
click at [967, 347] on button "Search" at bounding box center [1009, 362] width 84 height 31
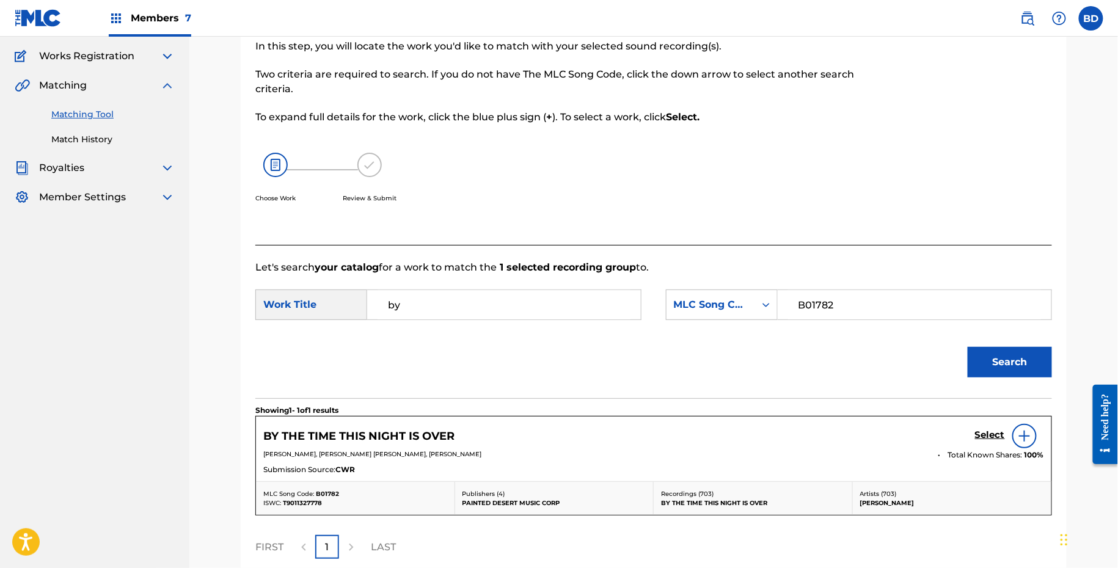
click at [974, 430] on div "BY THE TIME THIS NIGHT IS OVER Select" at bounding box center [653, 436] width 780 height 24
click at [977, 433] on h5 "Select" at bounding box center [990, 435] width 30 height 12
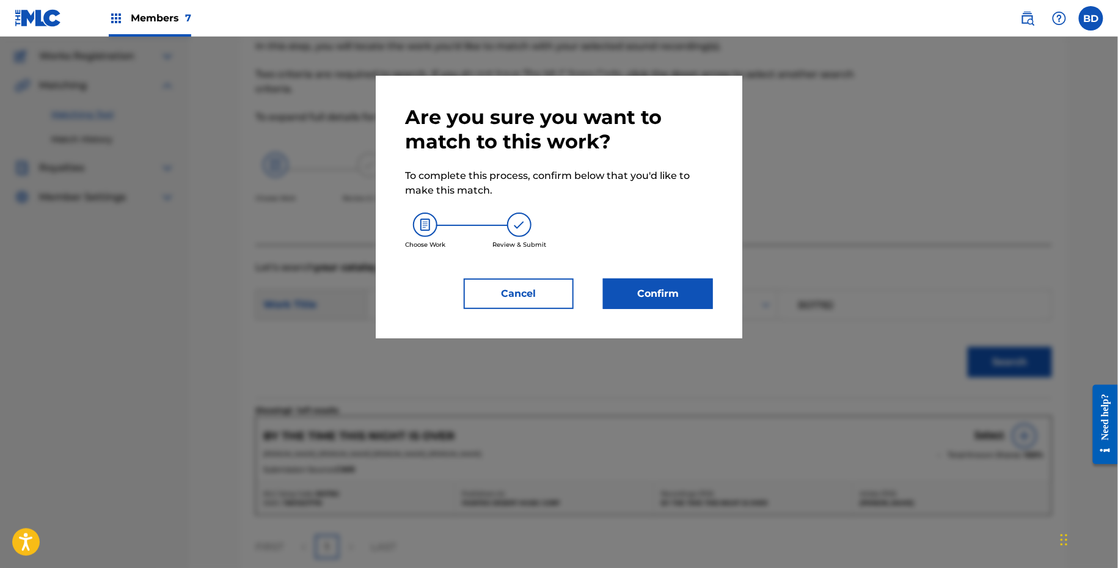
click at [642, 280] on button "Confirm" at bounding box center [658, 293] width 110 height 31
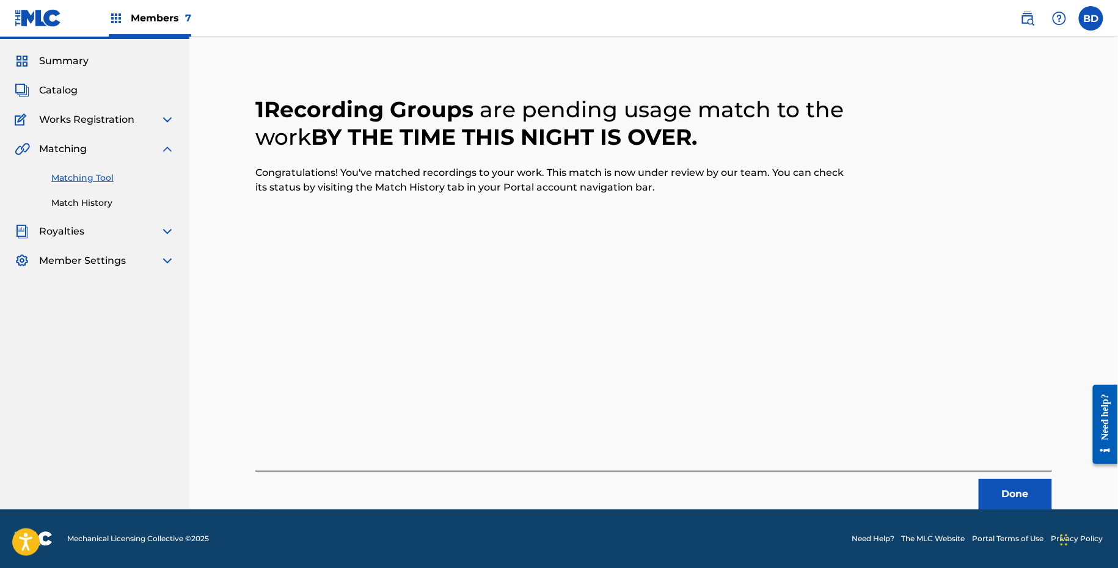
scroll to position [31, 0]
click at [90, 195] on div "Matching Tool Match History" at bounding box center [95, 182] width 160 height 53
click at [90, 197] on link "Match History" at bounding box center [112, 203] width 123 height 13
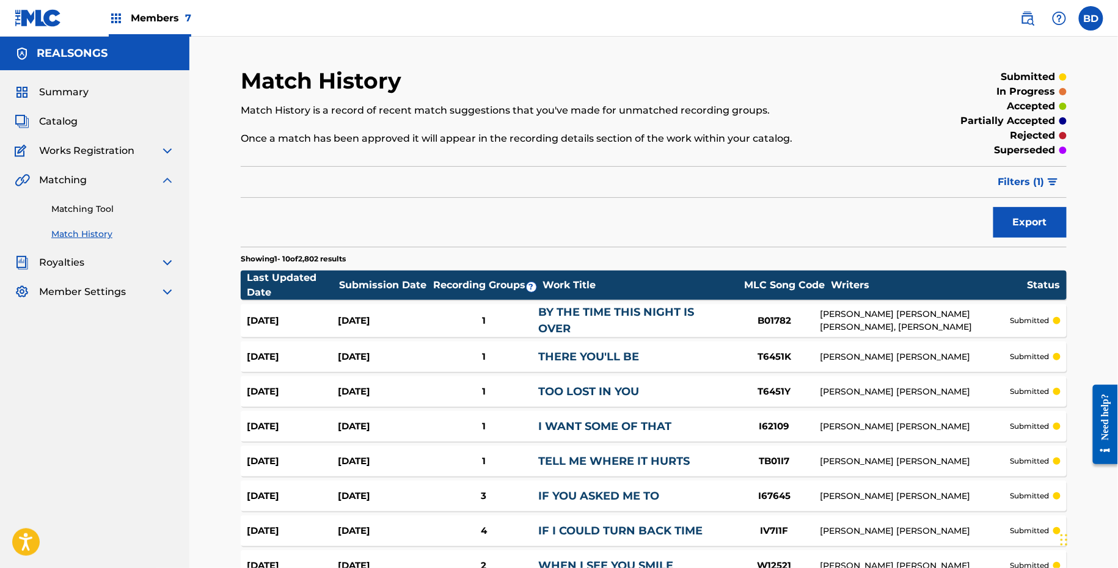
click at [377, 305] on div "Aug 19, 2025 Aug 19, 2025 1 BY THE TIME THIS NIGHT IS OVER B01782 ANDY GOLDMARK…" at bounding box center [654, 320] width 826 height 33
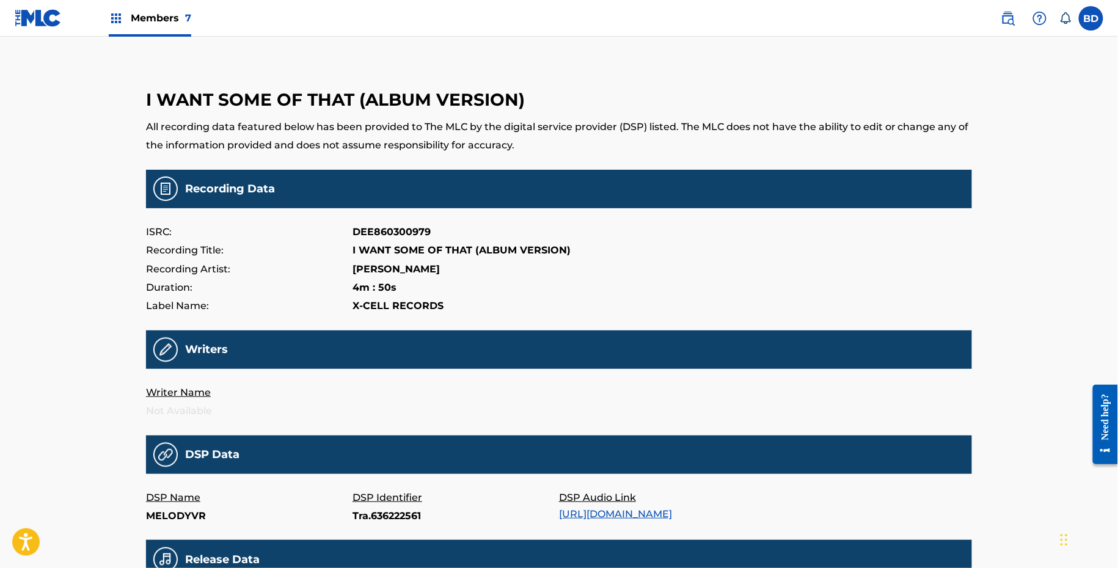
click at [402, 253] on p "I WANT SOME OF THAT (ALBUM VERSION)" at bounding box center [461, 250] width 218 height 18
copy p "I WANT SOME OF THAT (ALBUM VERSION)"
click at [378, 516] on p "Tra.636222561" at bounding box center [455, 516] width 206 height 18
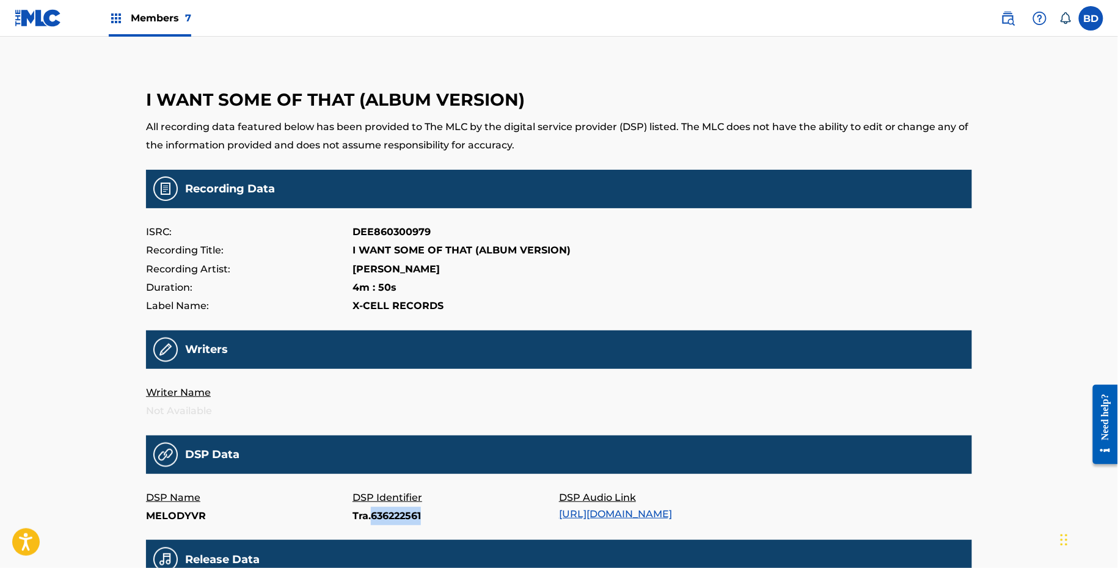
click at [378, 516] on p "Tra.636222561" at bounding box center [455, 516] width 206 height 18
copy p "Tra.636222561"
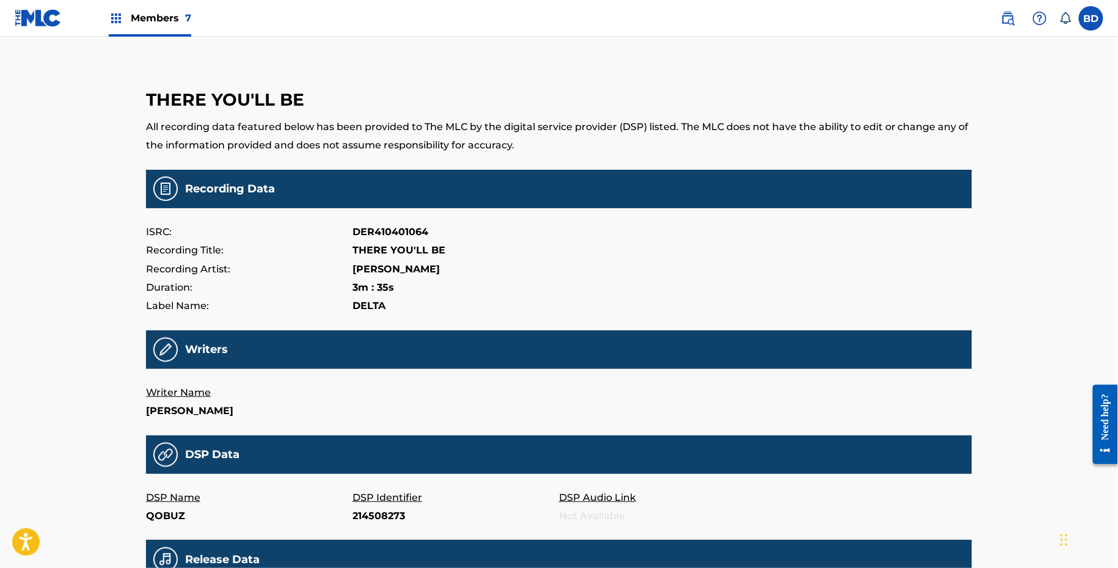
click at [377, 518] on p "214508273" at bounding box center [455, 516] width 206 height 18
copy p "214508273"
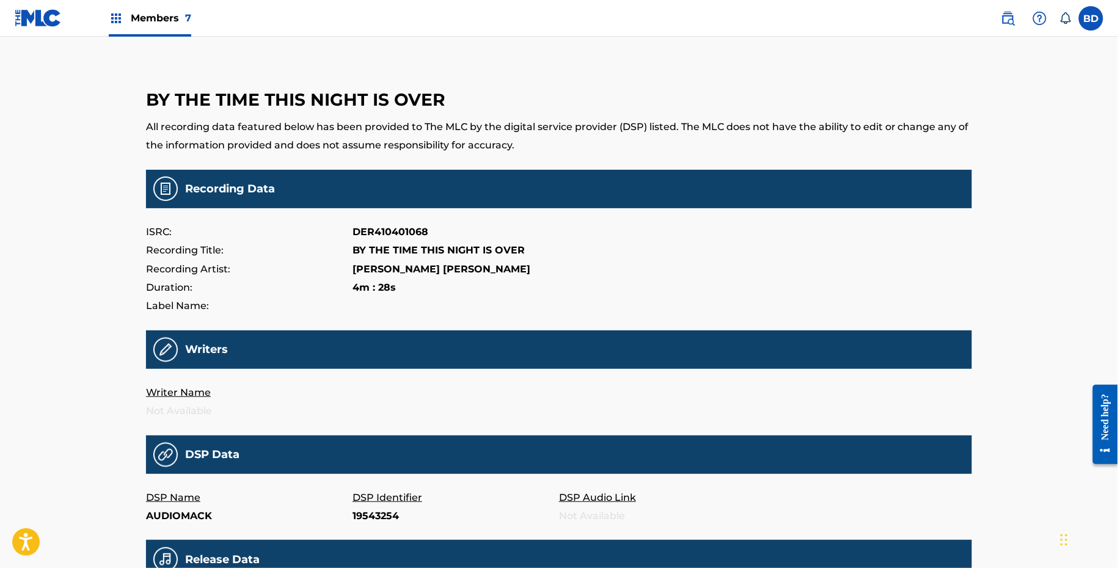
click at [368, 516] on p "19543254" at bounding box center [455, 516] width 206 height 18
copy p "19543254"
